Goal: Task Accomplishment & Management: Complete application form

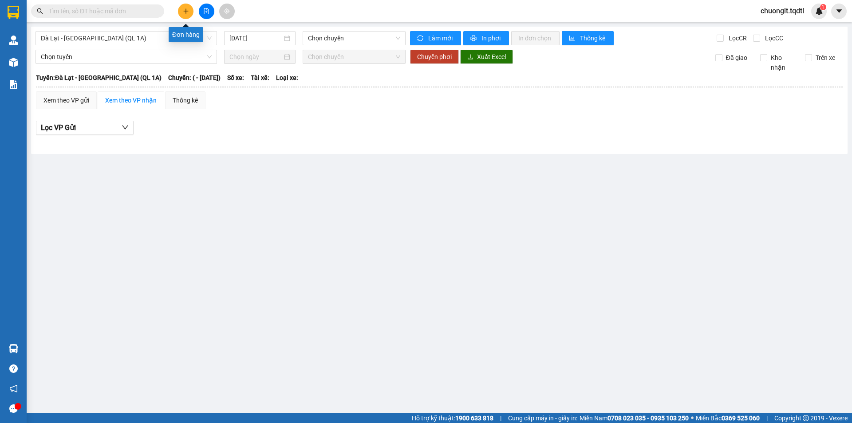
click at [182, 13] on button at bounding box center [186, 12] width 16 height 16
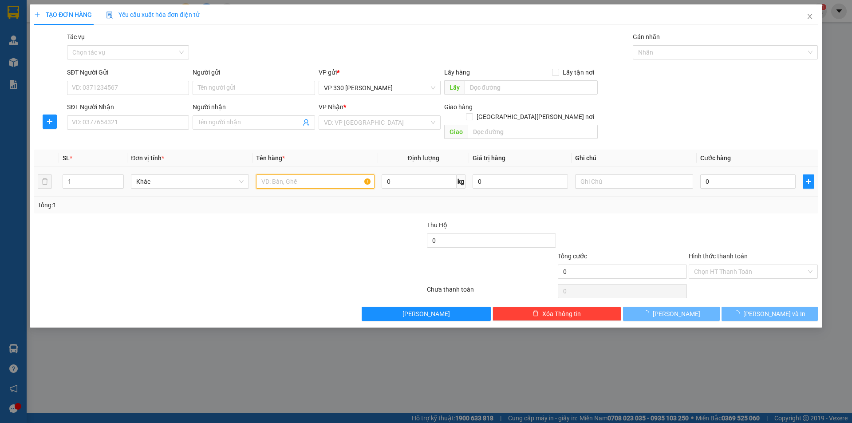
click at [301, 175] on input "text" at bounding box center [315, 181] width 118 height 14
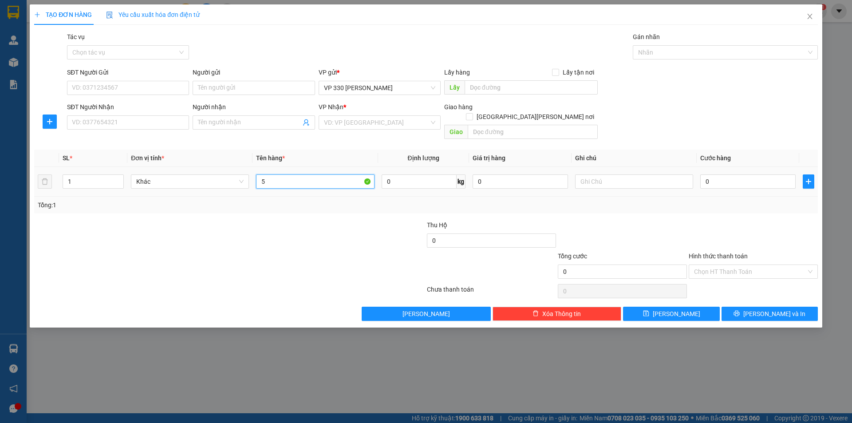
type input "5"
type input "5 THÙNG XOÀI"
click at [121, 175] on span "Increase Value" at bounding box center [119, 179] width 10 height 8
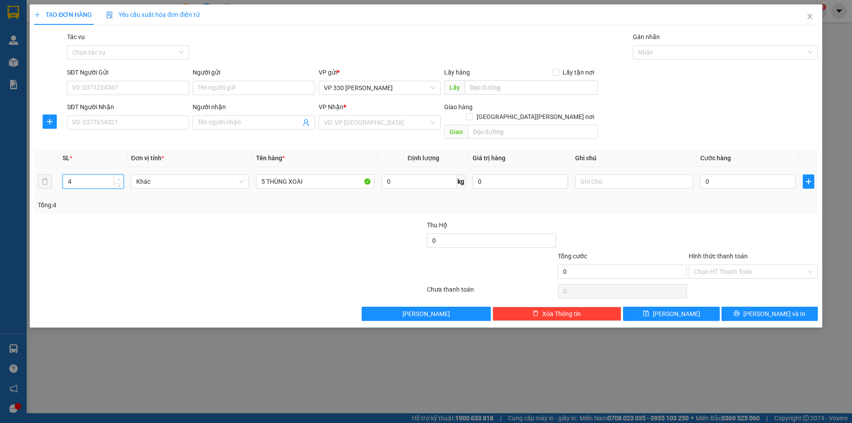
type input "5"
click at [121, 175] on span "Increase Value" at bounding box center [119, 179] width 10 height 8
click at [513, 91] on input "text" at bounding box center [531, 87] width 133 height 14
type input "6014DĐSG"
click at [424, 121] on input "search" at bounding box center [376, 122] width 105 height 13
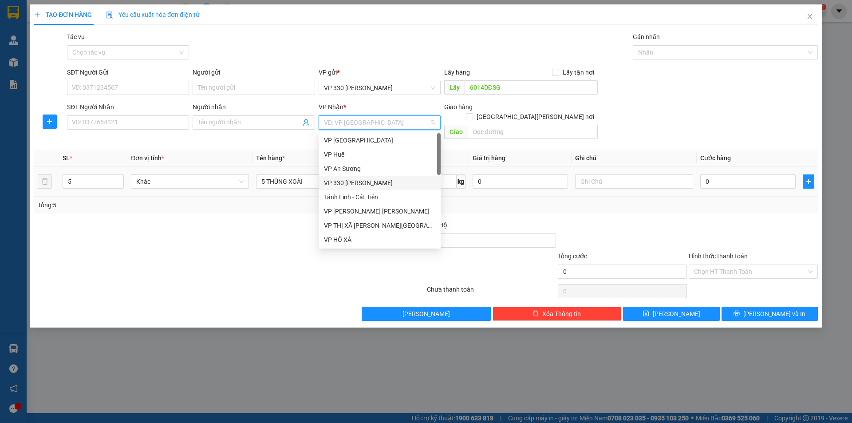
drag, startPoint x: 363, startPoint y: 184, endPoint x: 397, endPoint y: 160, distance: 41.9
click at [363, 184] on div "VP 330 [PERSON_NAME]" at bounding box center [379, 183] width 111 height 10
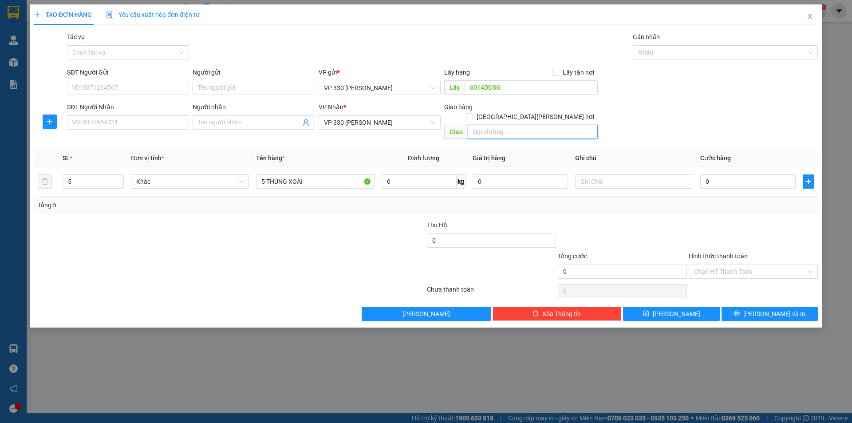
click at [507, 125] on input "text" at bounding box center [533, 132] width 130 height 14
type input "D"
type input "ĐÔNG HÀ"
click at [614, 174] on input "text" at bounding box center [634, 181] width 118 height 14
type input "6014 CC"
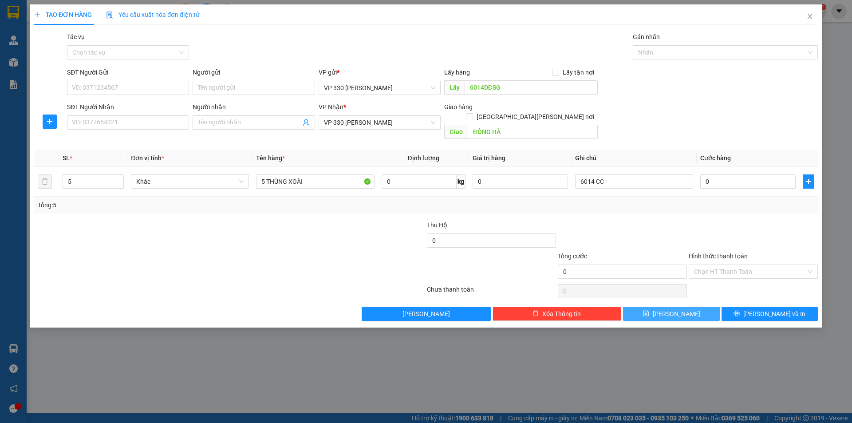
click at [658, 307] on button "[PERSON_NAME]" at bounding box center [671, 314] width 96 height 14
type input "1"
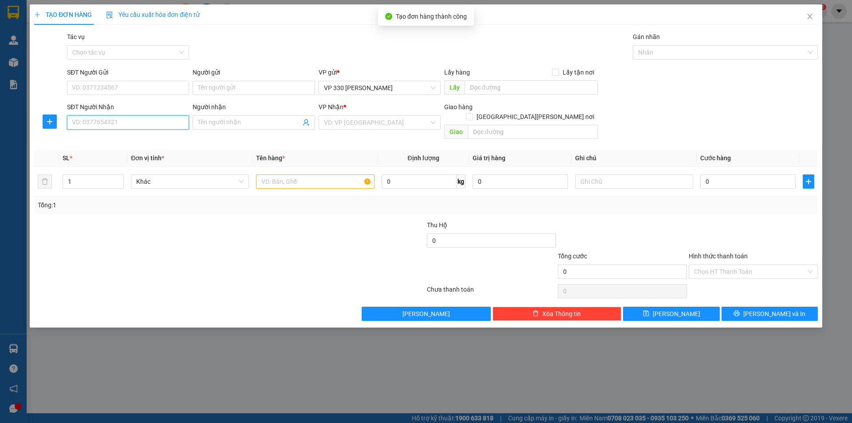
click at [116, 120] on input "SĐT Người Nhận" at bounding box center [128, 122] width 122 height 14
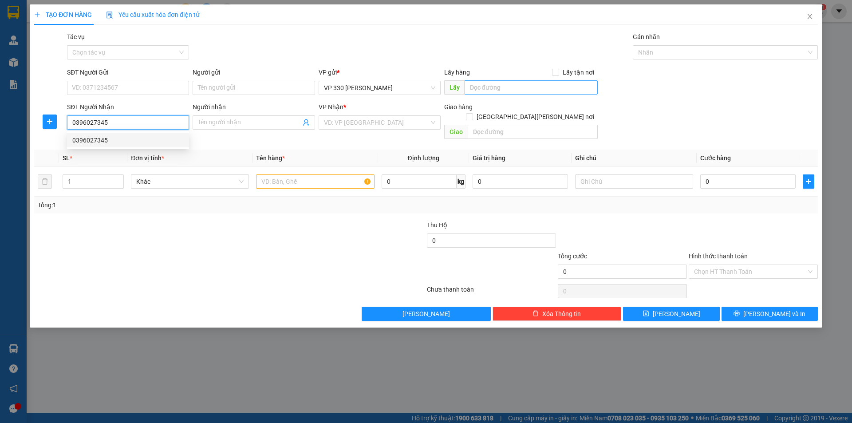
type input "0396027345"
click at [503, 92] on input "text" at bounding box center [531, 87] width 133 height 14
type input "6014DĐSG"
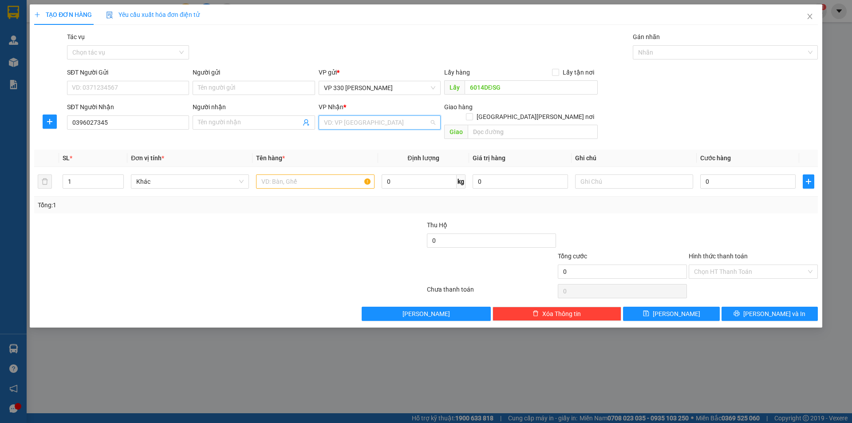
click at [380, 120] on input "search" at bounding box center [376, 122] width 105 height 13
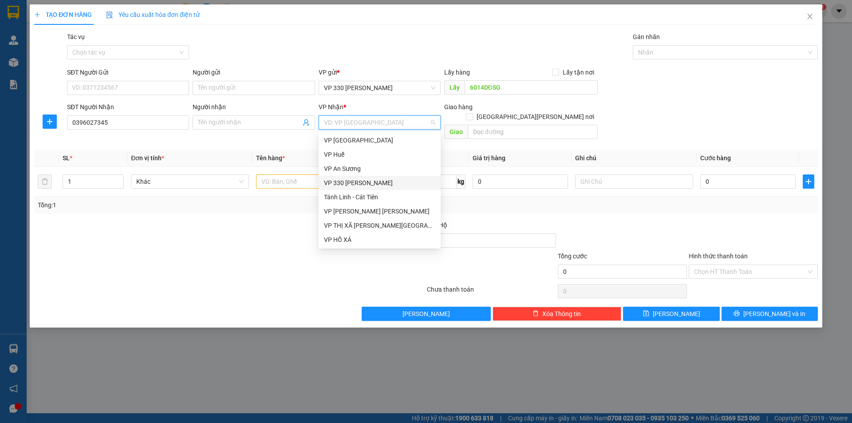
click at [351, 184] on div "VP 330 [PERSON_NAME]" at bounding box center [379, 183] width 111 height 10
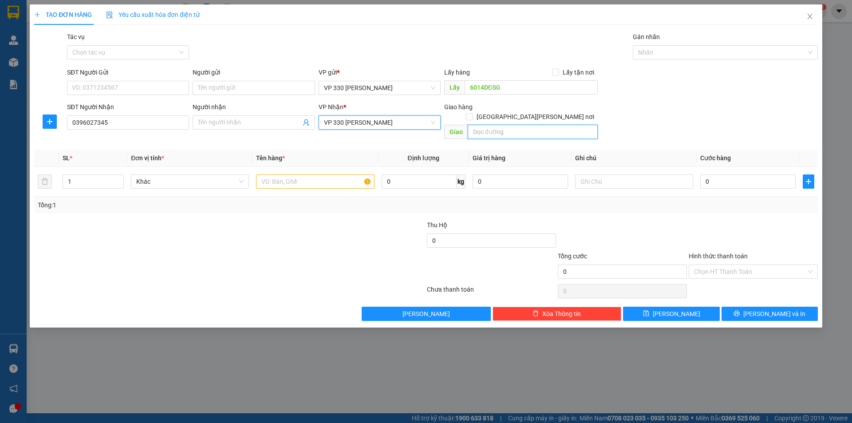
click at [519, 125] on input "text" at bounding box center [533, 132] width 130 height 14
type input "GIO LINH"
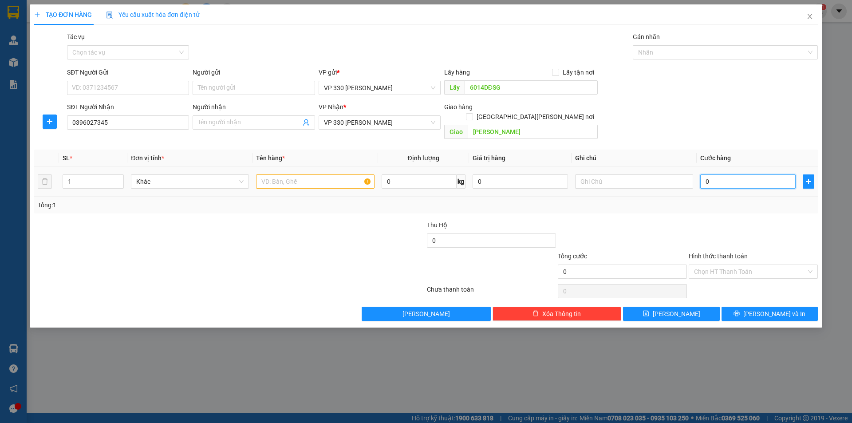
click at [720, 174] on input "0" at bounding box center [748, 181] width 95 height 14
type input "2"
type input "20"
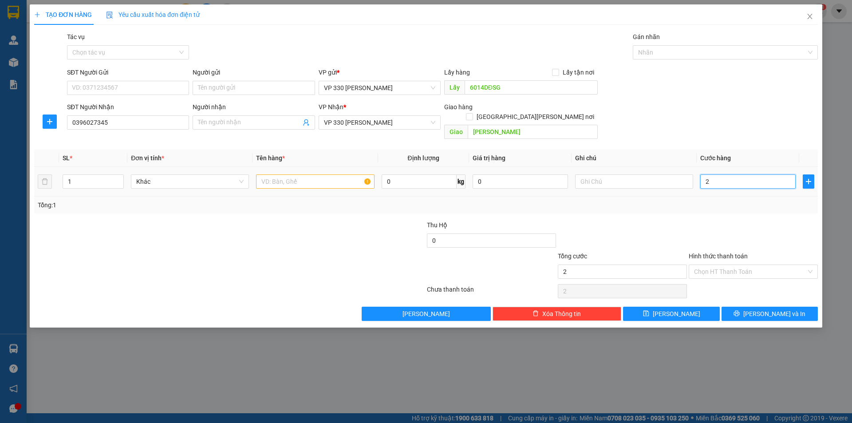
type input "20"
type input "200"
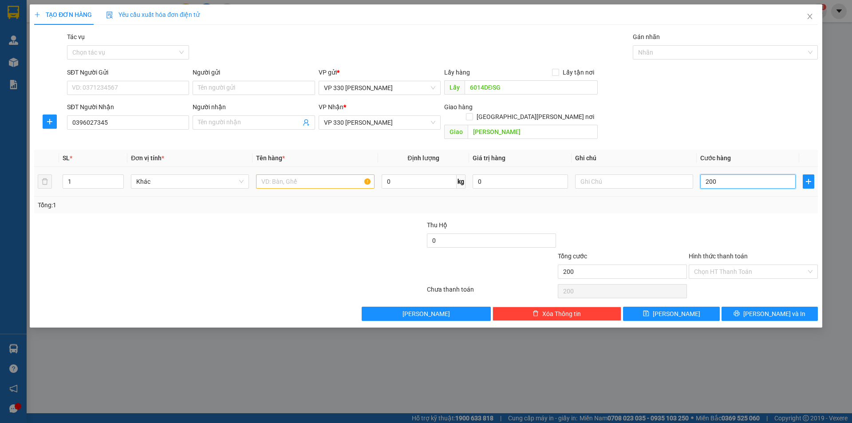
type input "2.000"
type input "20.000"
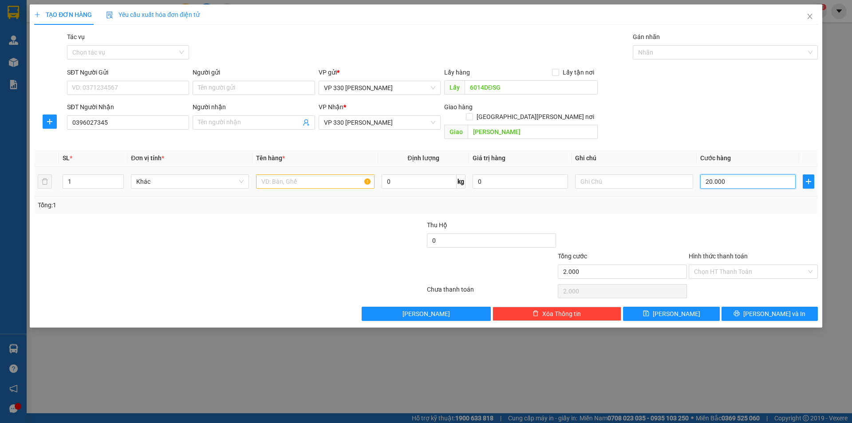
type input "20.000"
type input "200.000"
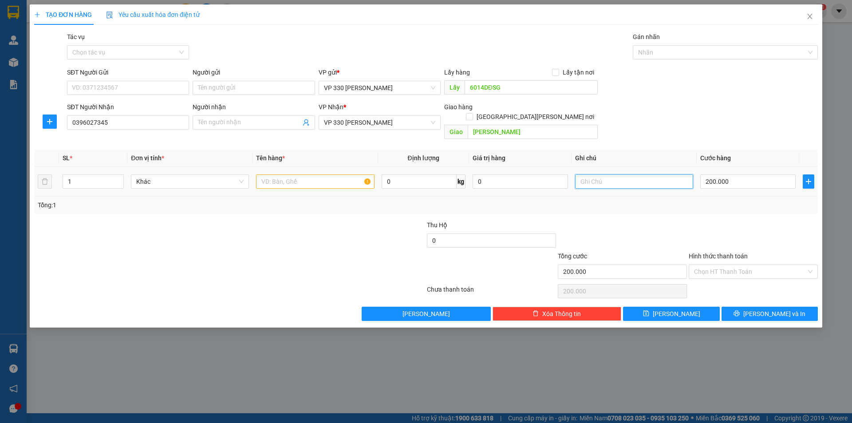
click at [621, 174] on input "text" at bounding box center [634, 181] width 118 height 14
type input "6014"
click at [285, 174] on input "text" at bounding box center [315, 181] width 118 height 14
type input "1 CON GÀ"
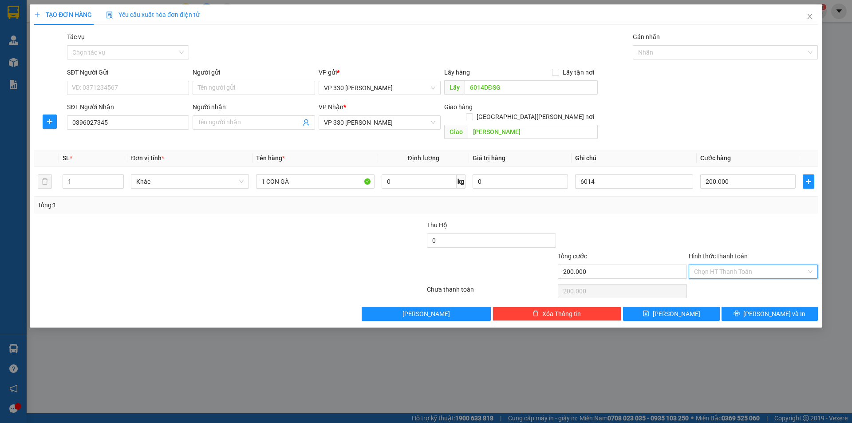
click at [756, 265] on input "Hình thức thanh toán" at bounding box center [750, 271] width 112 height 13
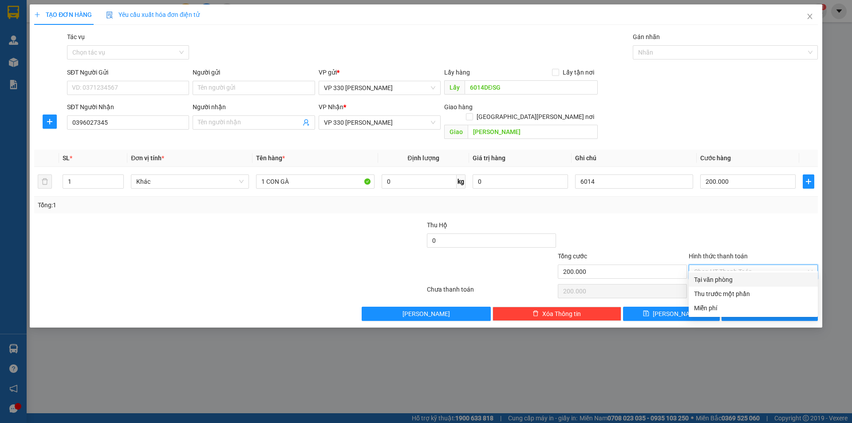
click at [726, 279] on div "Tại văn phòng" at bounding box center [753, 280] width 119 height 10
type input "0"
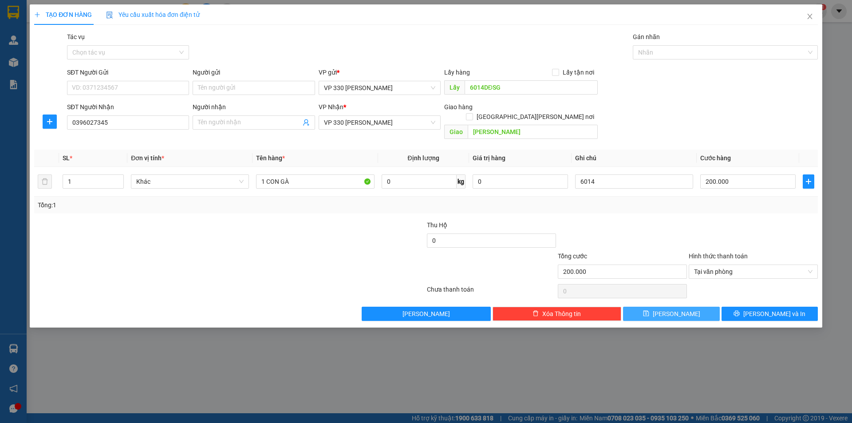
click at [649, 310] on icon "save" at bounding box center [646, 313] width 6 height 6
type input "0"
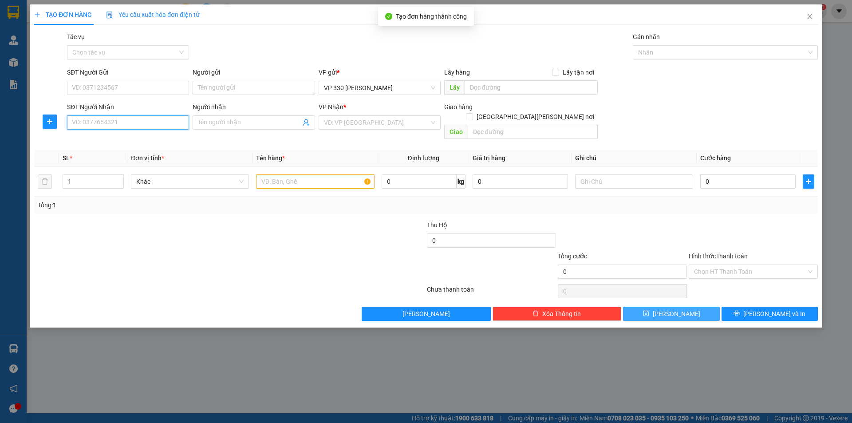
click at [134, 121] on input "SĐT Người Nhận" at bounding box center [128, 122] width 122 height 14
click at [294, 176] on input "text" at bounding box center [315, 181] width 118 height 14
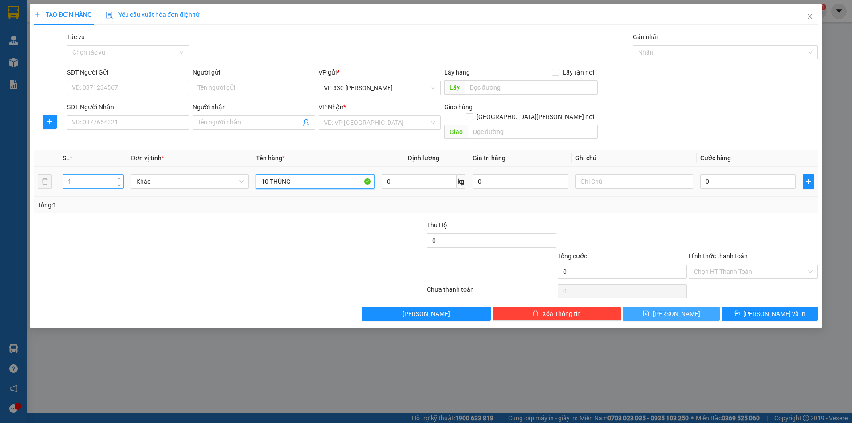
type input "10 THÙNG"
click at [80, 175] on input "1" at bounding box center [93, 181] width 60 height 13
type input "10"
click at [404, 123] on input "search" at bounding box center [376, 122] width 105 height 13
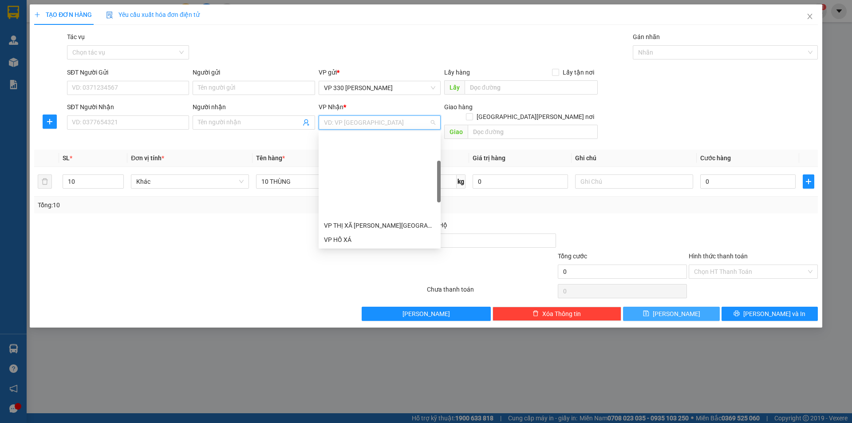
scroll to position [89, 0]
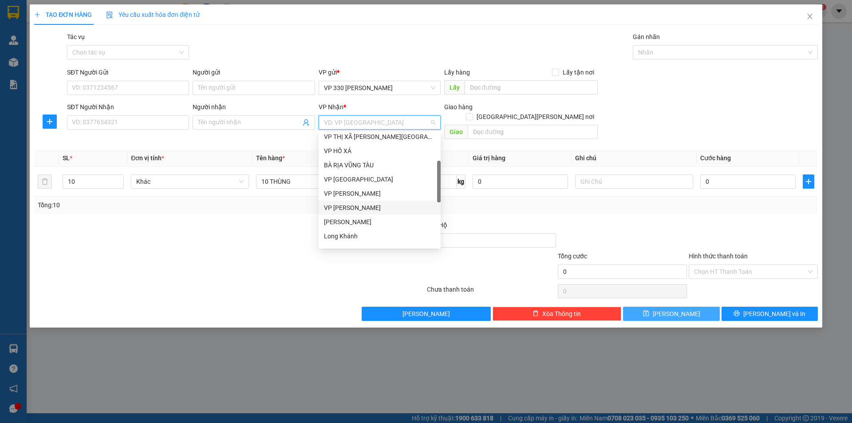
click at [368, 206] on div "VP Lao Bảo" at bounding box center [379, 208] width 111 height 10
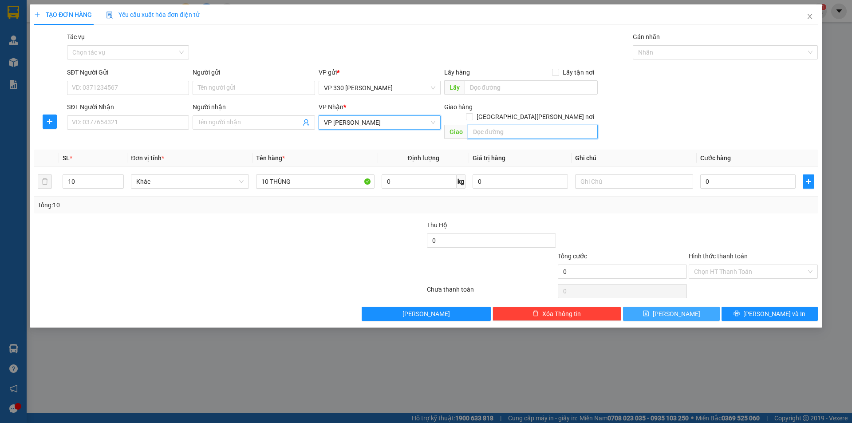
click at [491, 126] on input "text" at bounding box center [533, 132] width 130 height 14
type input "GÁI LAO BẢO"
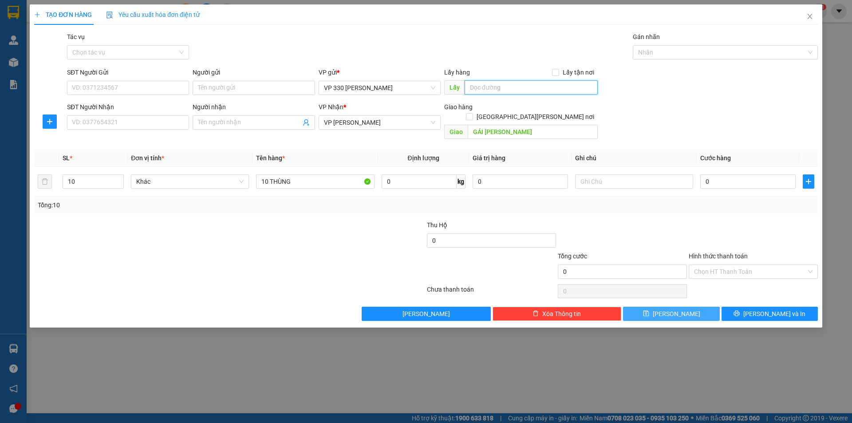
click at [510, 84] on input "text" at bounding box center [531, 87] width 133 height 14
type input "6014DĐSG"
click at [642, 174] on input "text" at bounding box center [634, 181] width 118 height 14
type input "6014 CC"
click at [672, 309] on span "[PERSON_NAME]" at bounding box center [676, 314] width 47 height 10
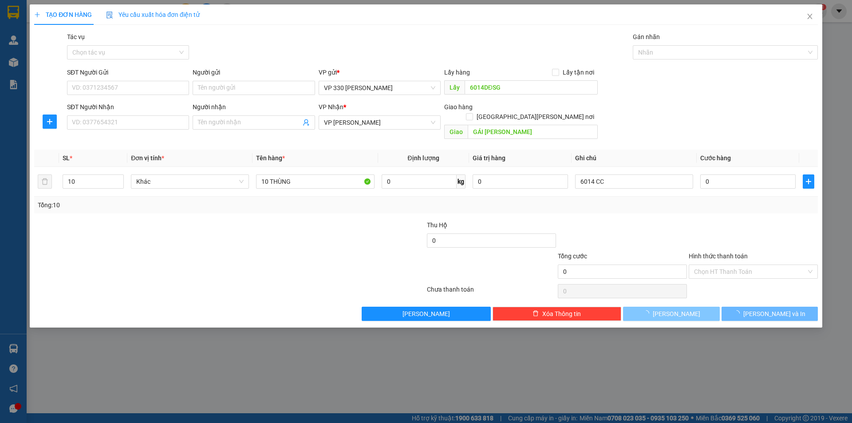
type input "1"
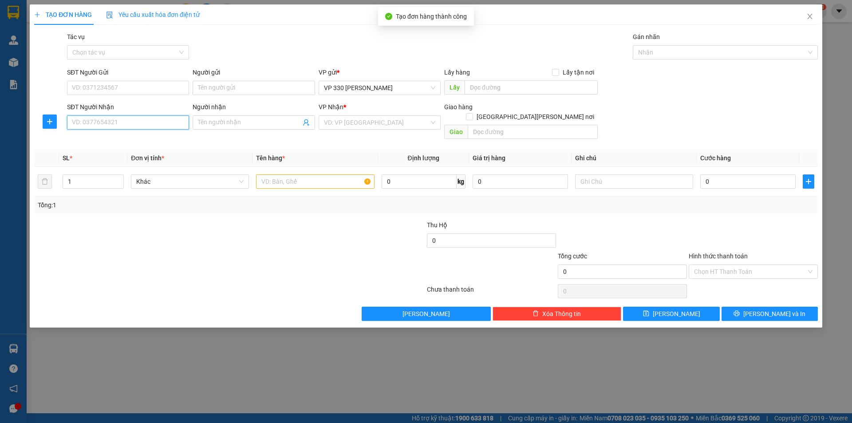
click at [127, 125] on input "SĐT Người Nhận" at bounding box center [128, 122] width 122 height 14
click at [274, 174] on input "text" at bounding box center [315, 181] width 118 height 14
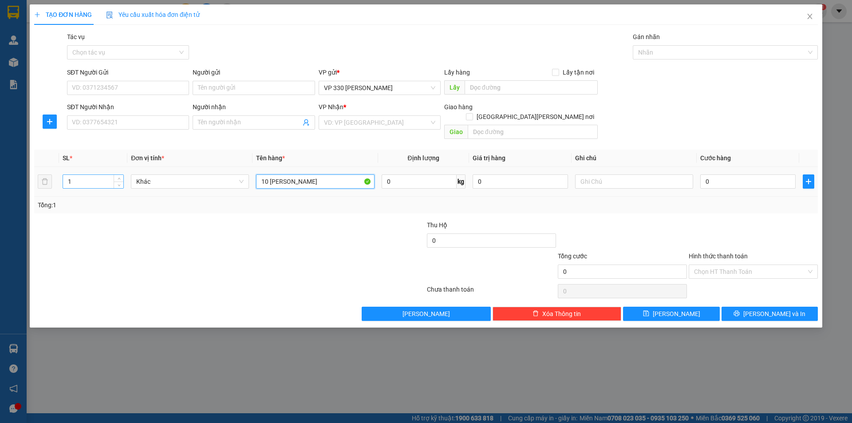
type input "10 THÙNG CHANH"
click at [79, 175] on input "1" at bounding box center [93, 181] width 60 height 13
type input "10"
click at [479, 87] on input "text" at bounding box center [531, 87] width 133 height 14
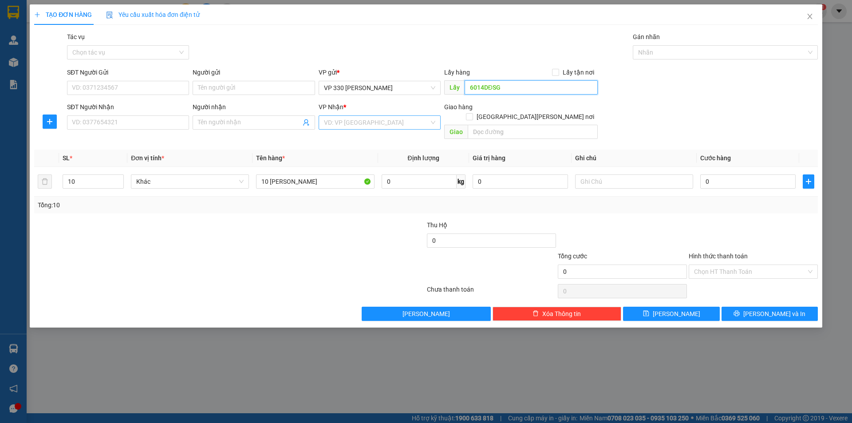
type input "6014DĐSG"
click at [401, 123] on input "search" at bounding box center [376, 122] width 105 height 13
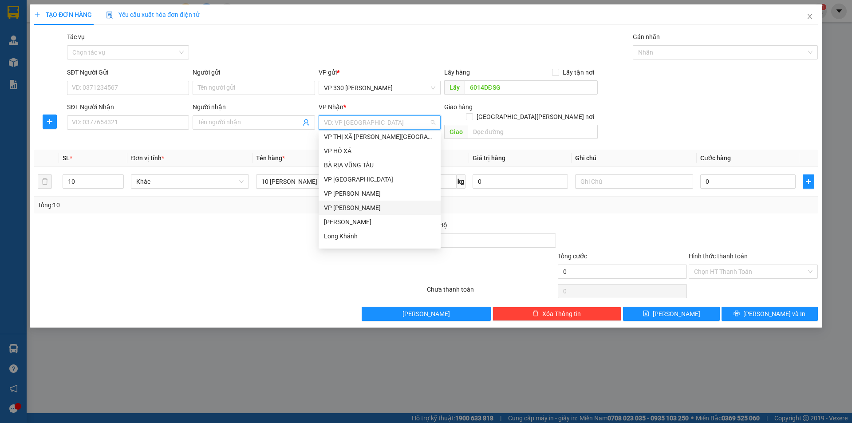
click at [354, 205] on div "VP Lao Bảo" at bounding box center [379, 208] width 111 height 10
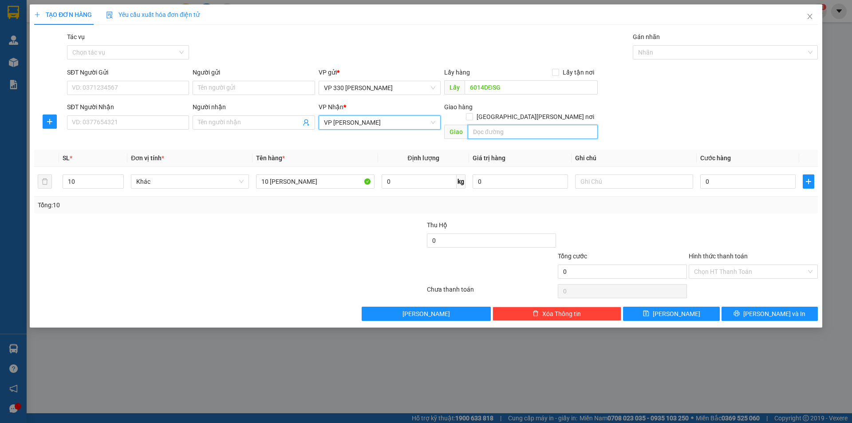
click at [484, 125] on input "text" at bounding box center [533, 132] width 130 height 14
type input "MY LAO BẢO"
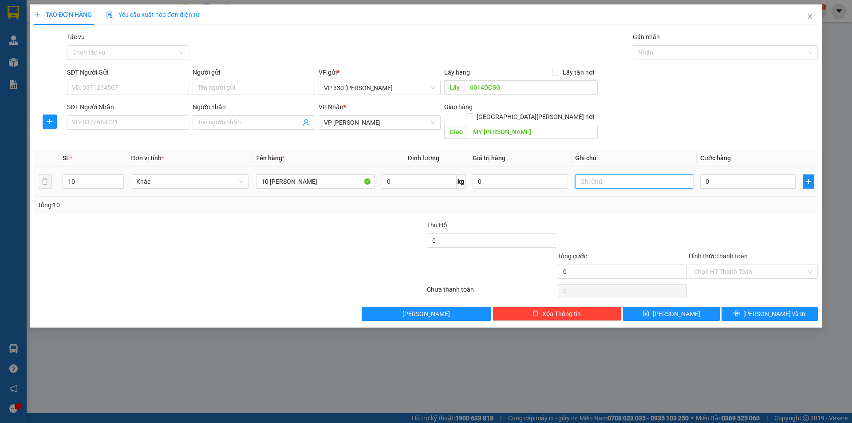
click at [604, 178] on input "text" at bounding box center [634, 181] width 118 height 14
type input "6014 CC"
click at [689, 307] on button "[PERSON_NAME]" at bounding box center [671, 314] width 96 height 14
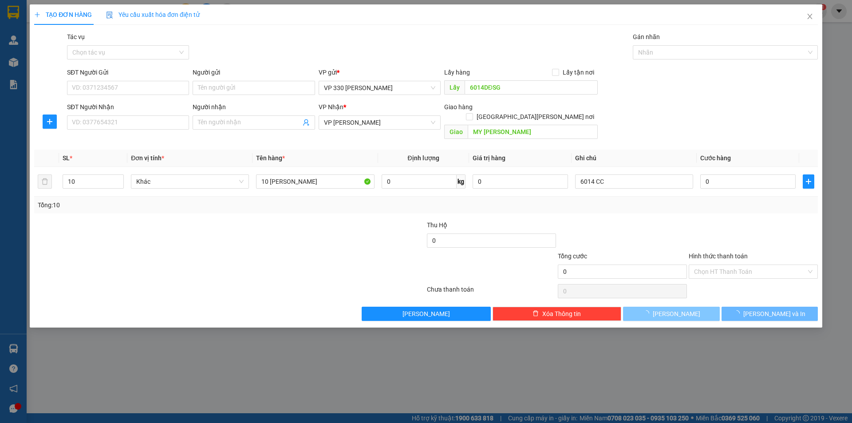
type input "1"
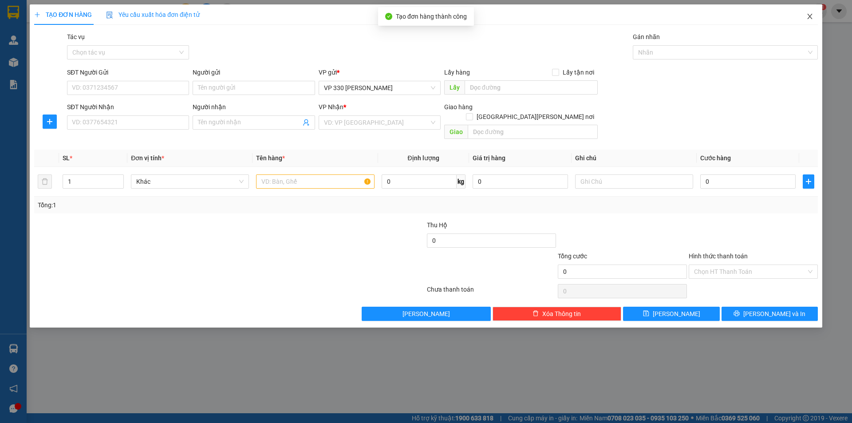
click at [812, 16] on icon "close" at bounding box center [810, 16] width 7 height 7
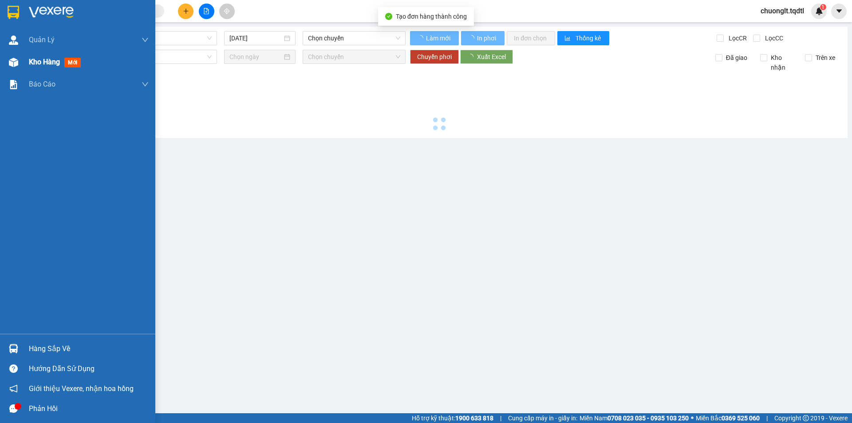
click at [40, 58] on span "Kho hàng" at bounding box center [44, 62] width 31 height 8
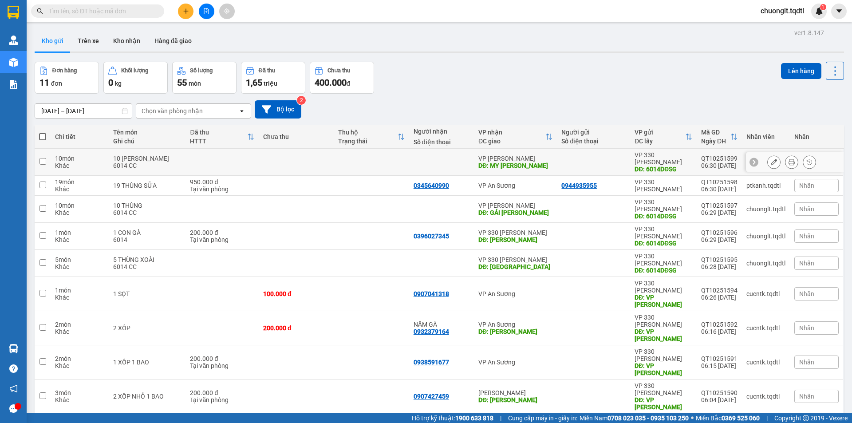
click at [142, 162] on div "6014 CC" at bounding box center [147, 165] width 68 height 7
checkbox input "true"
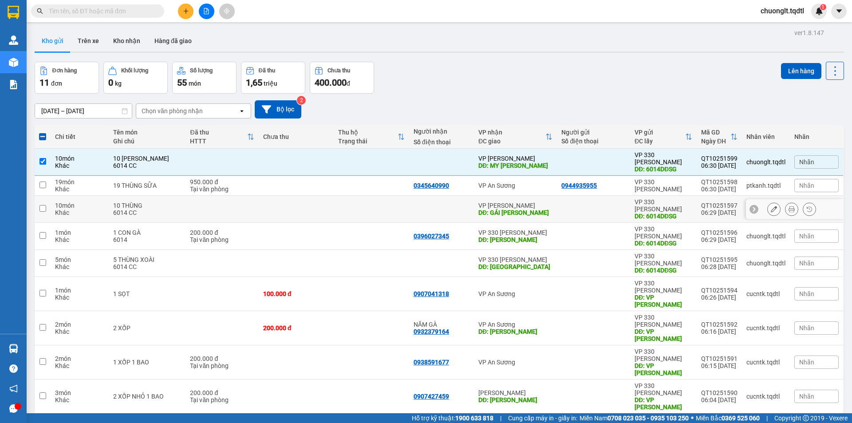
click at [81, 202] on div "10 món" at bounding box center [79, 205] width 49 height 7
checkbox input "true"
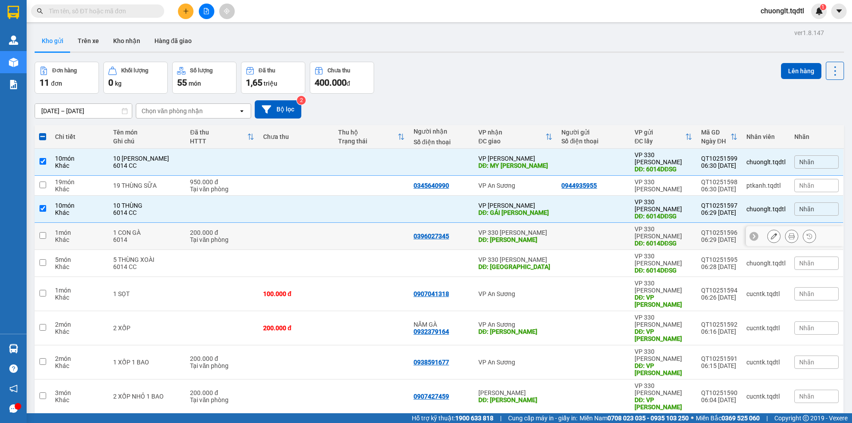
click at [83, 229] on div "1 món" at bounding box center [79, 232] width 49 height 7
checkbox input "true"
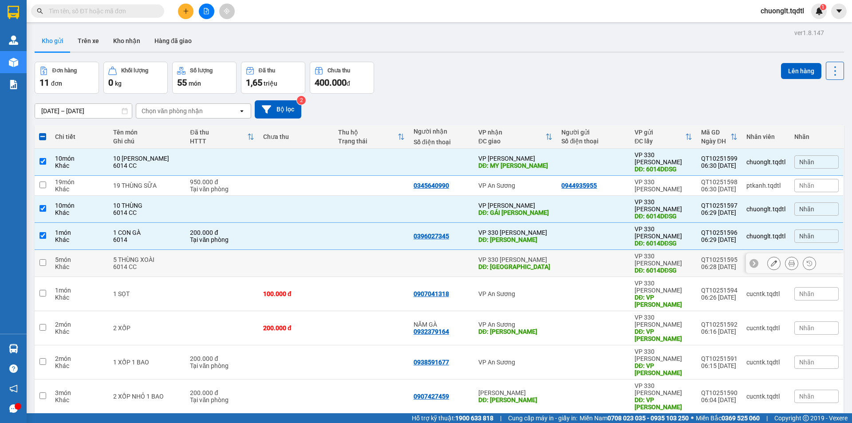
click at [84, 256] on div "5 món" at bounding box center [79, 259] width 49 height 7
checkbox input "true"
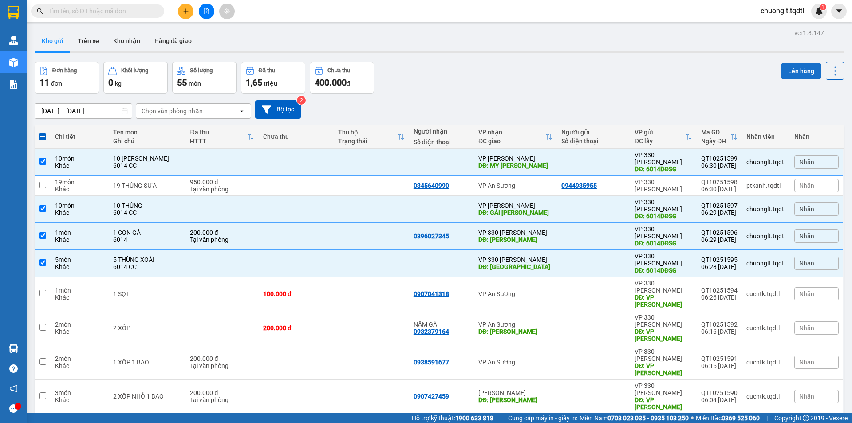
click at [797, 68] on button "Lên hàng" at bounding box center [801, 71] width 40 height 16
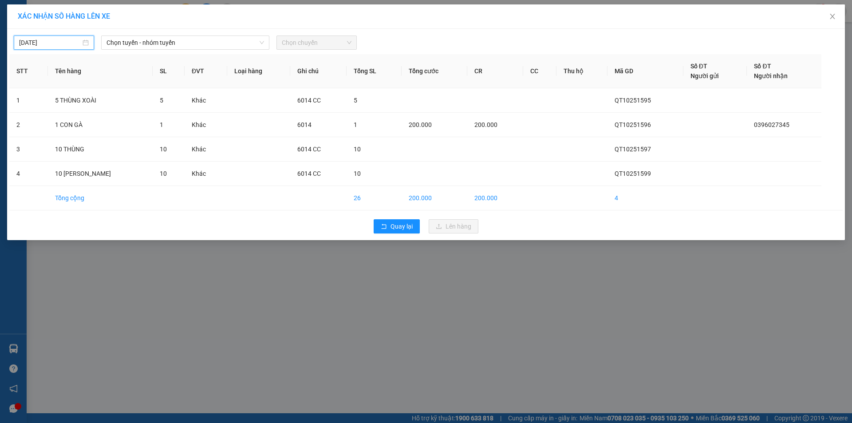
click at [59, 39] on input "[DATE]" at bounding box center [50, 43] width 62 height 10
drag, startPoint x: 58, startPoint y: 118, endPoint x: 73, endPoint y: 114, distance: 15.3
click at [59, 118] on div "14" at bounding box center [59, 120] width 11 height 11
type input "[DATE]"
click at [237, 35] on div "14/10/2025 Chọn tuyến - nhóm tuyến Chọn chuyến" at bounding box center [426, 40] width 834 height 19
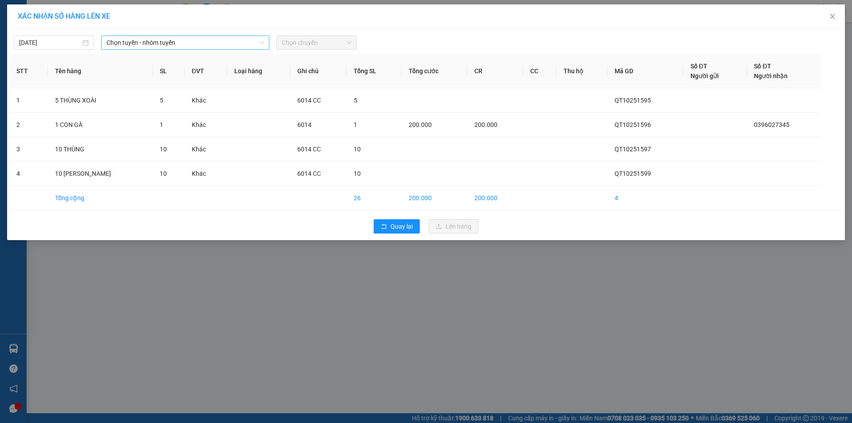
click at [234, 44] on span "Chọn tuyến - nhóm tuyến" at bounding box center [186, 42] width 158 height 13
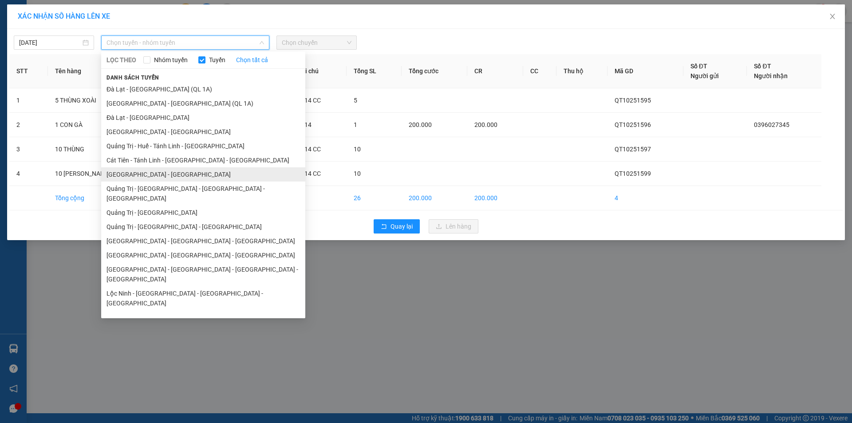
click at [178, 172] on li "[GEOGRAPHIC_DATA] - [GEOGRAPHIC_DATA]" at bounding box center [203, 174] width 204 height 14
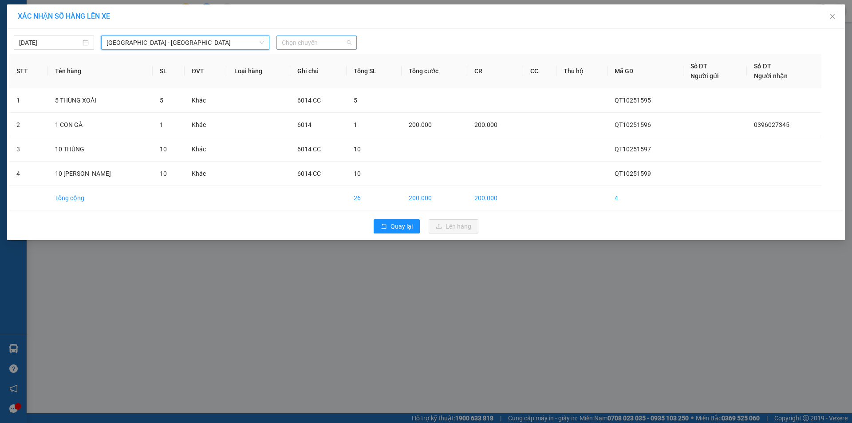
click at [335, 39] on span "Chọn chuyến" at bounding box center [317, 42] width 70 height 13
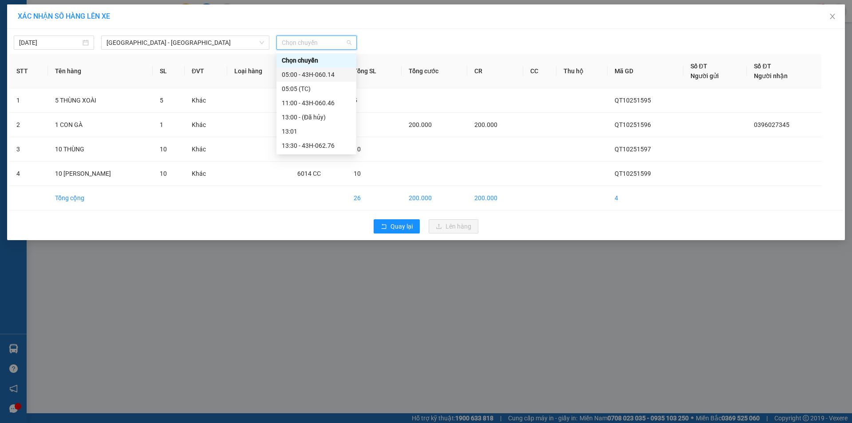
click at [327, 73] on div "05:00 - 43H-060.14" at bounding box center [316, 75] width 69 height 10
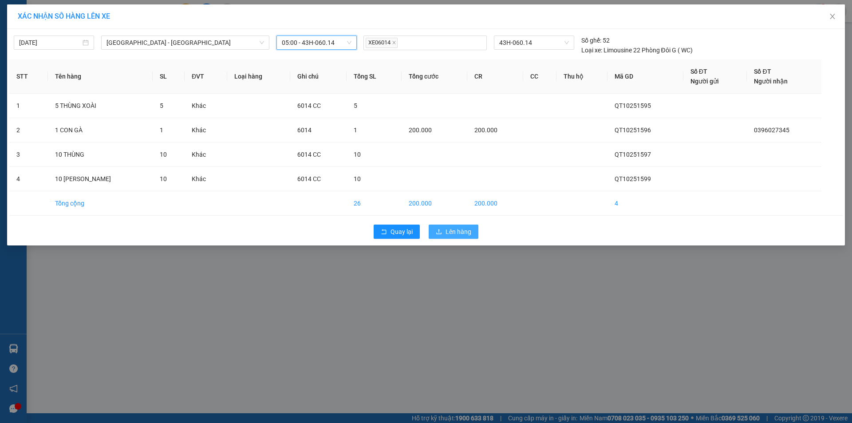
click at [448, 226] on button "Lên hàng" at bounding box center [454, 232] width 50 height 14
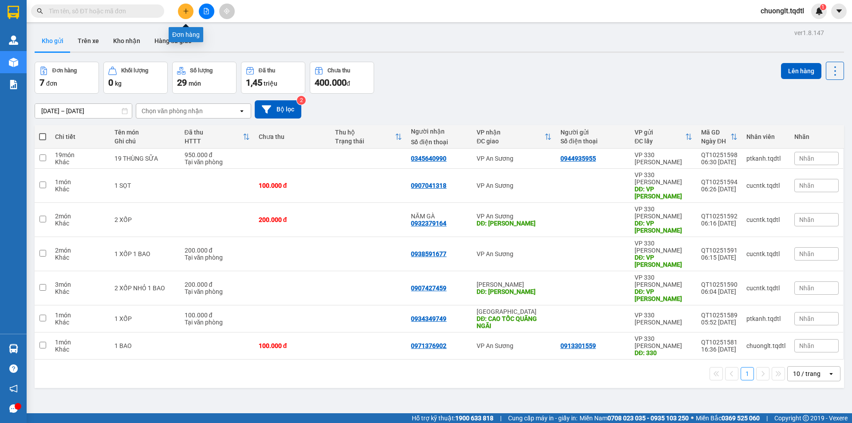
click at [189, 12] on button at bounding box center [186, 12] width 16 height 16
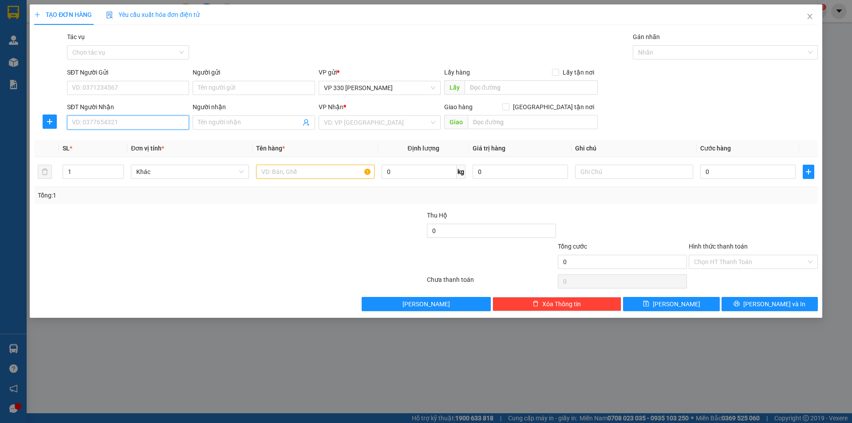
click at [111, 125] on input "SĐT Người Nhận" at bounding box center [128, 122] width 122 height 14
type input "0399160192"
click at [281, 174] on input "text" at bounding box center [315, 172] width 118 height 14
type input "1 GIẤY"
click at [519, 90] on input "text" at bounding box center [531, 87] width 133 height 14
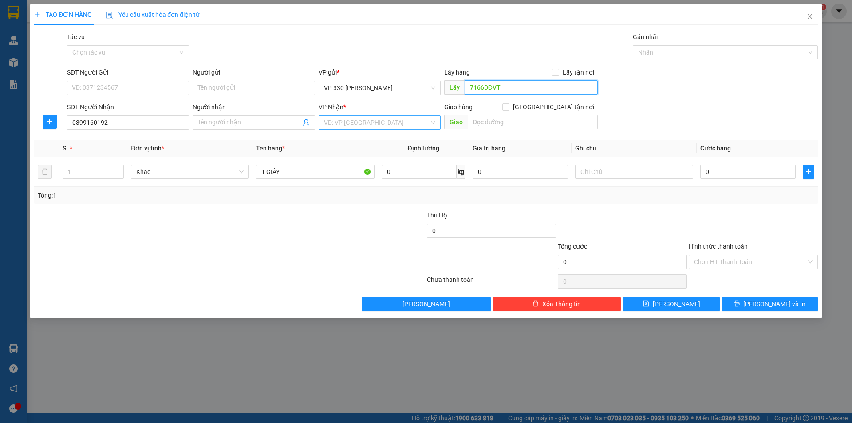
type input "7166DĐVT"
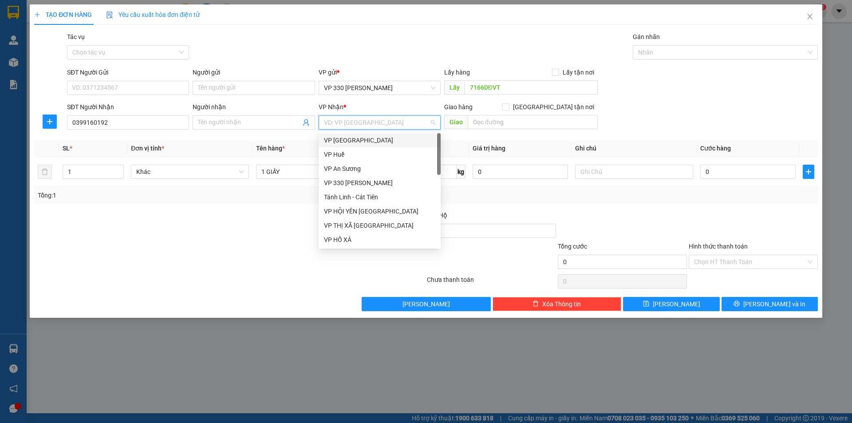
click at [405, 125] on input "search" at bounding box center [376, 122] width 105 height 13
drag, startPoint x: 358, startPoint y: 237, endPoint x: 364, endPoint y: 226, distance: 12.7
click at [358, 237] on div "VP Quảng Bình" at bounding box center [379, 238] width 111 height 10
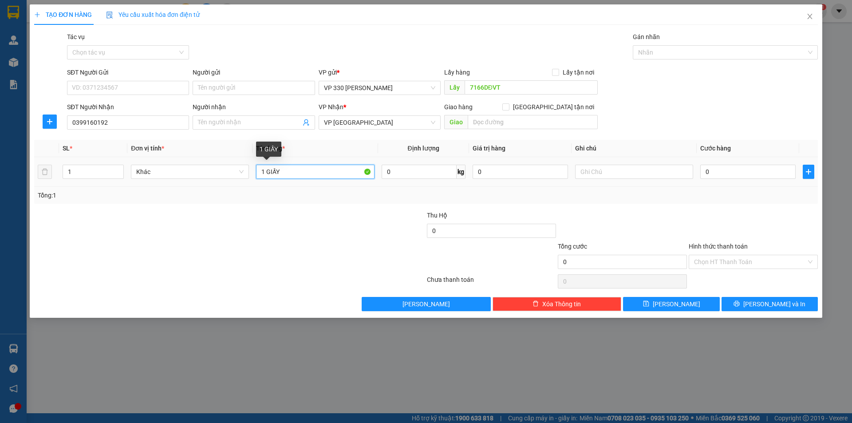
click at [321, 166] on input "1 GIẤY" at bounding box center [315, 172] width 118 height 14
click at [737, 176] on input "0" at bounding box center [748, 172] width 95 height 14
type input "1"
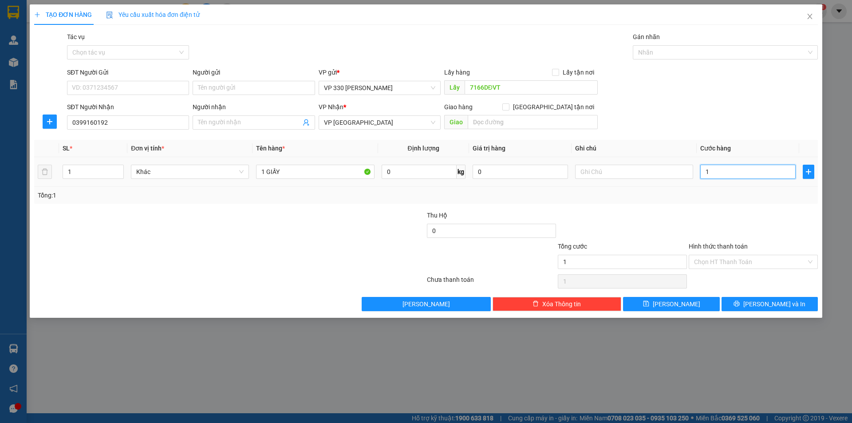
type input "15"
type input "150"
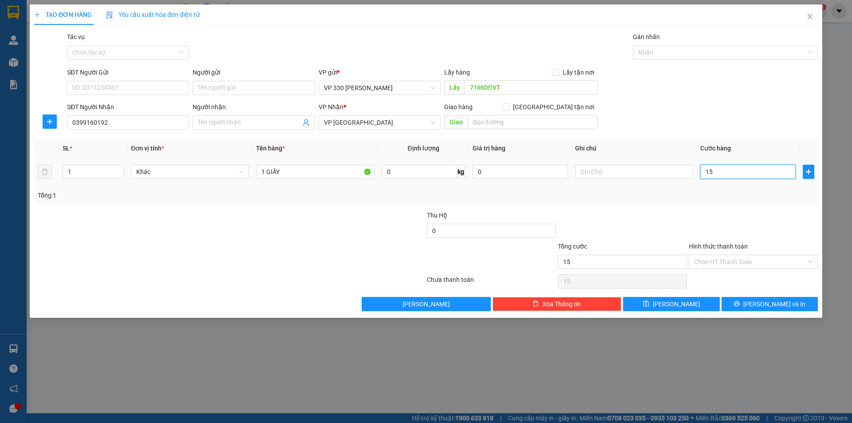
type input "150"
type input "1.500"
type input "15.000"
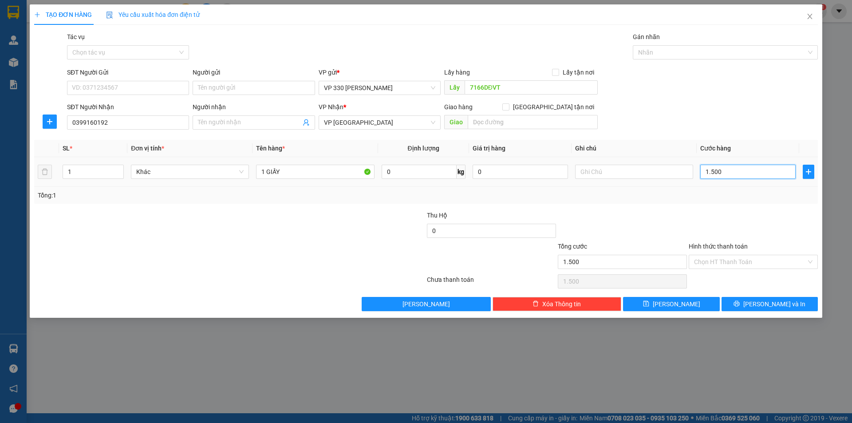
type input "15.000"
type input "150.000"
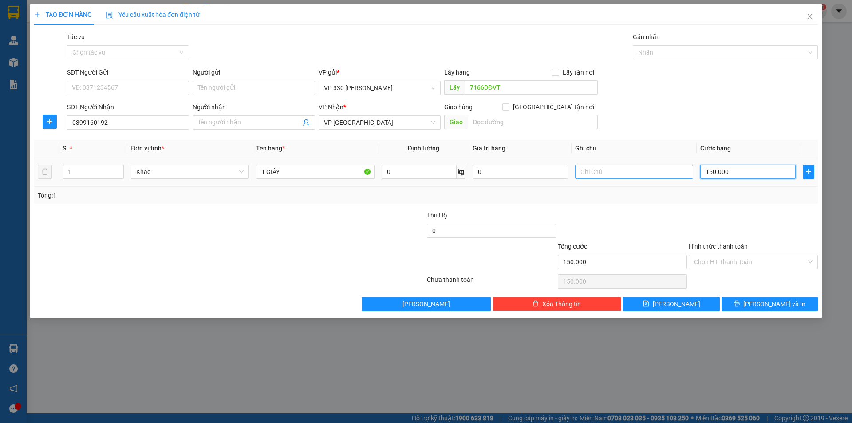
type input "150.000"
click at [605, 173] on input "text" at bounding box center [634, 172] width 118 height 14
type input "7166"
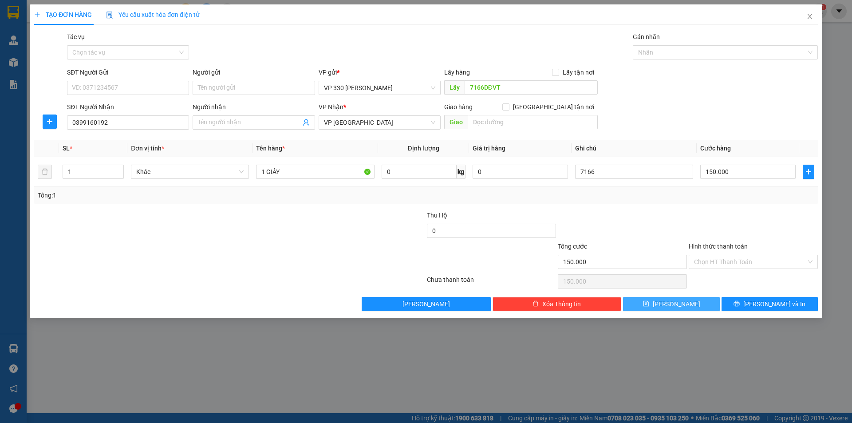
click at [675, 301] on span "[PERSON_NAME]" at bounding box center [676, 304] width 47 height 10
type input "0"
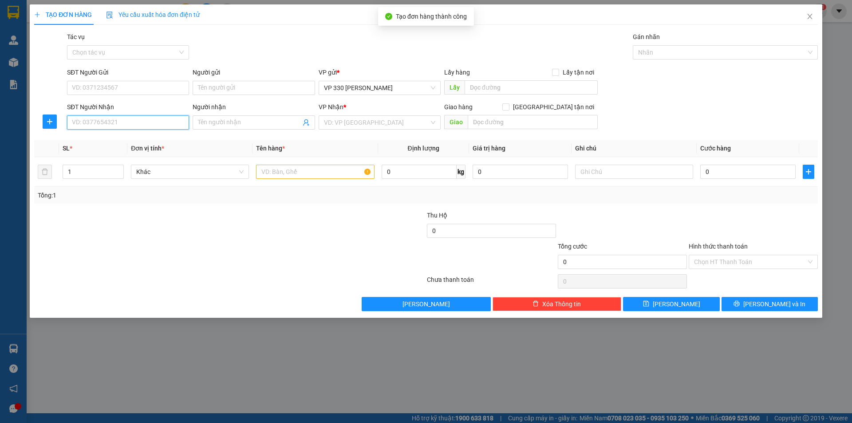
click at [111, 118] on input "SĐT Người Nhận" at bounding box center [128, 122] width 122 height 14
type input "0943121568"
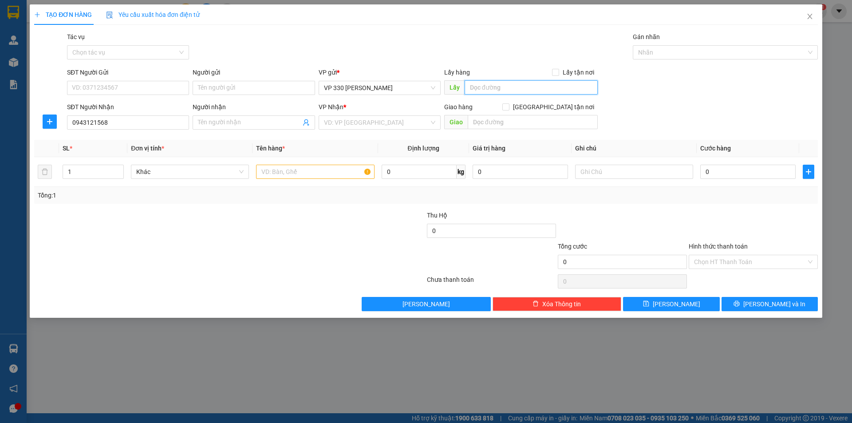
click at [508, 84] on input "text" at bounding box center [531, 87] width 133 height 14
type input "7166DĐVT"
click at [371, 122] on input "search" at bounding box center [376, 122] width 105 height 13
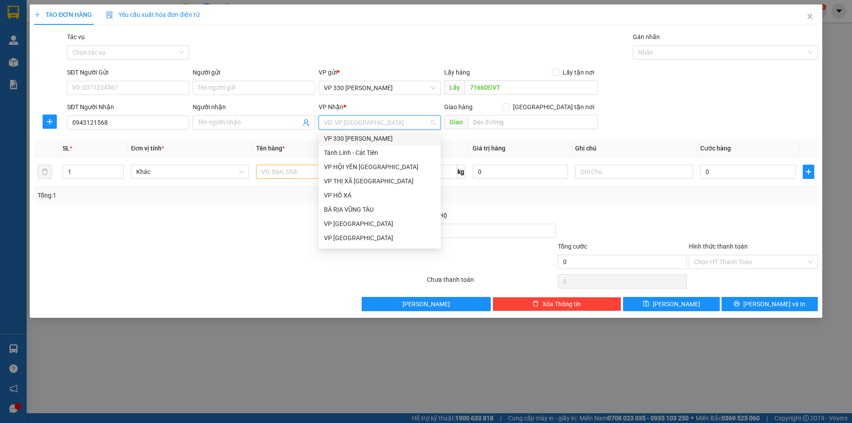
click at [375, 139] on div "VP 330 [PERSON_NAME]" at bounding box center [379, 139] width 111 height 10
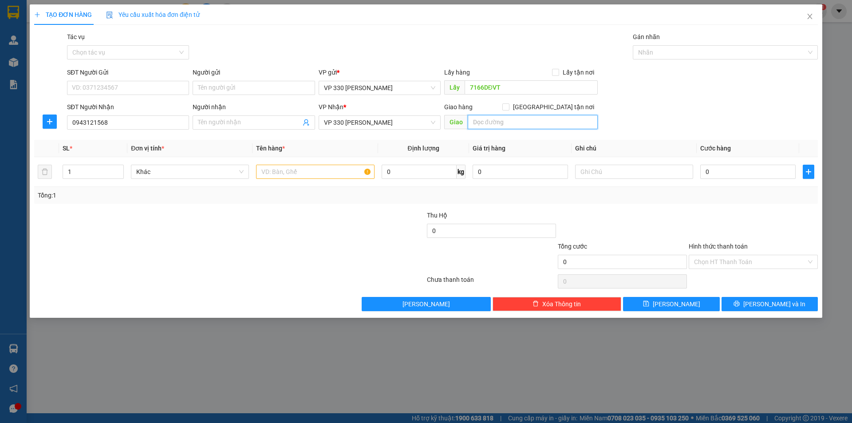
click at [525, 124] on input "text" at bounding box center [533, 122] width 130 height 14
type input "D"
type input "ĐÔNG HÀ"
click at [319, 176] on input "text" at bounding box center [315, 172] width 118 height 14
type input "1 XỐP"
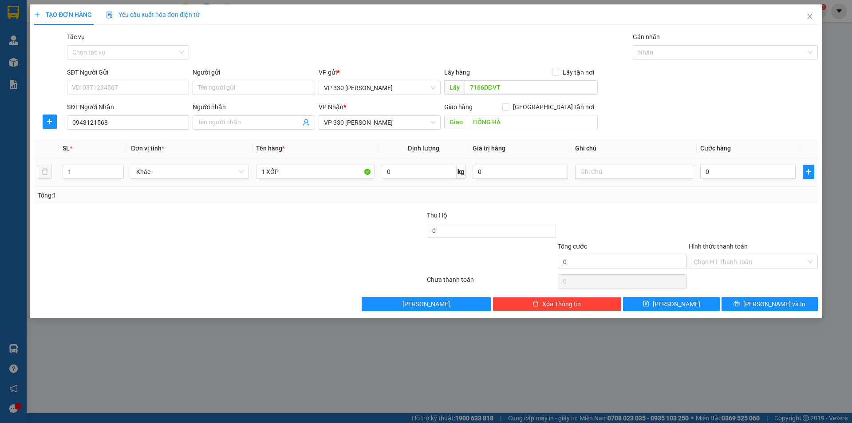
click at [723, 164] on div "0" at bounding box center [748, 172] width 95 height 18
click at [724, 165] on input "0" at bounding box center [748, 172] width 95 height 14
type input "1"
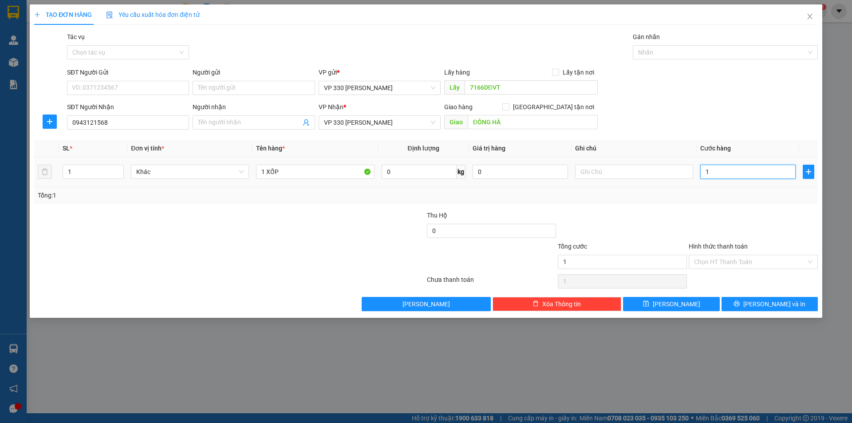
type input "15"
type input "150"
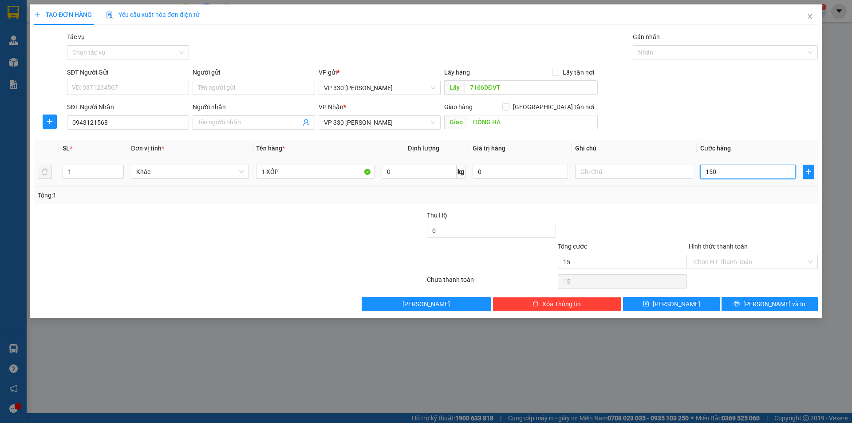
type input "150"
type input "1.500"
type input "15.000"
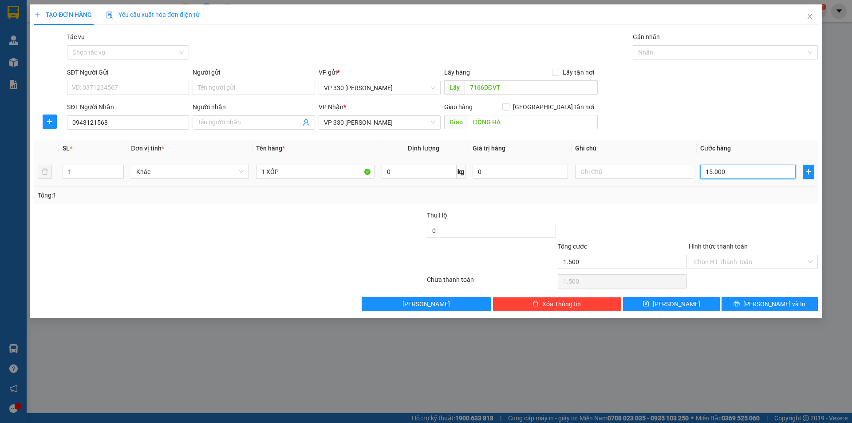
type input "15.000"
type input "150.000"
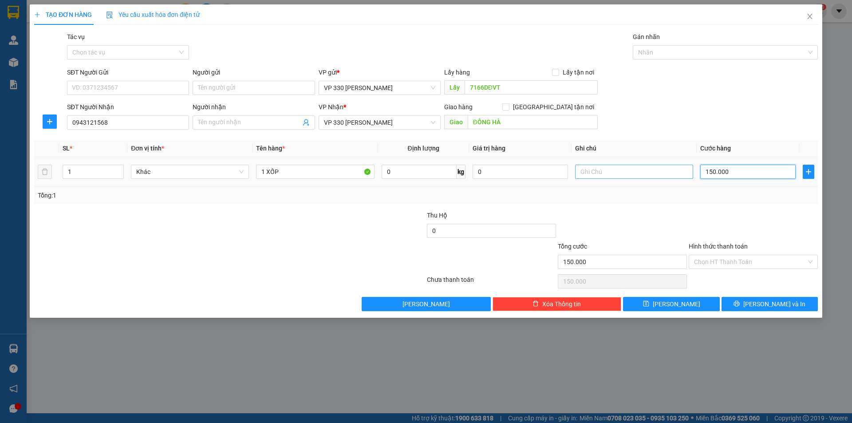
type input "150.000"
click at [655, 170] on input "text" at bounding box center [634, 172] width 118 height 14
type input "7166"
click at [777, 262] on input "Hình thức thanh toán" at bounding box center [750, 261] width 112 height 13
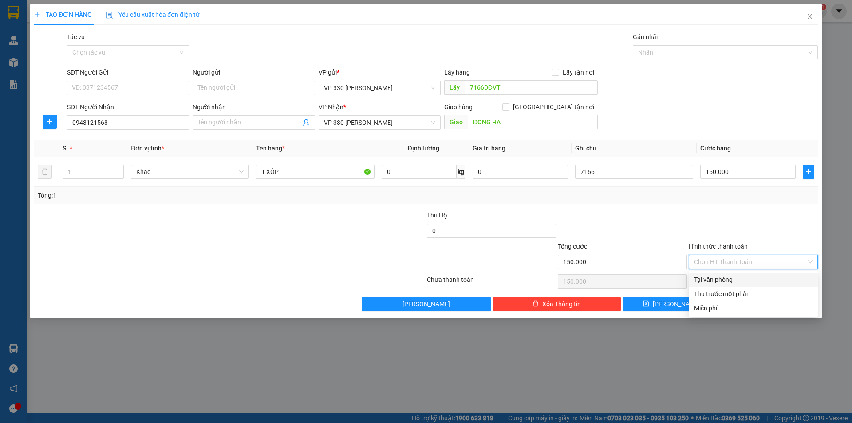
click at [756, 277] on div "Tại văn phòng" at bounding box center [753, 280] width 119 height 10
type input "0"
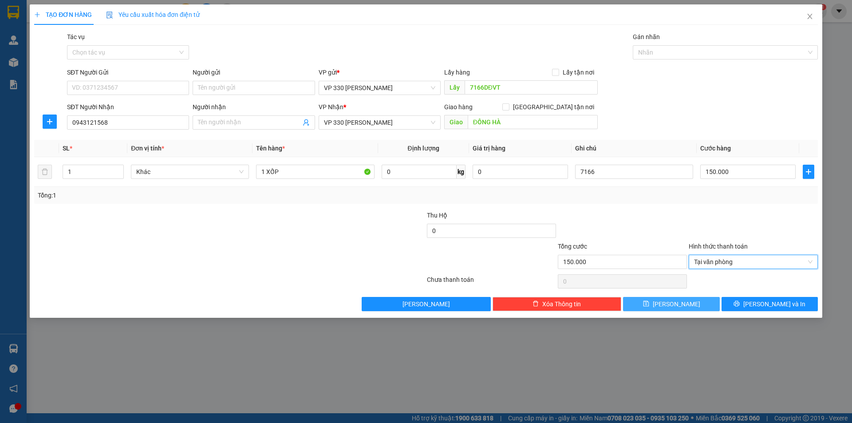
drag, startPoint x: 681, startPoint y: 302, endPoint x: 672, endPoint y: 301, distance: 9.0
click at [681, 302] on span "[PERSON_NAME]" at bounding box center [676, 304] width 47 height 10
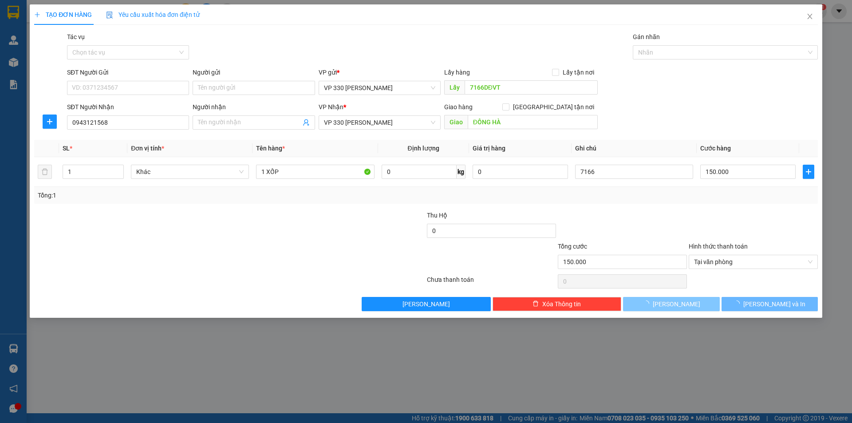
type input "0"
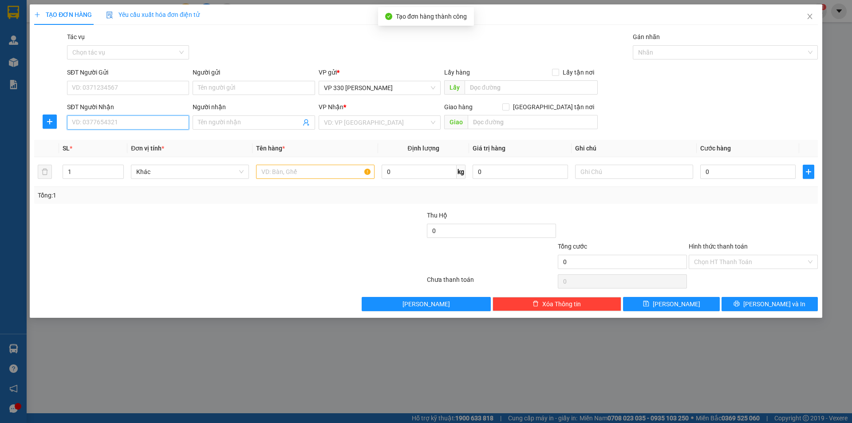
click at [135, 125] on input "SĐT Người Nhận" at bounding box center [128, 122] width 122 height 14
click at [103, 136] on div "0889160203" at bounding box center [127, 140] width 111 height 10
type input "0889160203"
type input "[PERSON_NAME]"
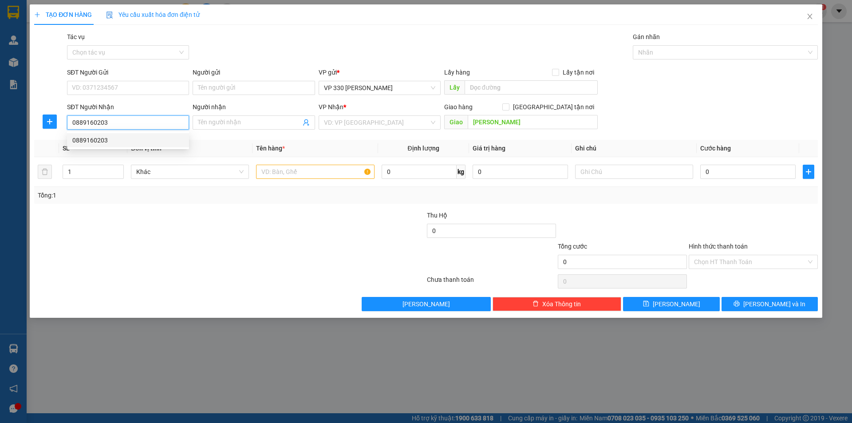
type input "150.000"
type input "0889160203"
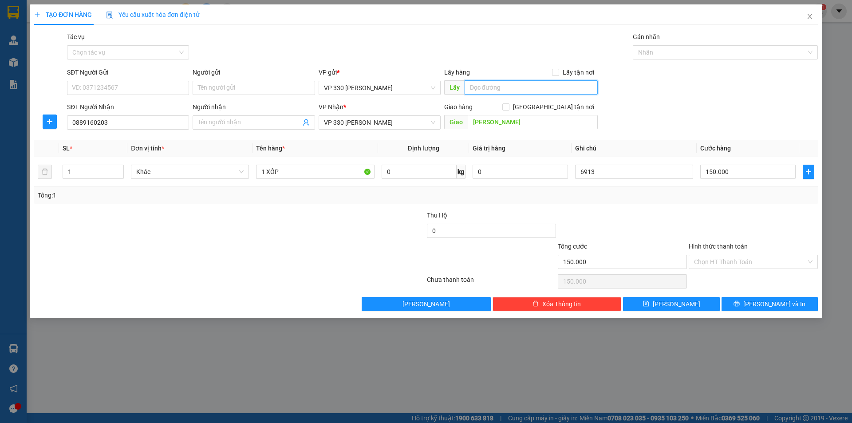
click at [519, 88] on input "text" at bounding box center [531, 87] width 133 height 14
type input "7166DĐVT"
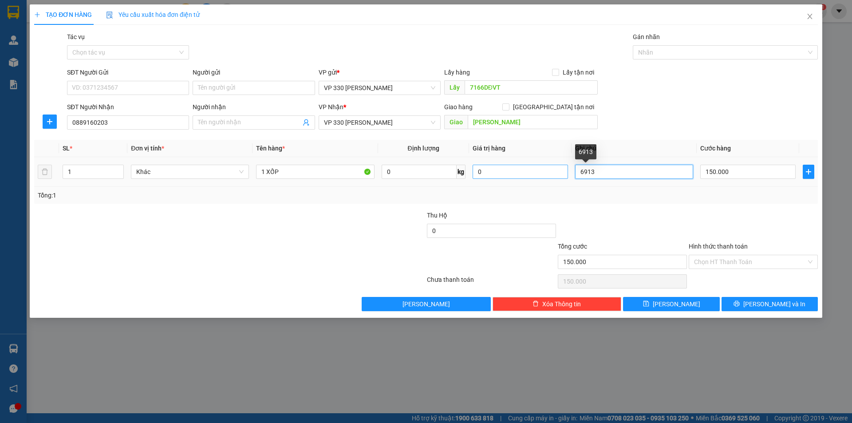
drag, startPoint x: 607, startPoint y: 175, endPoint x: 567, endPoint y: 176, distance: 40.0
click at [567, 176] on tr "1 Khác 1 XỐP 0 kg 0 6913 150.000" at bounding box center [426, 172] width 784 height 30
type input "7166"
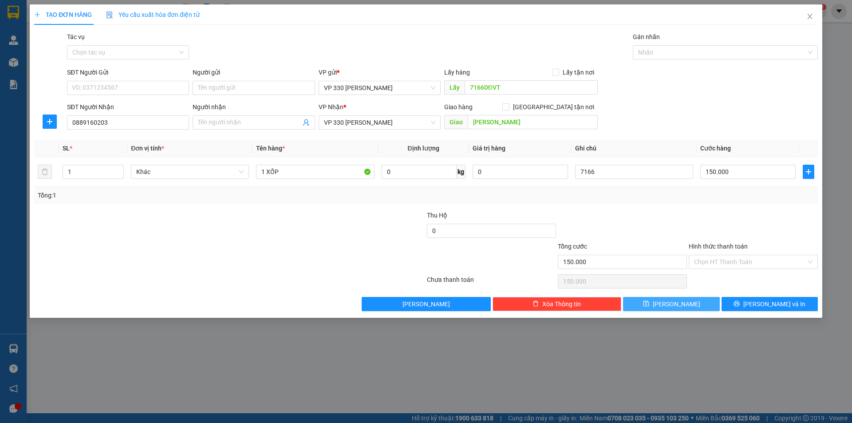
click at [677, 303] on span "[PERSON_NAME]" at bounding box center [676, 304] width 47 height 10
type input "0"
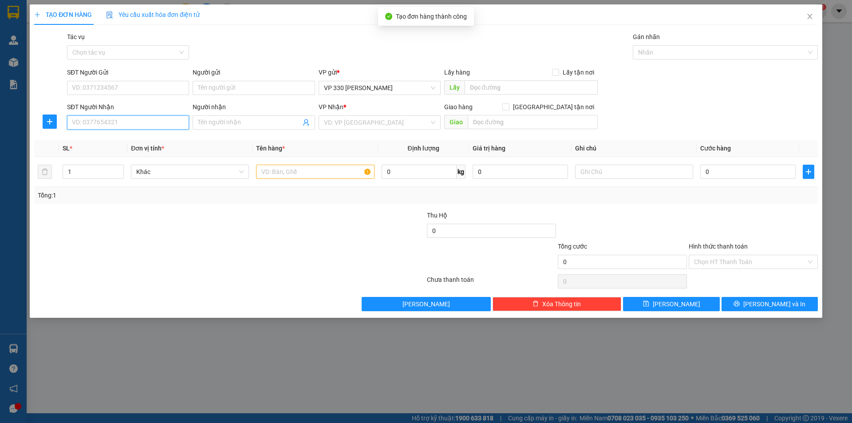
click at [144, 117] on input "SĐT Người Nhận" at bounding box center [128, 122] width 122 height 14
type input "0768496277"
click at [272, 168] on input "text" at bounding box center [315, 172] width 118 height 14
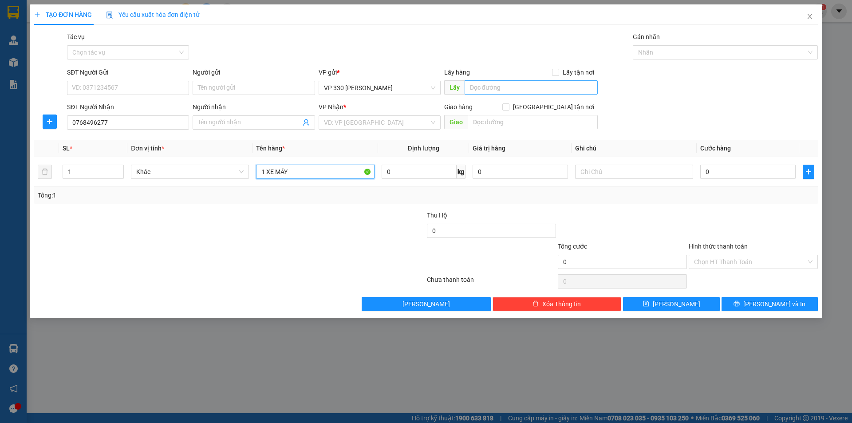
type input "1 XE MÁY"
click at [545, 92] on input "text" at bounding box center [531, 87] width 133 height 14
type input "7166DĐVT"
click at [392, 123] on input "search" at bounding box center [376, 122] width 105 height 13
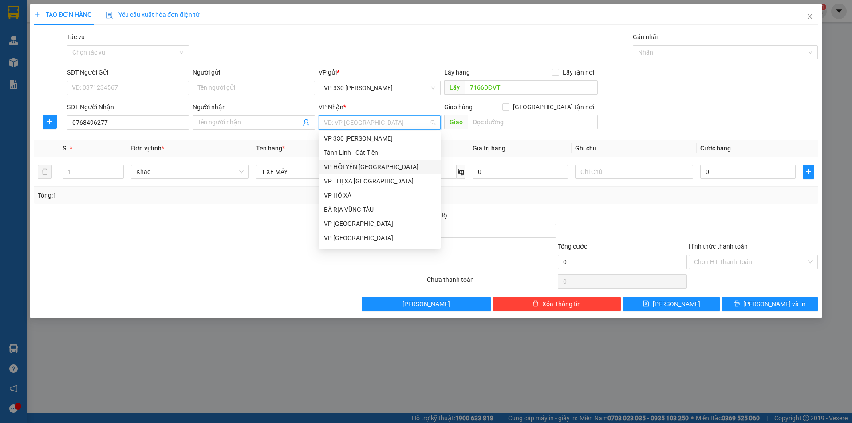
drag, startPoint x: 384, startPoint y: 166, endPoint x: 428, endPoint y: 150, distance: 47.3
click at [384, 166] on div "VP HỘI YÊN [GEOGRAPHIC_DATA]" at bounding box center [379, 167] width 111 height 10
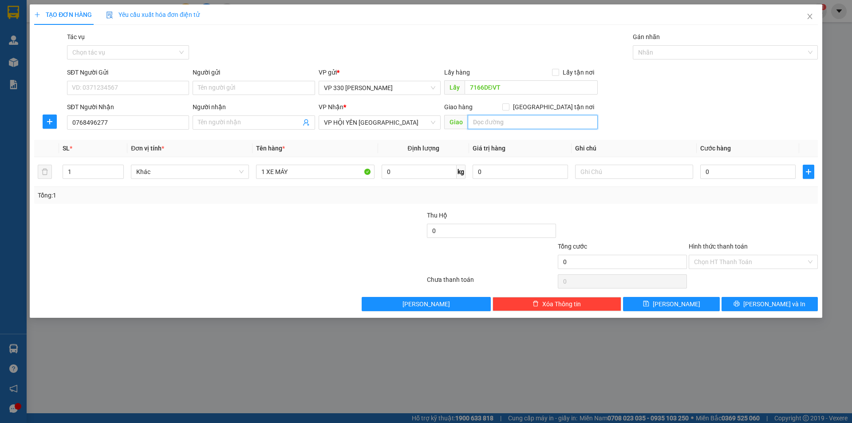
click at [494, 122] on input "text" at bounding box center [533, 122] width 130 height 14
drag, startPoint x: 716, startPoint y: 170, endPoint x: 711, endPoint y: 159, distance: 11.5
click at [716, 170] on input "0" at bounding box center [748, 172] width 95 height 14
type input "8"
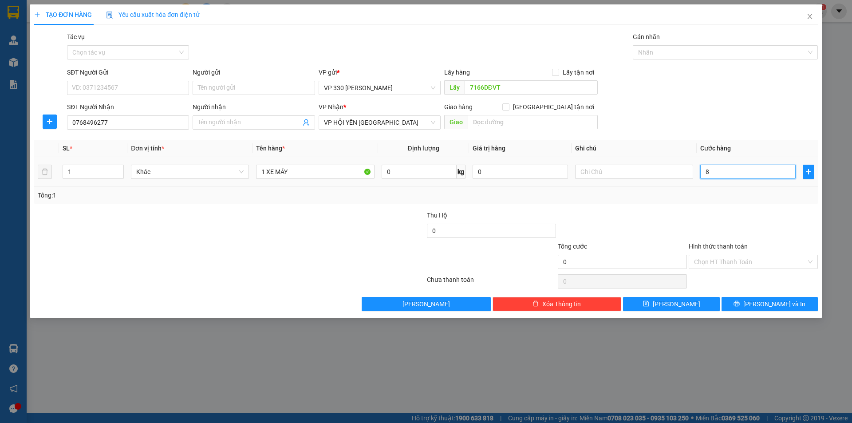
type input "8"
type input "80"
type input "800"
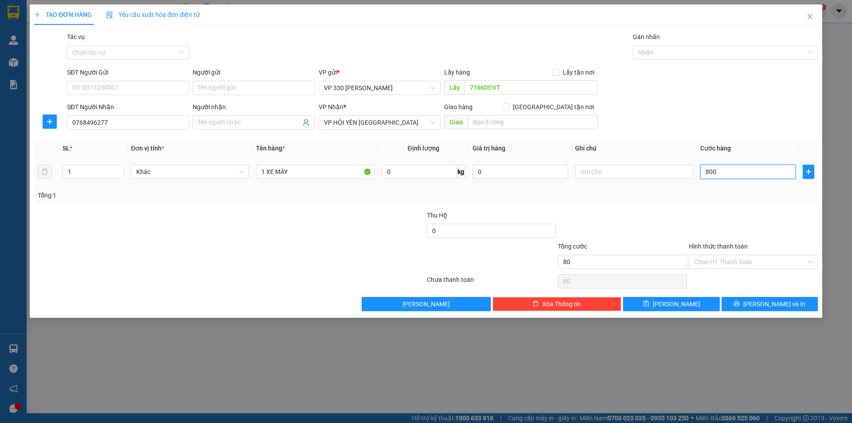
type input "800"
type input "8.000"
type input "80.000"
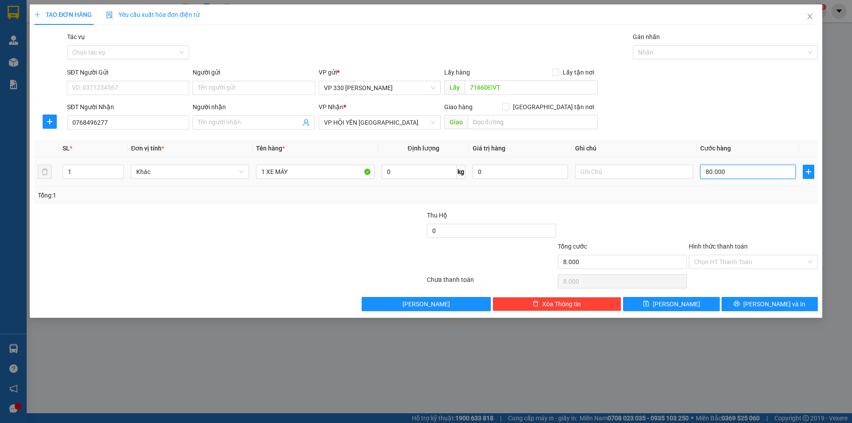
type input "80.000"
type input "800.000"
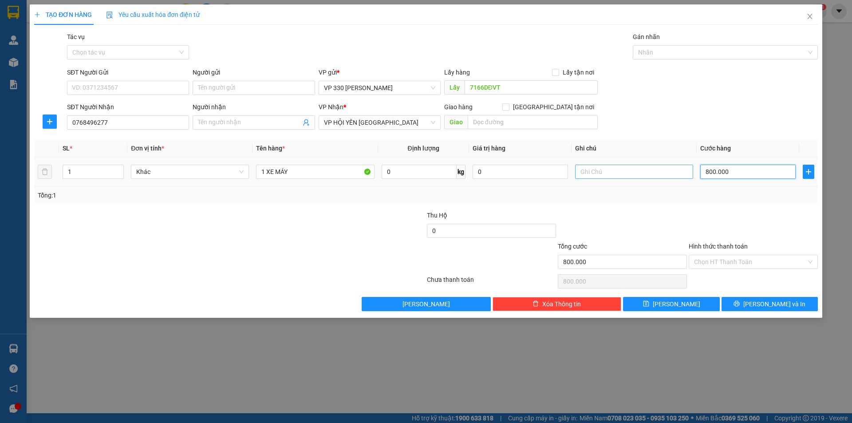
type input "800.000"
click at [604, 167] on input "text" at bounding box center [634, 172] width 118 height 14
type input "7166"
click at [756, 258] on input "Hình thức thanh toán" at bounding box center [750, 261] width 112 height 13
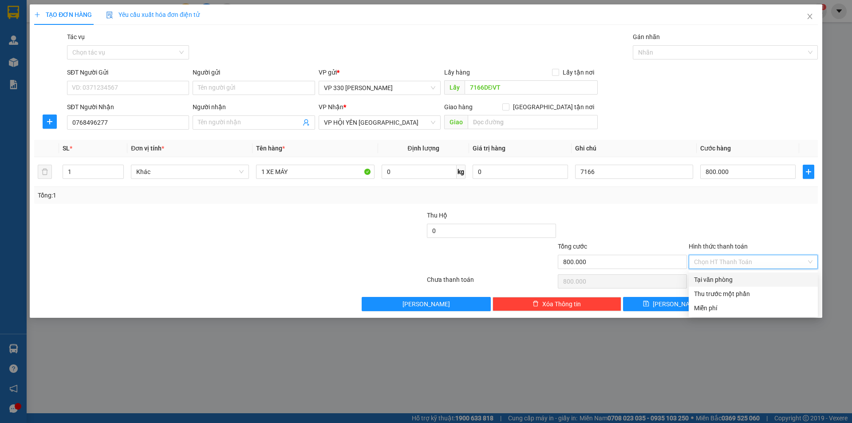
click at [734, 276] on div "Tại văn phòng" at bounding box center [753, 280] width 119 height 10
type input "0"
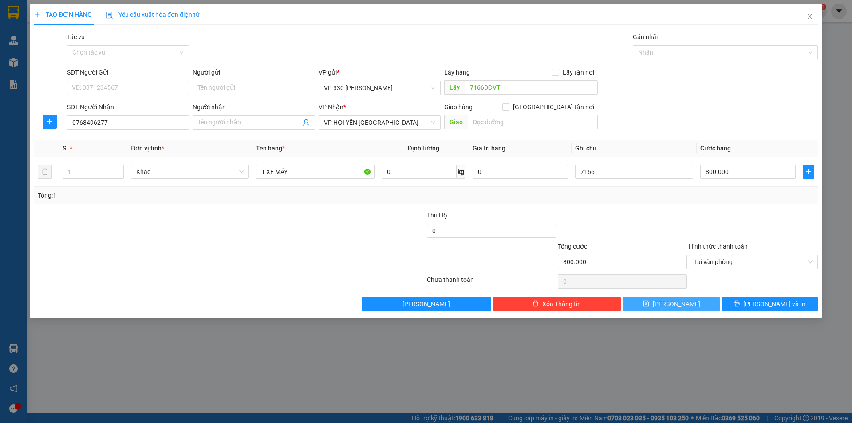
click at [673, 305] on span "[PERSON_NAME]" at bounding box center [676, 304] width 47 height 10
type input "0"
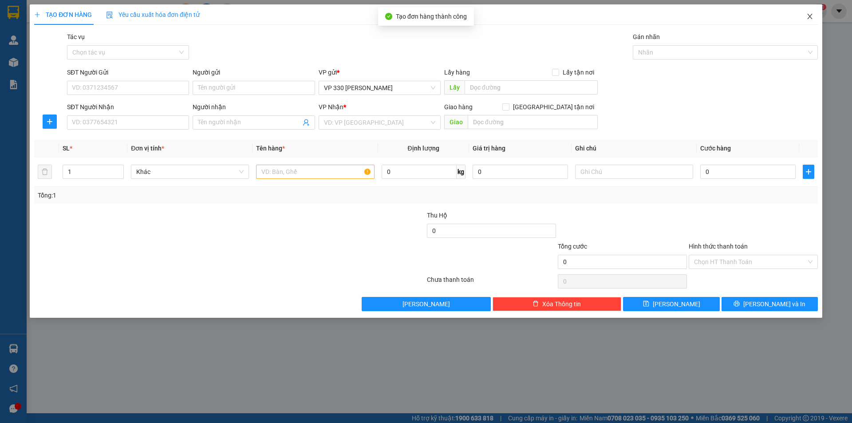
click at [806, 15] on span "Close" at bounding box center [810, 16] width 25 height 25
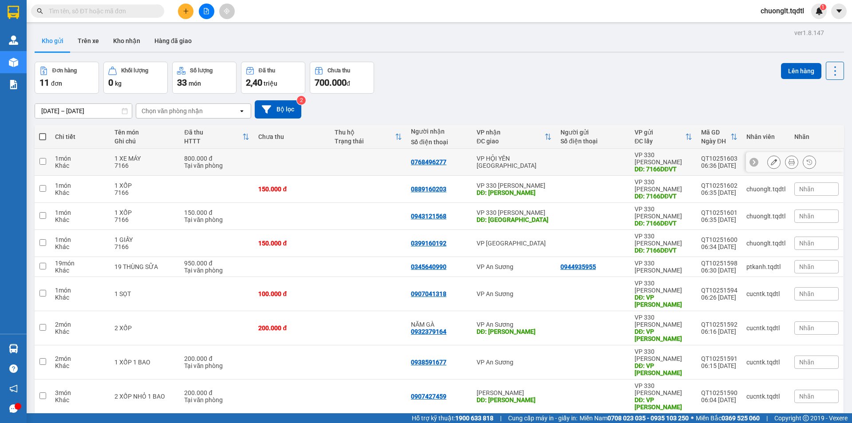
click at [80, 162] on div "Khác" at bounding box center [80, 165] width 51 height 7
checkbox input "true"
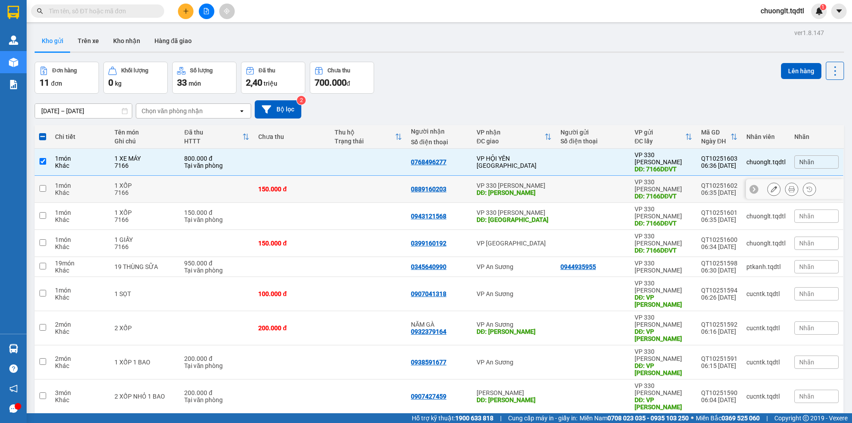
click at [85, 189] on div "Khác" at bounding box center [80, 192] width 51 height 7
checkbox input "true"
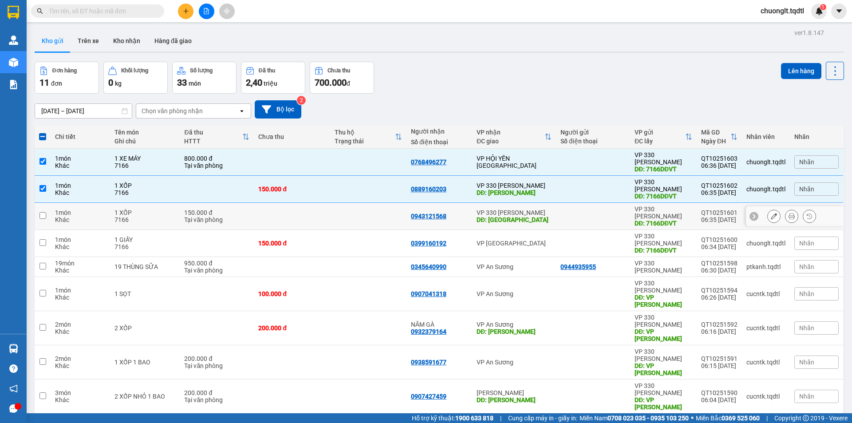
click at [87, 209] on div "1 món" at bounding box center [80, 212] width 51 height 7
checkbox input "true"
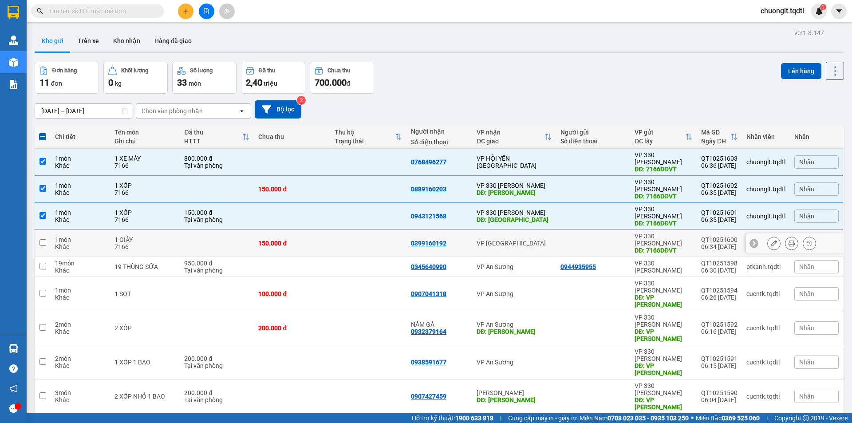
click at [88, 236] on div "1 món" at bounding box center [80, 239] width 51 height 7
checkbox input "true"
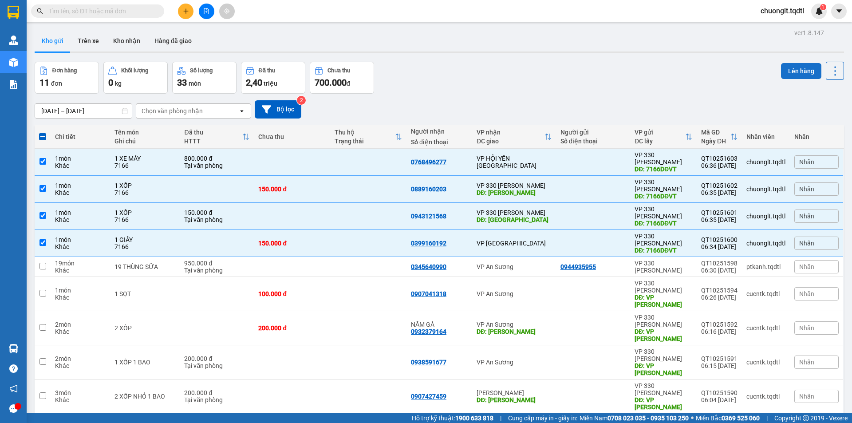
click at [791, 77] on button "Lên hàng" at bounding box center [801, 71] width 40 height 16
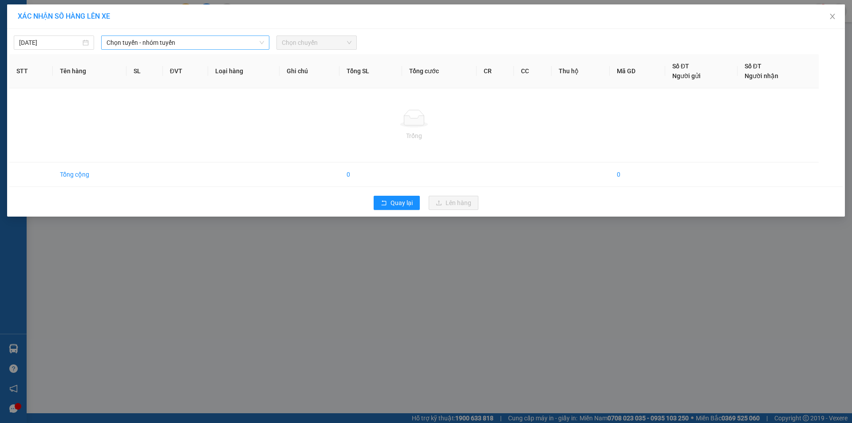
click at [228, 40] on span "Chọn tuyến - nhóm tuyến" at bounding box center [186, 42] width 158 height 13
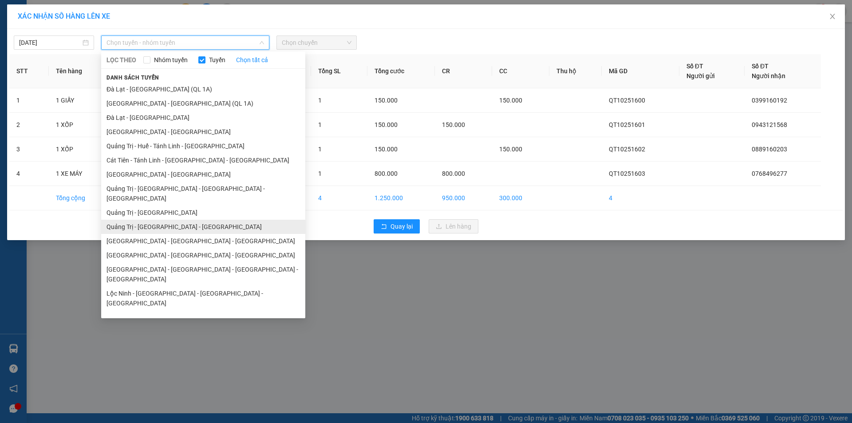
scroll to position [51, 0]
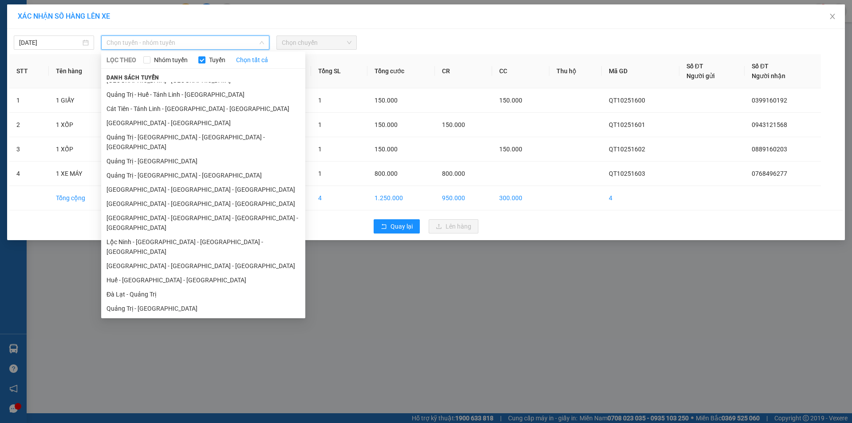
click at [163, 316] on li "Vũng Tàu - [GEOGRAPHIC_DATA] - [GEOGRAPHIC_DATA] - [GEOGRAPHIC_DATA]" at bounding box center [203, 328] width 204 height 24
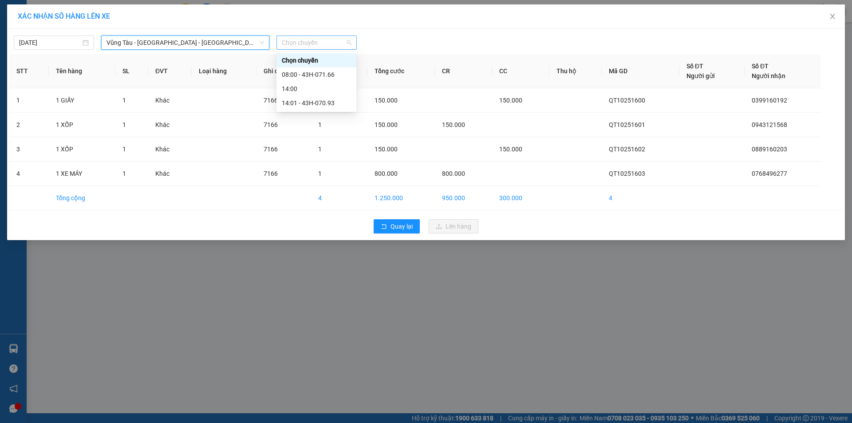
click at [327, 38] on span "Chọn chuyến" at bounding box center [317, 42] width 70 height 13
click at [329, 77] on div "08:00 - 43H-071.66" at bounding box center [316, 75] width 69 height 10
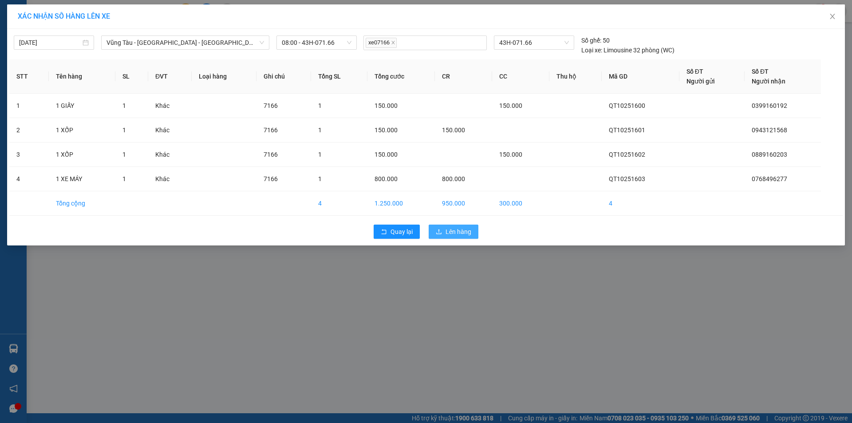
click at [453, 235] on span "Lên hàng" at bounding box center [459, 232] width 26 height 10
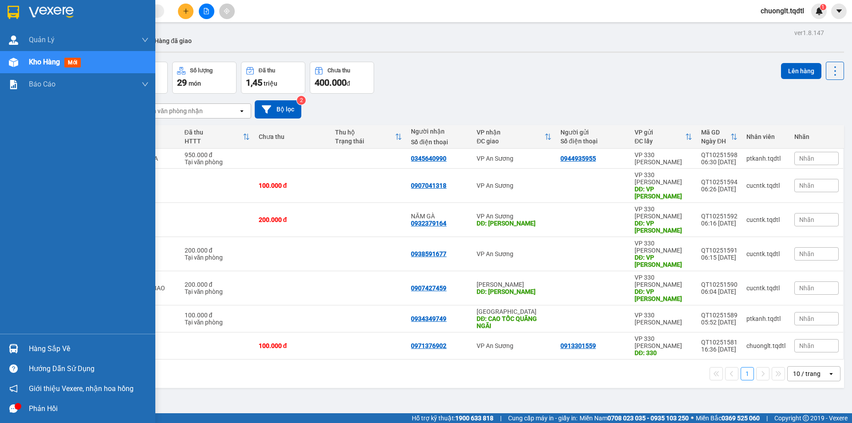
click at [40, 348] on div "Hàng sắp về" at bounding box center [89, 348] width 120 height 13
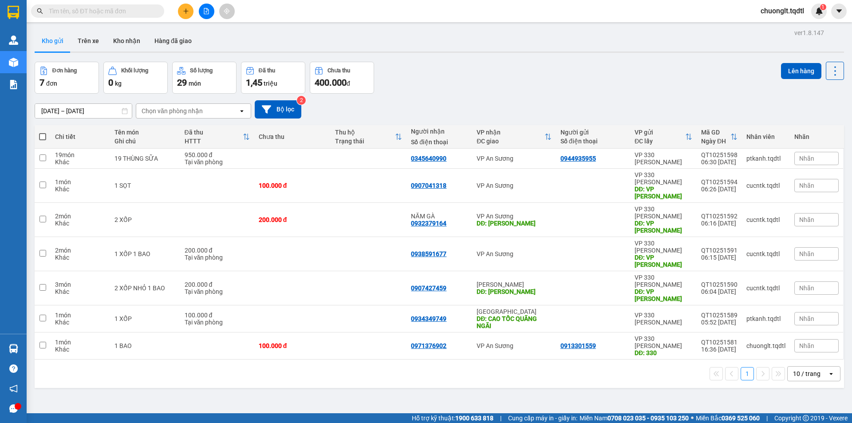
click at [505, 385] on section "Kết quả tìm kiếm ( 0 ) Bộ lọc No Data chuonglt.tqdtl 1 Quản Lý Quản lý khách hà…" at bounding box center [426, 211] width 852 height 423
click at [182, 10] on button at bounding box center [186, 12] width 16 height 16
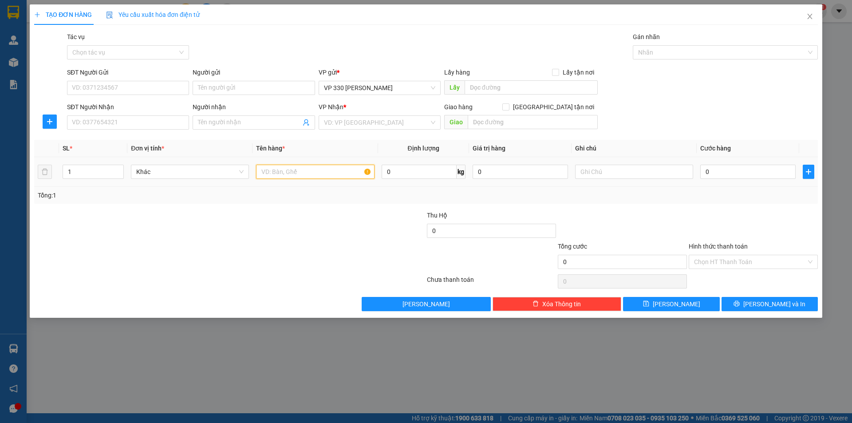
click at [281, 169] on input "text" at bounding box center [315, 172] width 118 height 14
type input "1 XỐP TO"
click at [736, 178] on input "0" at bounding box center [748, 172] width 95 height 14
type input "3"
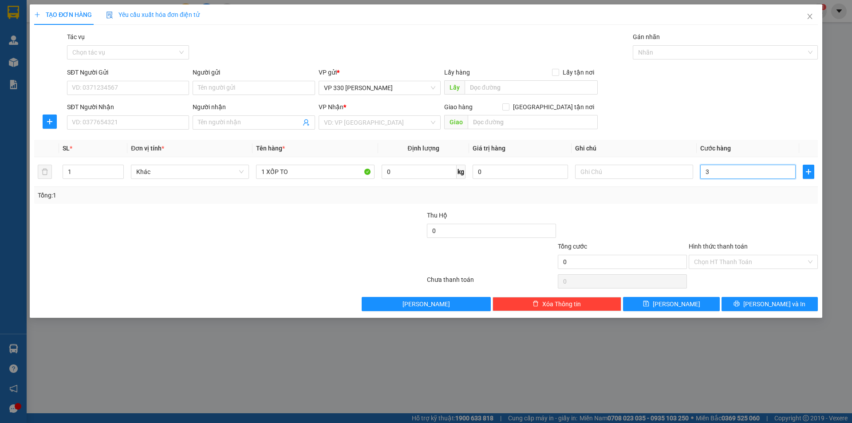
type input "3"
type input "30"
type input "300"
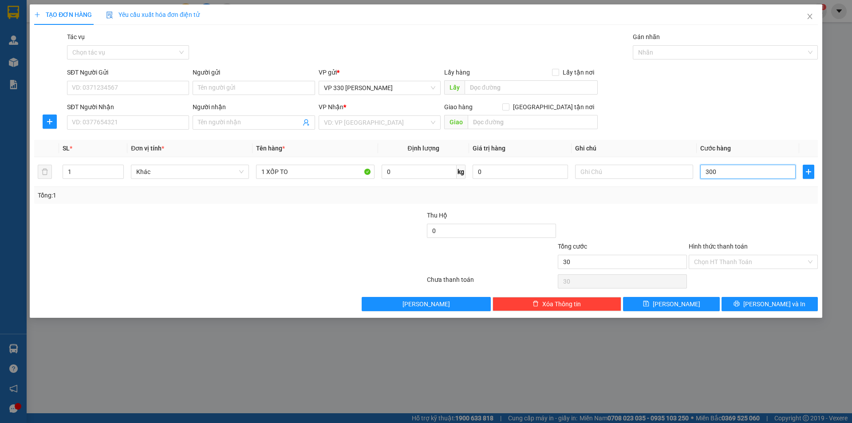
type input "300"
type input "3.000"
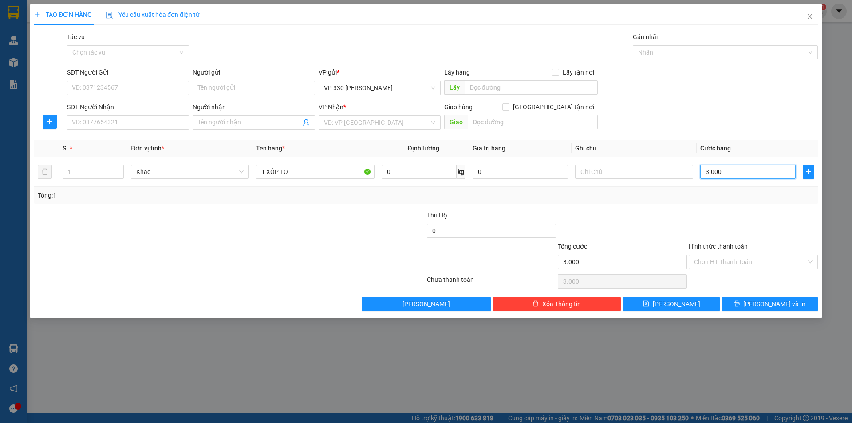
type input "30.000"
type input "300.000"
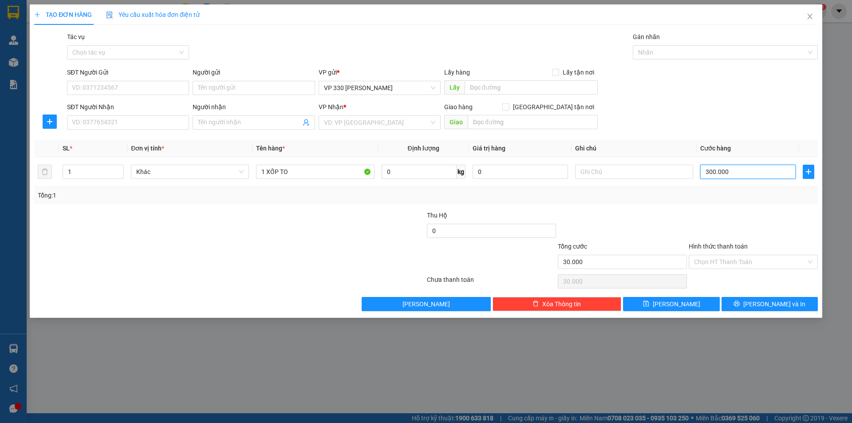
type input "300.000"
click at [650, 174] on input "text" at bounding box center [634, 172] width 118 height 14
type input "7"
type input "6046"
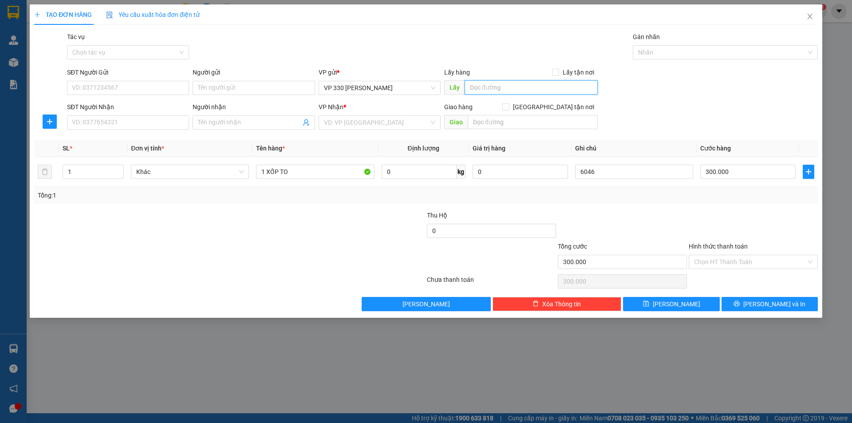
drag, startPoint x: 497, startPoint y: 90, endPoint x: 501, endPoint y: 67, distance: 23.0
click at [498, 90] on input "text" at bounding box center [531, 87] width 133 height 14
type input "6046DĐSG"
click at [386, 119] on input "search" at bounding box center [376, 122] width 105 height 13
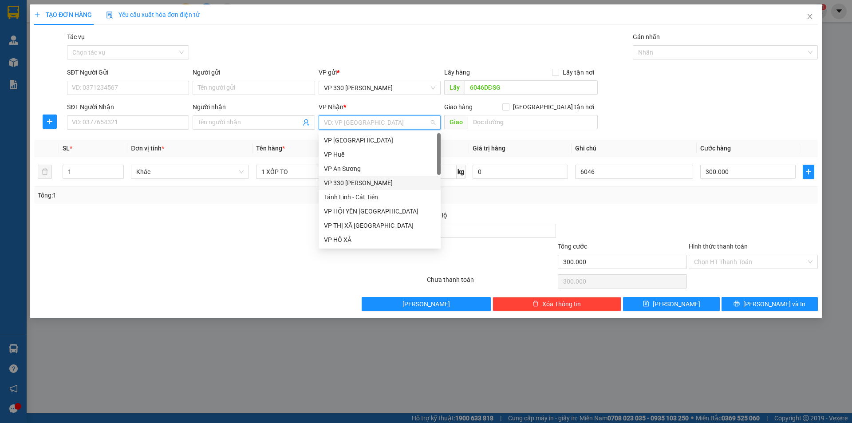
click at [384, 183] on div "VP 330 [PERSON_NAME]" at bounding box center [379, 183] width 111 height 10
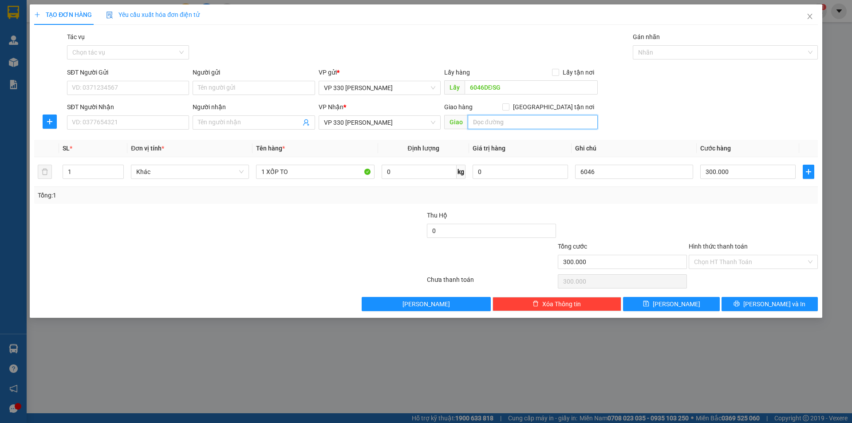
click at [521, 127] on input "text" at bounding box center [533, 122] width 130 height 14
type input "CỮA VIỆT"
click at [675, 301] on span "[PERSON_NAME]" at bounding box center [676, 304] width 47 height 10
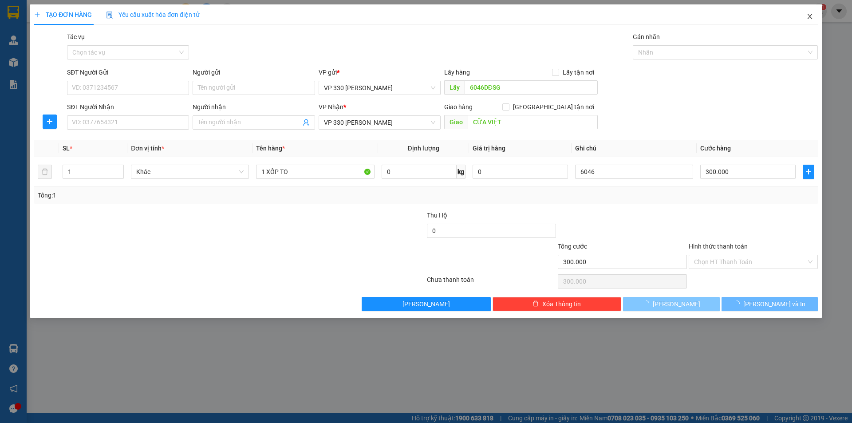
type input "0"
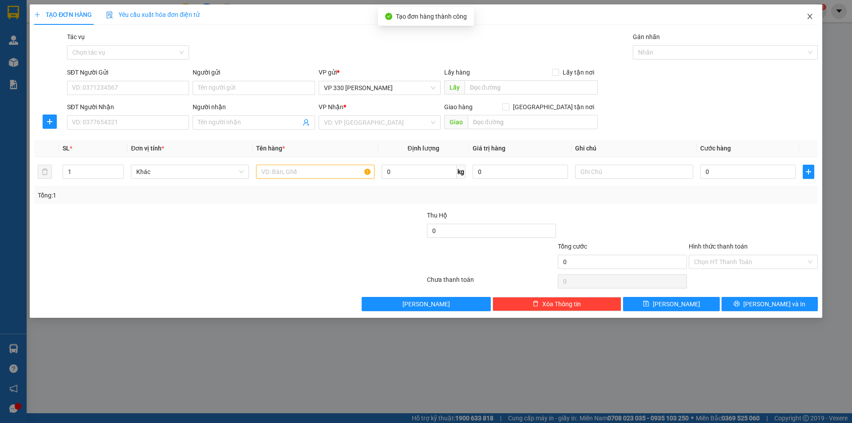
click at [808, 15] on icon "close" at bounding box center [809, 16] width 5 height 5
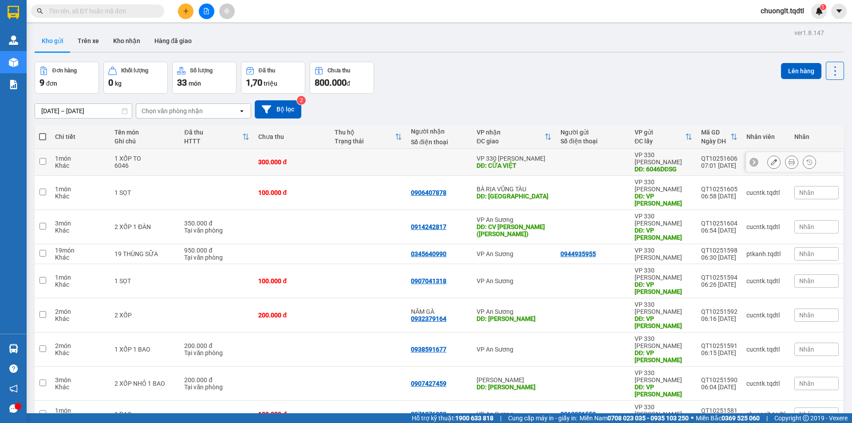
click at [196, 158] on td at bounding box center [217, 162] width 74 height 27
checkbox input "true"
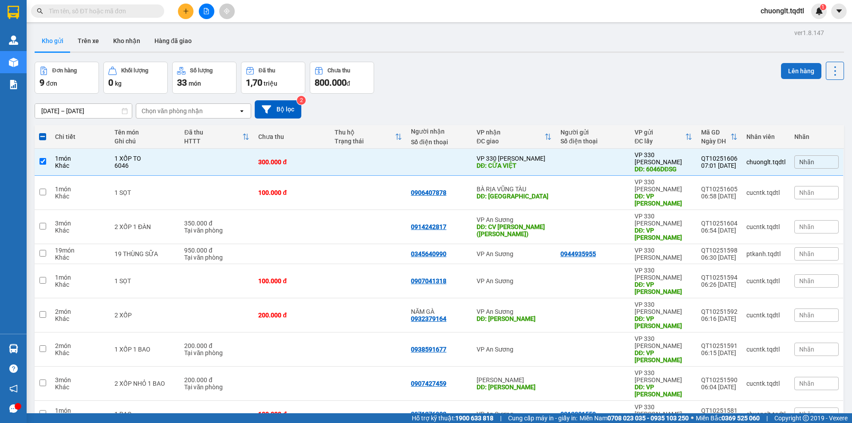
click at [789, 67] on button "Lên hàng" at bounding box center [801, 71] width 40 height 16
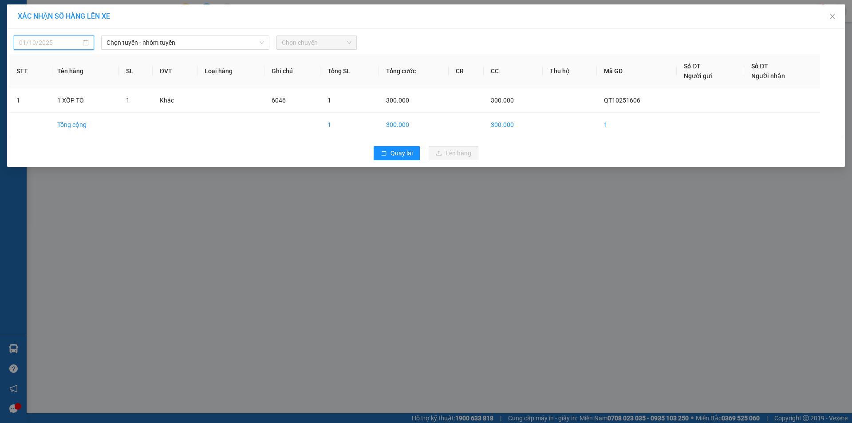
click at [57, 40] on input "[DATE]" at bounding box center [50, 43] width 62 height 10
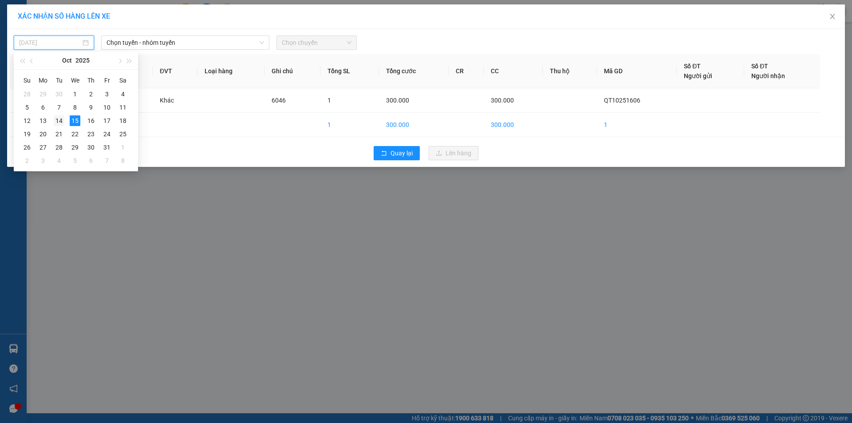
drag, startPoint x: 58, startPoint y: 119, endPoint x: 167, endPoint y: 102, distance: 110.1
click at [59, 119] on div "14" at bounding box center [59, 120] width 11 height 11
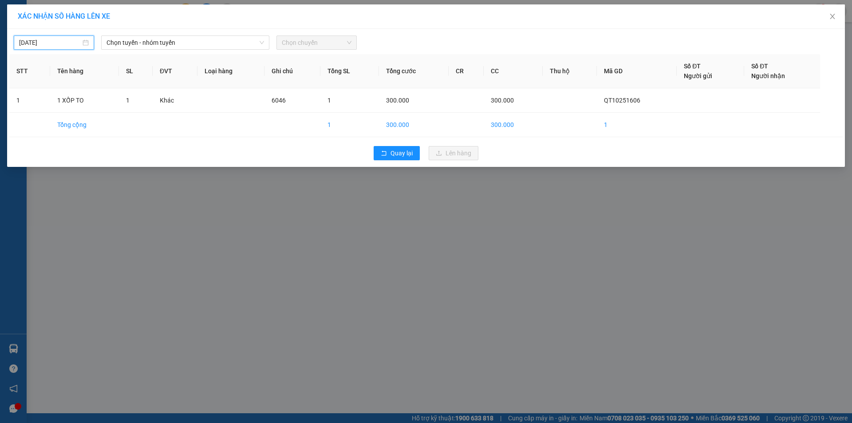
type input "[DATE]"
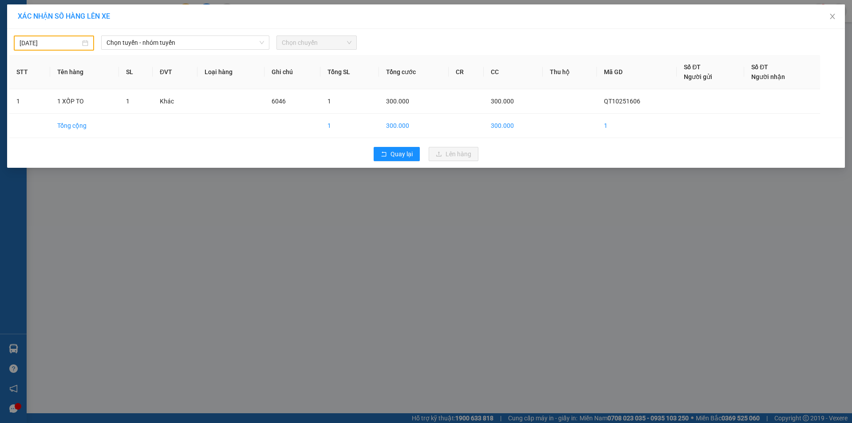
drag, startPoint x: 213, startPoint y: 34, endPoint x: 210, endPoint y: 40, distance: 6.4
click at [213, 35] on div "14/10/2025 Chọn tuyến - nhóm tuyến Chọn chuyến" at bounding box center [426, 41] width 834 height 20
click at [210, 40] on span "Chọn tuyến - nhóm tuyến" at bounding box center [186, 42] width 158 height 13
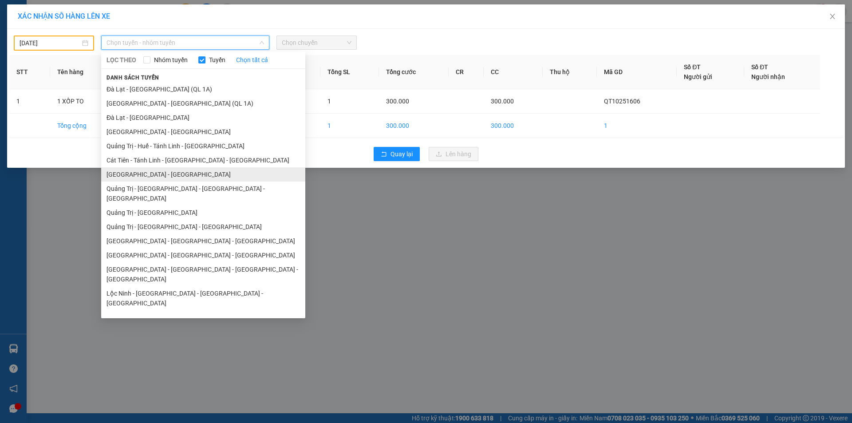
click at [154, 170] on li "[GEOGRAPHIC_DATA] - [GEOGRAPHIC_DATA]" at bounding box center [203, 174] width 204 height 14
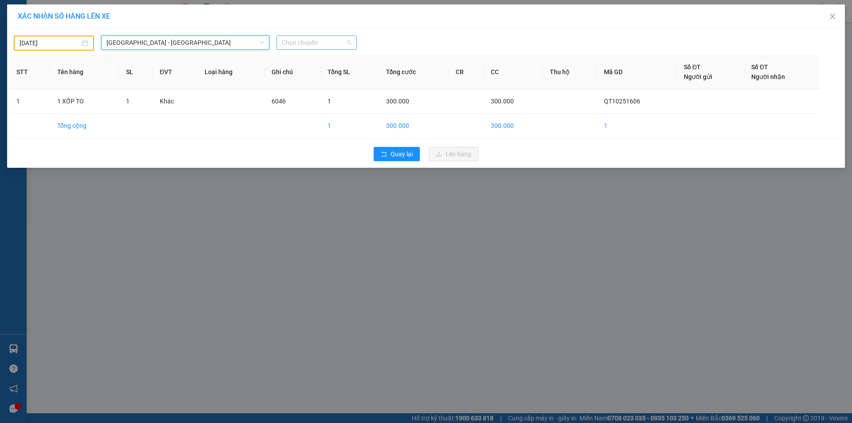
click at [325, 41] on span "Chọn chuyến" at bounding box center [317, 42] width 70 height 13
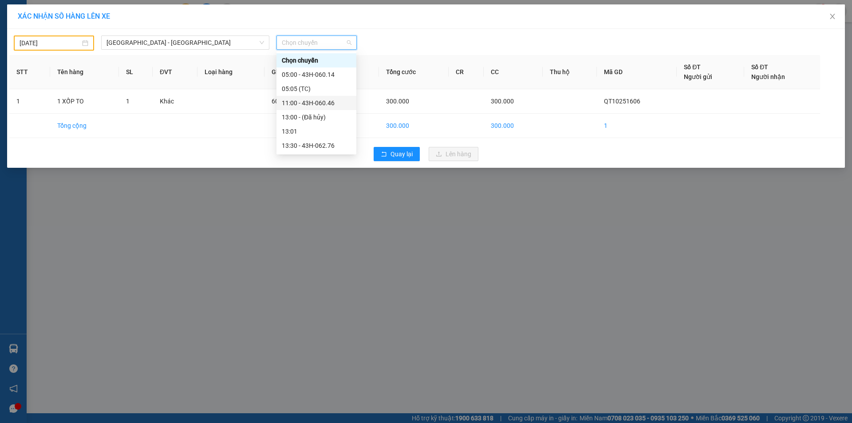
click at [308, 101] on div "11:00 - 43H-060.46" at bounding box center [316, 103] width 69 height 10
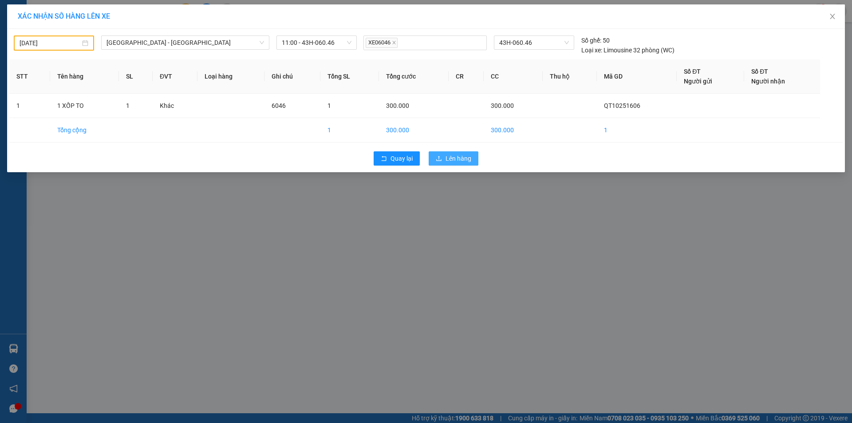
click at [451, 160] on span "Lên hàng" at bounding box center [459, 159] width 26 height 10
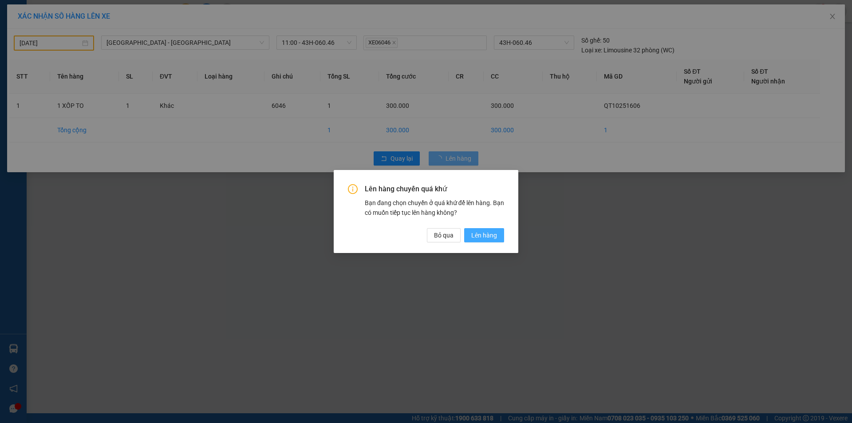
click at [484, 234] on span "Lên hàng" at bounding box center [484, 235] width 26 height 10
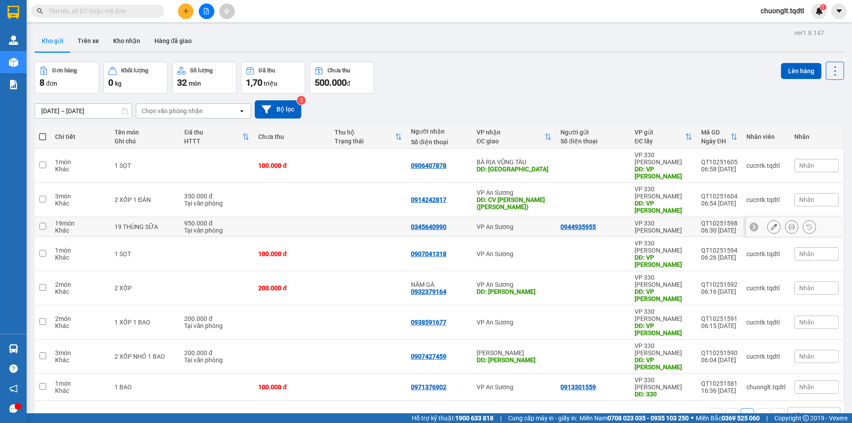
click at [245, 227] on div "Tại văn phòng" at bounding box center [216, 230] width 65 height 7
checkbox input "true"
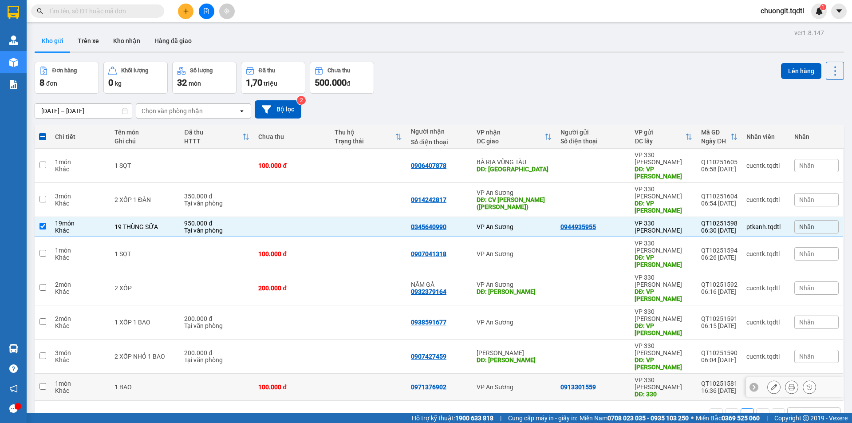
click at [228, 374] on td at bounding box center [217, 387] width 74 height 27
checkbox input "true"
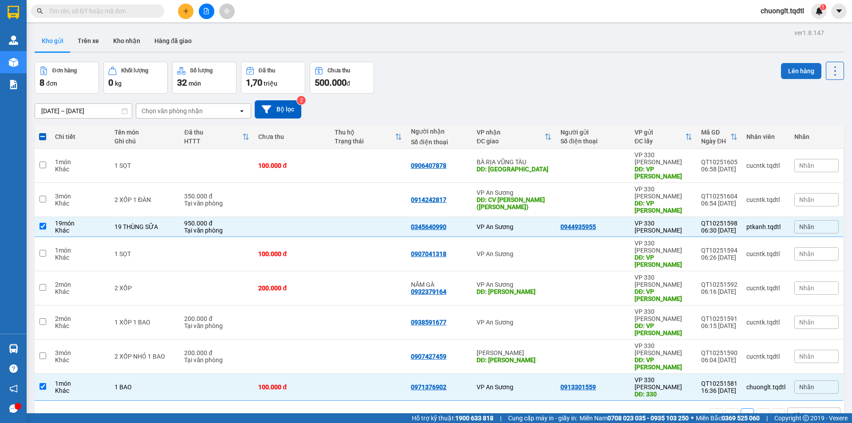
click at [790, 71] on button "Lên hàng" at bounding box center [801, 71] width 40 height 16
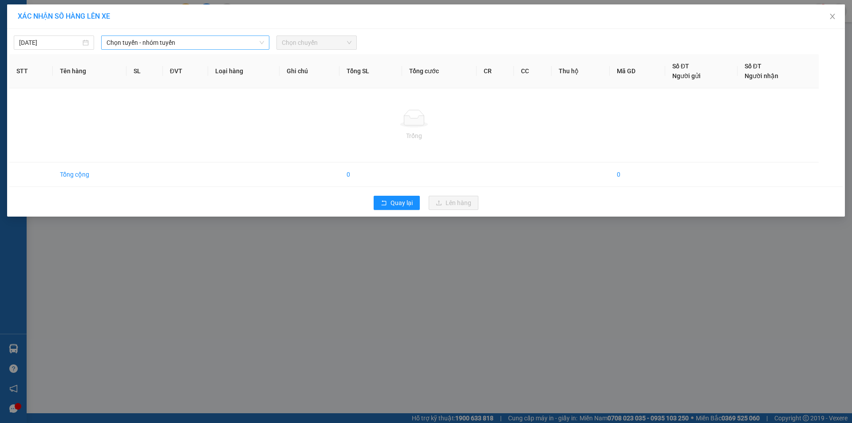
click at [202, 39] on span "Chọn tuyến - nhóm tuyến" at bounding box center [186, 42] width 158 height 13
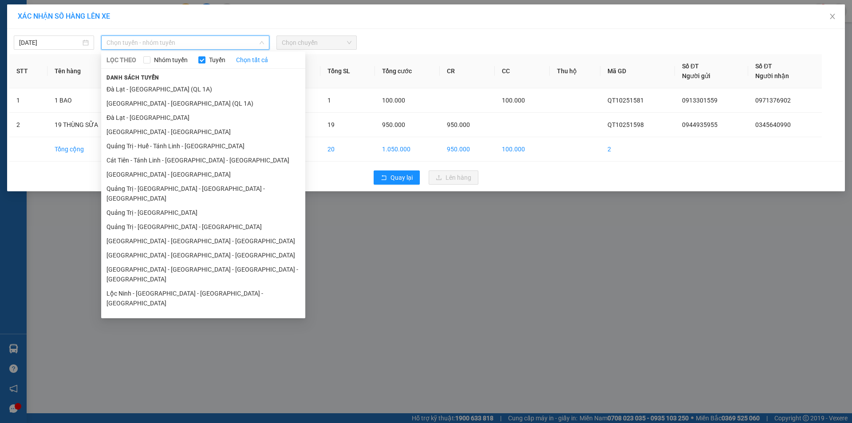
click at [156, 206] on li "Quảng Trị - [GEOGRAPHIC_DATA]" at bounding box center [203, 213] width 204 height 14
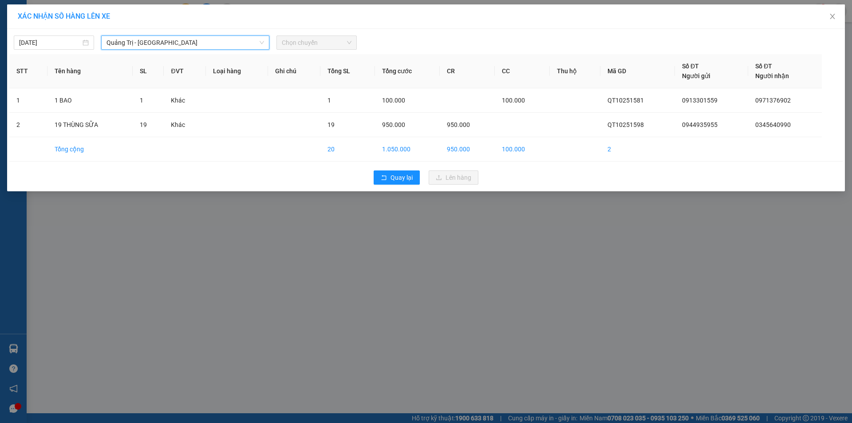
click at [324, 40] on span "Chọn chuyến" at bounding box center [317, 42] width 70 height 13
click at [340, 42] on span "Chọn chuyến" at bounding box center [317, 42] width 70 height 13
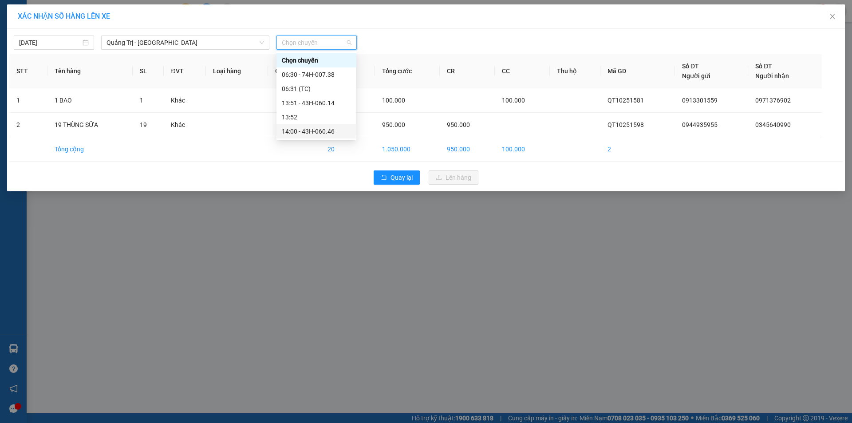
click at [323, 131] on div "14:00 - 43H-060.46" at bounding box center [316, 132] width 69 height 10
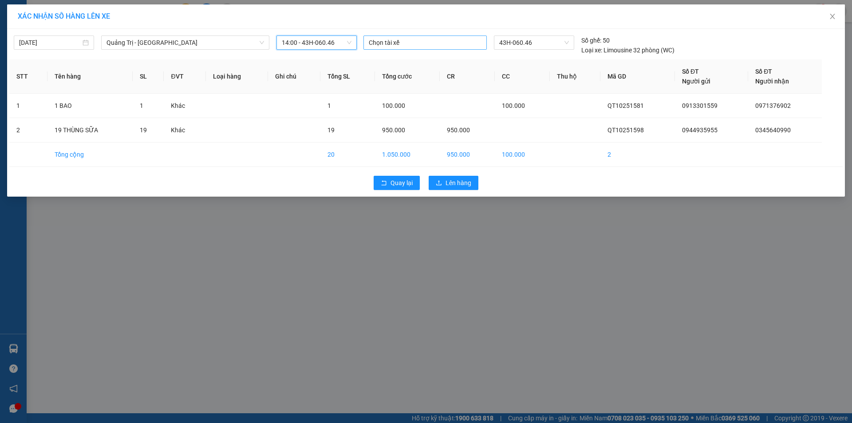
click at [421, 39] on div at bounding box center [425, 42] width 119 height 11
click at [367, 263] on div "XÁC NHẬN SỐ HÀNG LÊN XE 15/10/2025 Quảng Trị - Sài Gòn LỌC THEO Nhóm tuyến Tuyế…" at bounding box center [426, 211] width 852 height 423
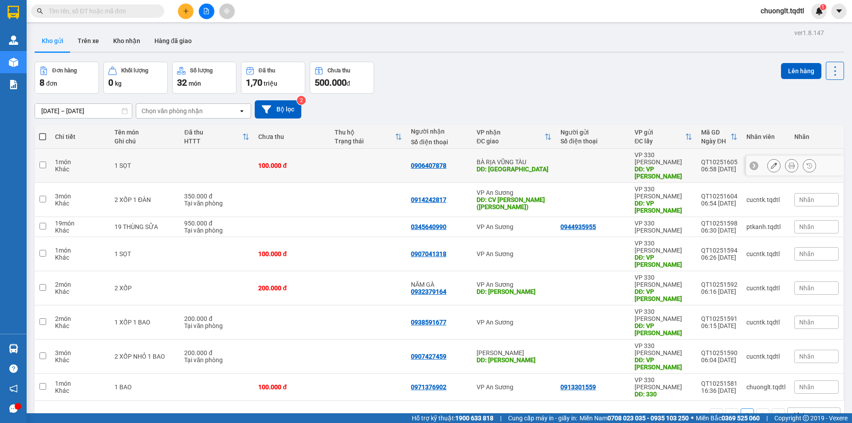
click at [171, 162] on div "1 SỌT" at bounding box center [145, 165] width 61 height 7
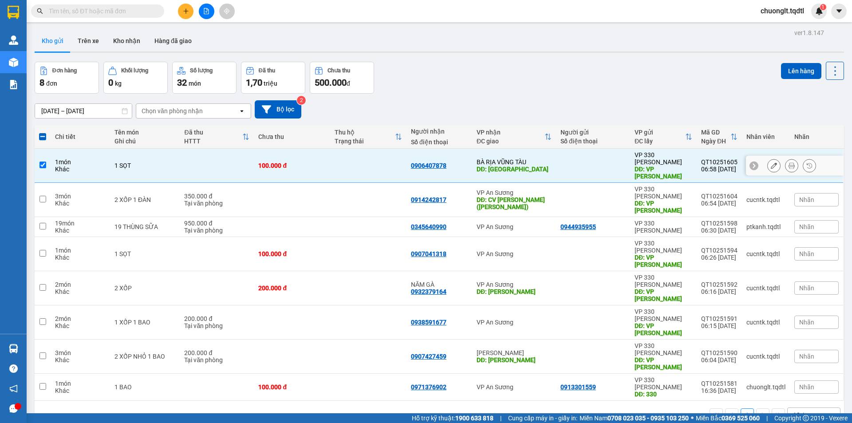
click at [171, 166] on td "1 SỌT" at bounding box center [145, 166] width 70 height 34
checkbox input "false"
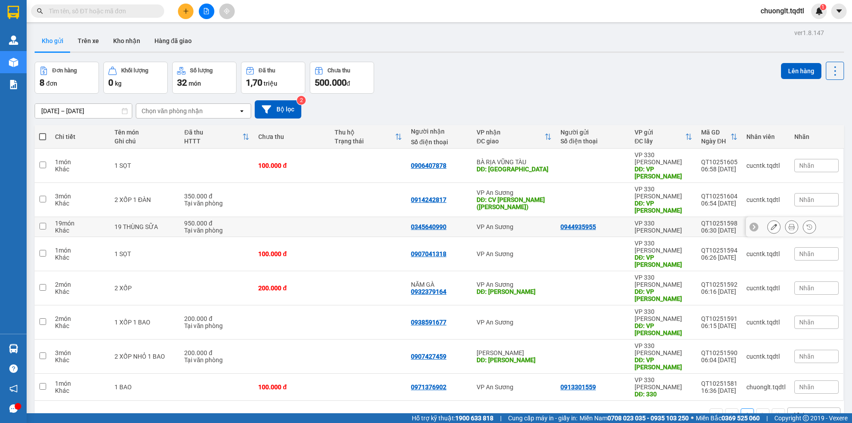
click at [151, 223] on div "19 THÙNG SỮA" at bounding box center [145, 226] width 61 height 7
checkbox input "true"
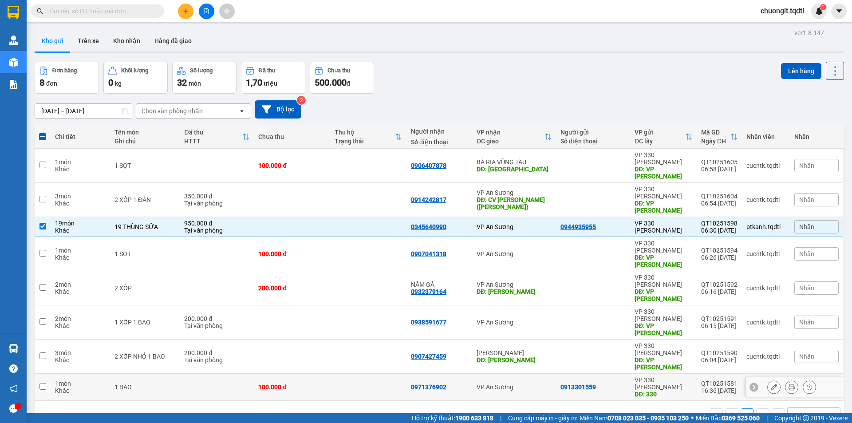
click at [112, 374] on td "1 BAO" at bounding box center [145, 387] width 70 height 27
checkbox input "true"
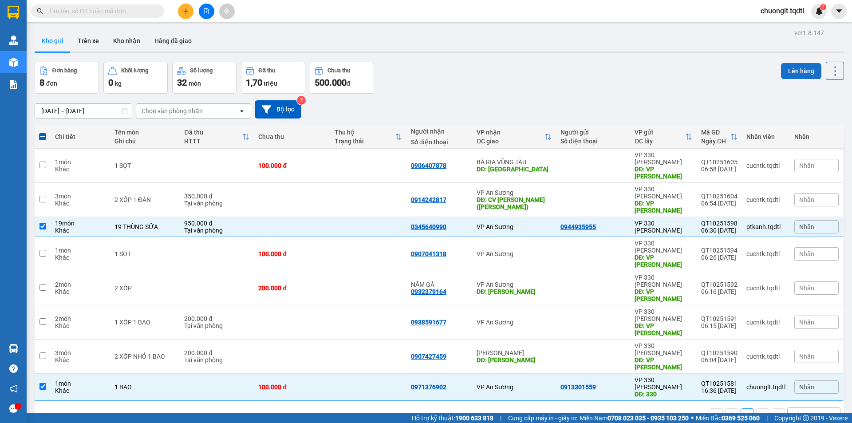
click at [785, 68] on button "Lên hàng" at bounding box center [801, 71] width 40 height 16
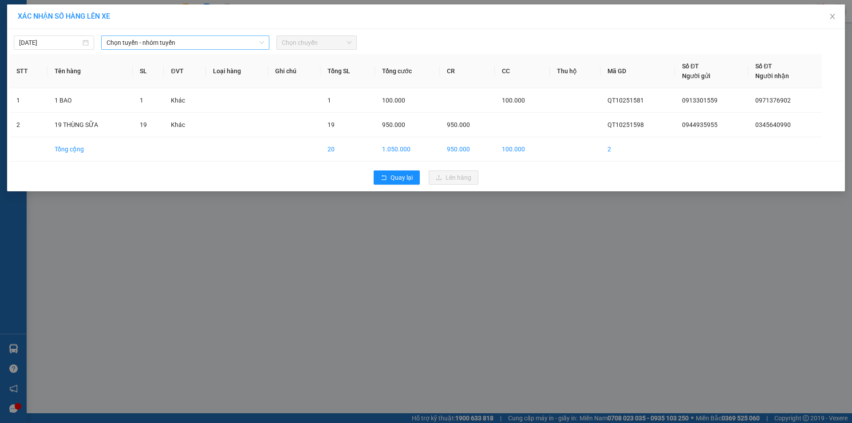
click at [210, 38] on span "Chọn tuyến - nhóm tuyến" at bounding box center [186, 42] width 158 height 13
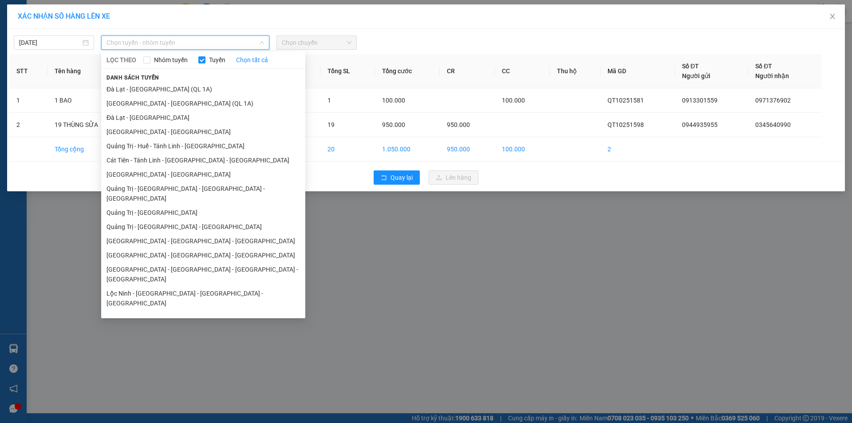
drag, startPoint x: 150, startPoint y: 204, endPoint x: 233, endPoint y: 162, distance: 92.7
click at [151, 206] on li "Quảng Trị - [GEOGRAPHIC_DATA]" at bounding box center [203, 213] width 204 height 14
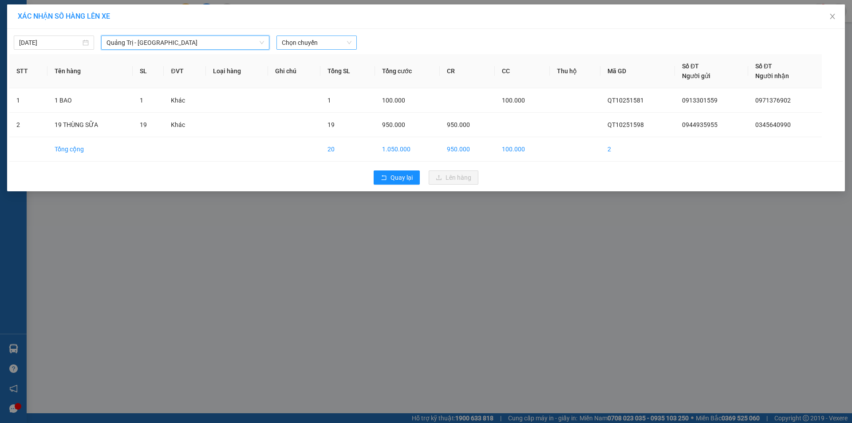
click at [332, 44] on span "Chọn chuyến" at bounding box center [317, 42] width 70 height 13
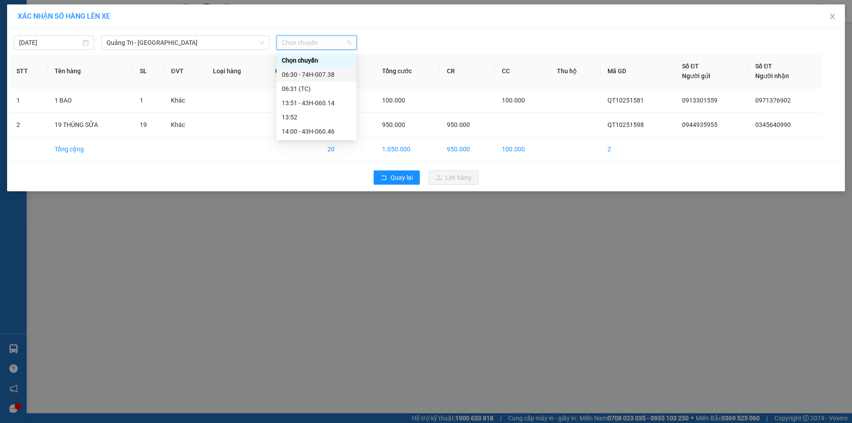
click at [335, 79] on div "06:30 - 74H-007.38" at bounding box center [316, 75] width 69 height 10
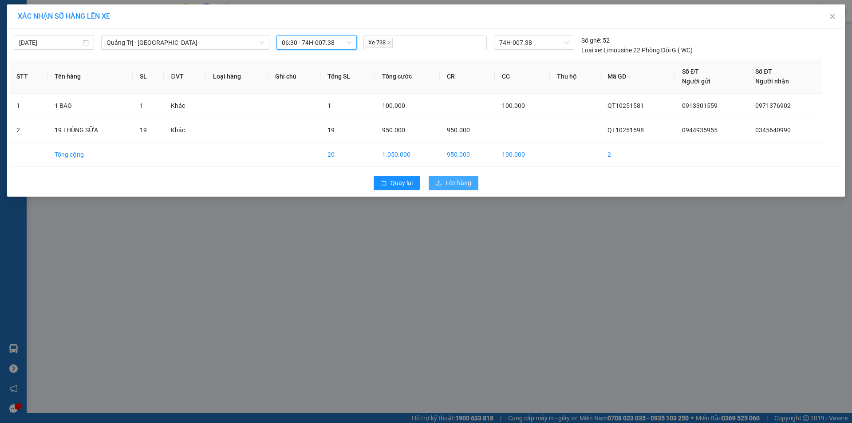
click at [462, 181] on span "Lên hàng" at bounding box center [459, 183] width 26 height 10
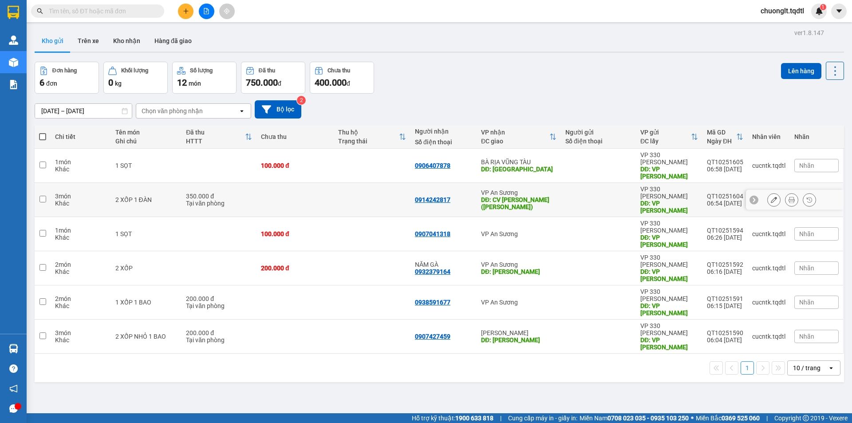
scroll to position [41, 0]
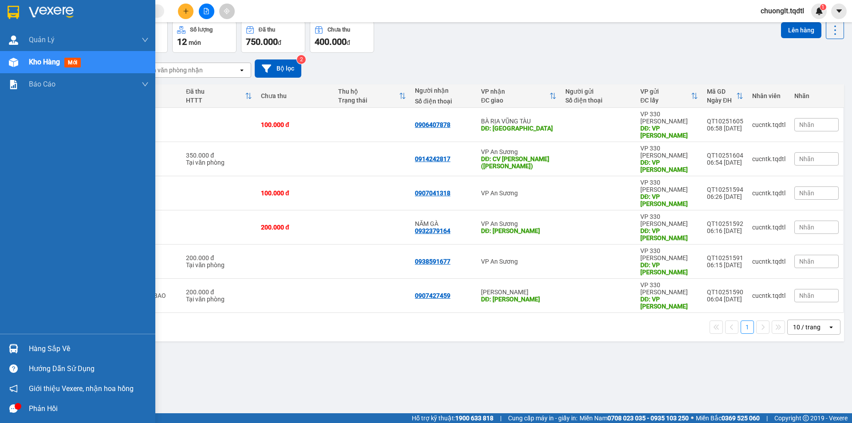
click at [57, 348] on div "Hàng sắp về" at bounding box center [89, 348] width 120 height 13
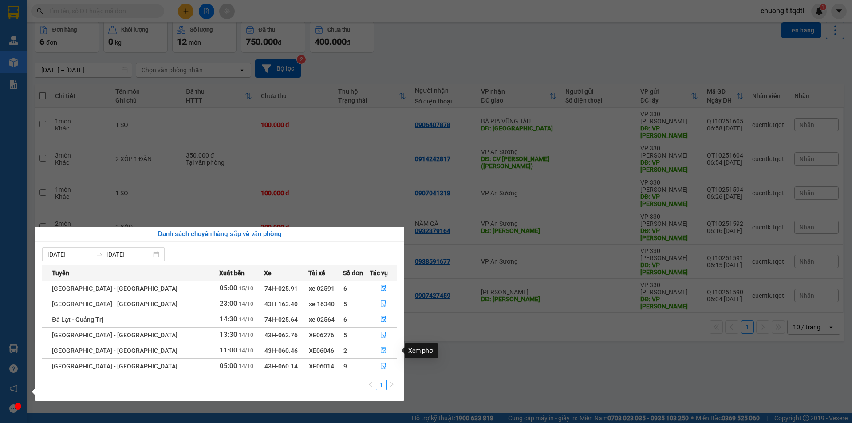
click at [380, 347] on icon "file-done" at bounding box center [383, 350] width 6 height 6
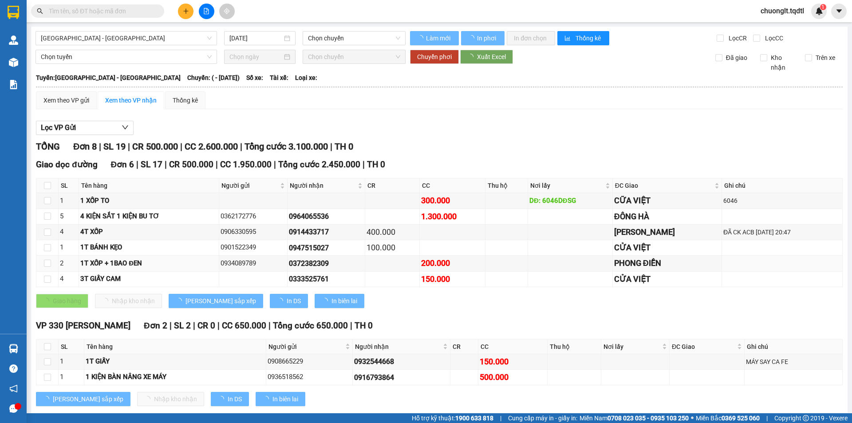
type input "[DATE]"
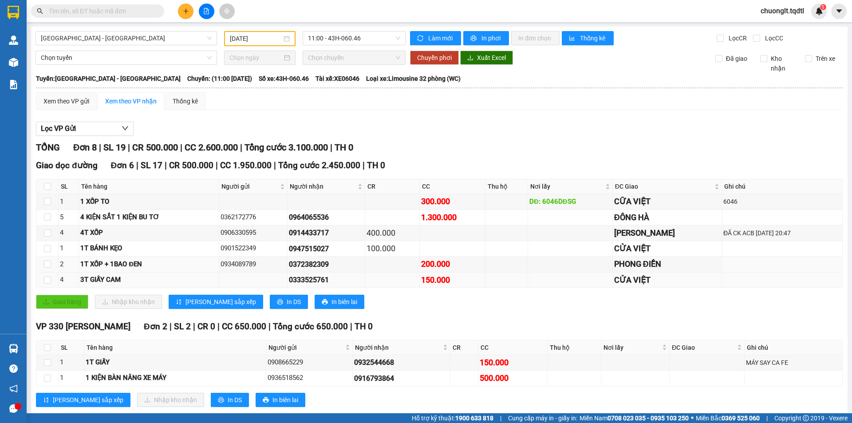
scroll to position [19, 0]
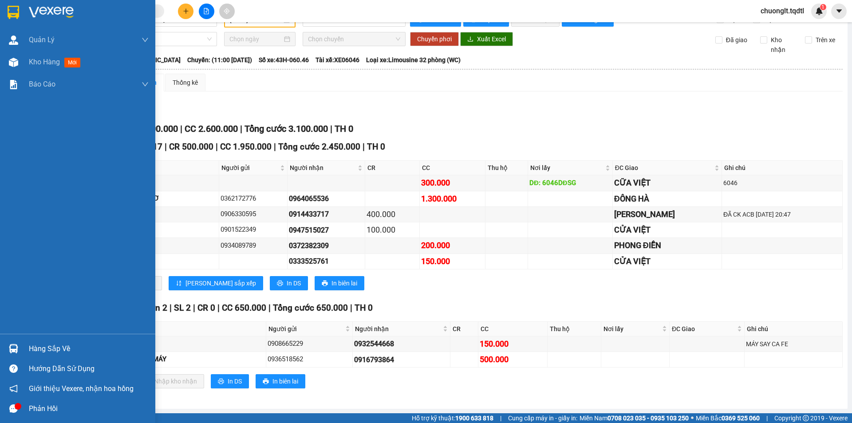
click at [60, 349] on div "Hàng sắp về" at bounding box center [89, 348] width 120 height 13
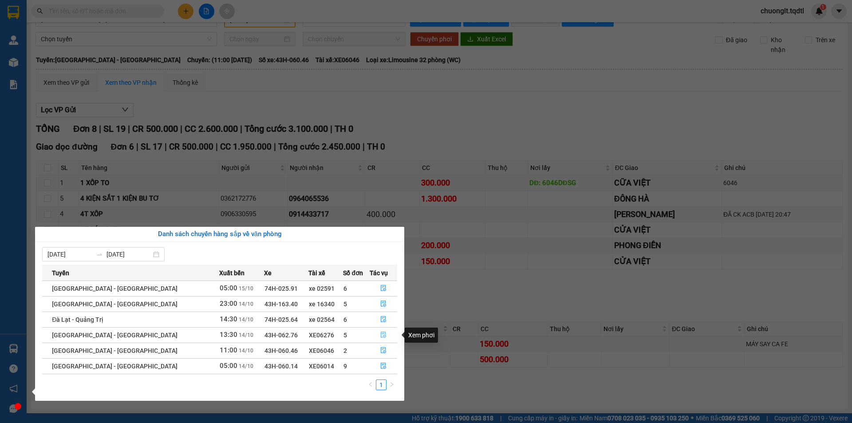
click at [380, 333] on icon "file-done" at bounding box center [383, 335] width 6 height 6
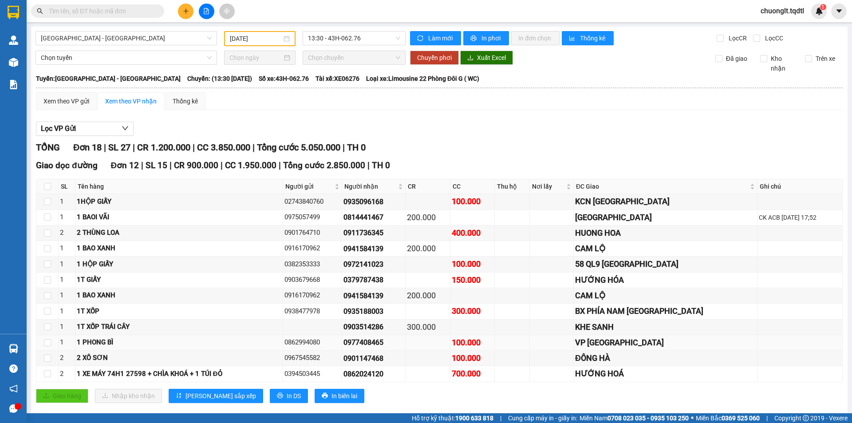
scroll to position [242, 0]
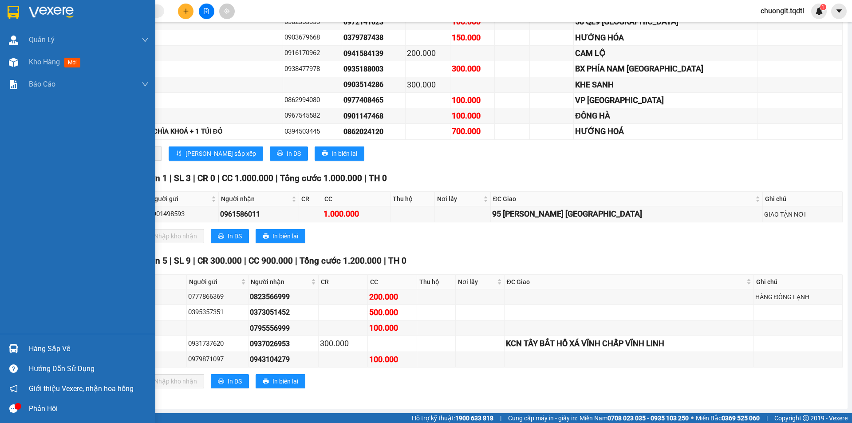
click at [58, 344] on div "Hàng sắp về" at bounding box center [89, 348] width 120 height 13
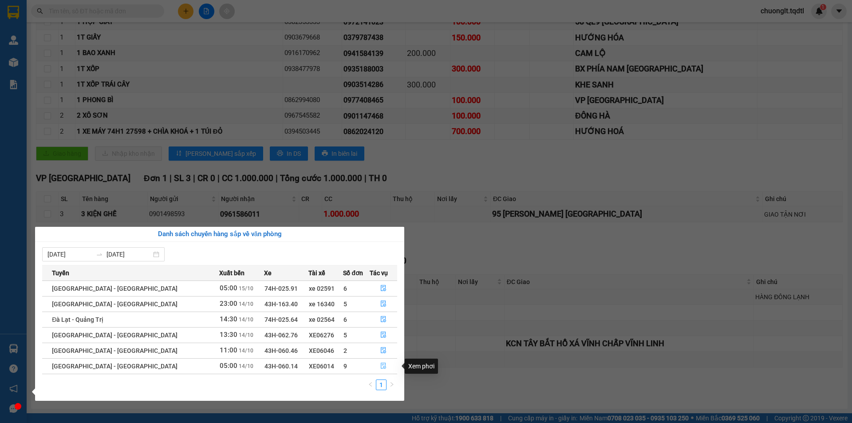
click at [373, 365] on button "button" at bounding box center [383, 366] width 27 height 14
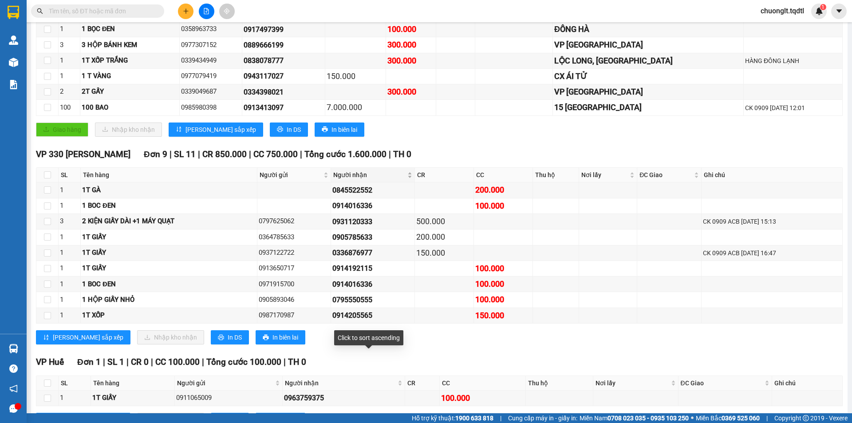
scroll to position [305, 0]
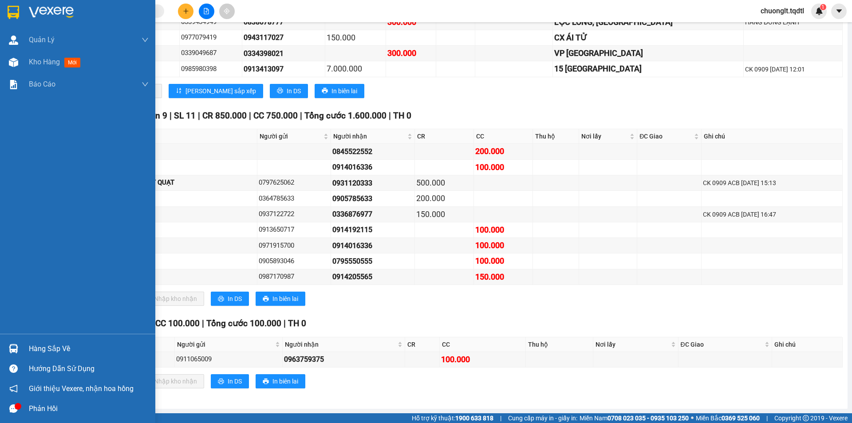
click at [53, 347] on div "Hàng sắp về" at bounding box center [89, 348] width 120 height 13
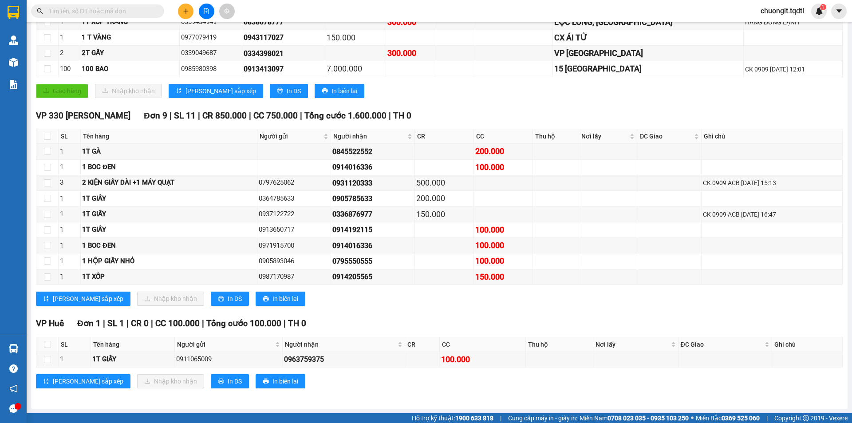
click at [483, 112] on section "Kết quả tìm kiếm ( 0 ) Bộ lọc No Data chuonglt.tqdtl 1 Quản Lý Quản lý khách hà…" at bounding box center [426, 211] width 852 height 423
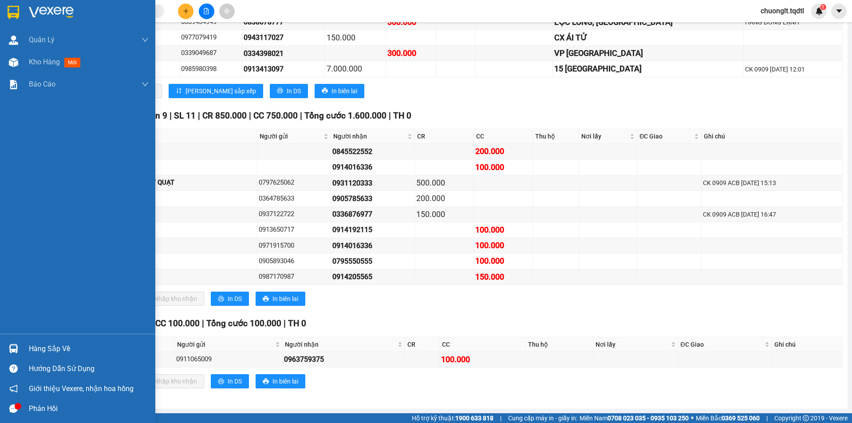
click at [28, 344] on div "Hàng sắp về" at bounding box center [77, 349] width 155 height 20
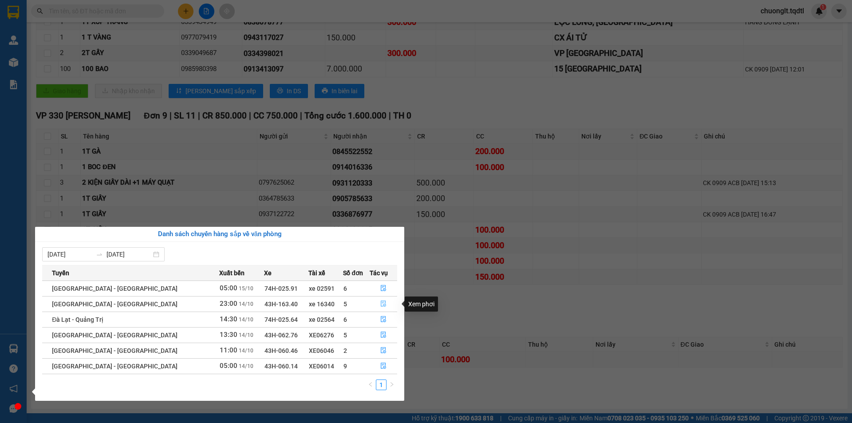
click at [380, 302] on icon "file-done" at bounding box center [383, 304] width 6 height 6
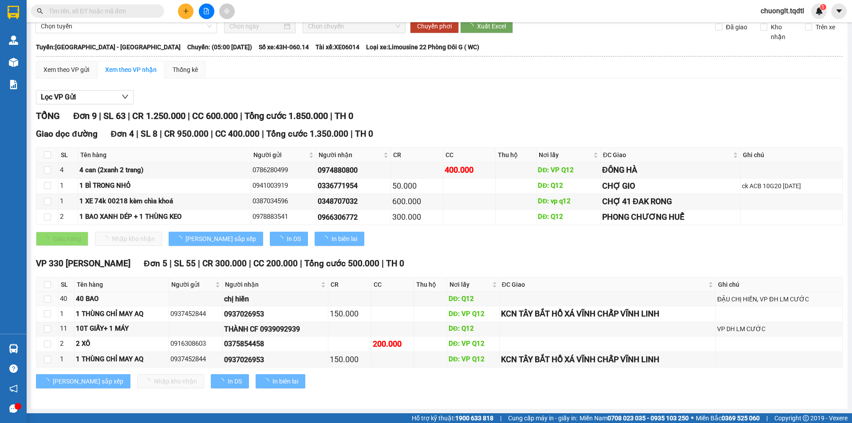
scroll to position [32, 0]
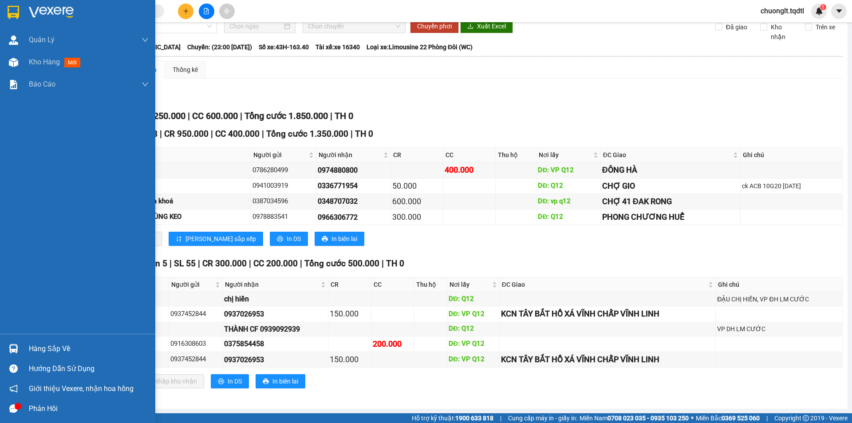
click at [57, 350] on div "Hàng sắp về" at bounding box center [89, 348] width 120 height 13
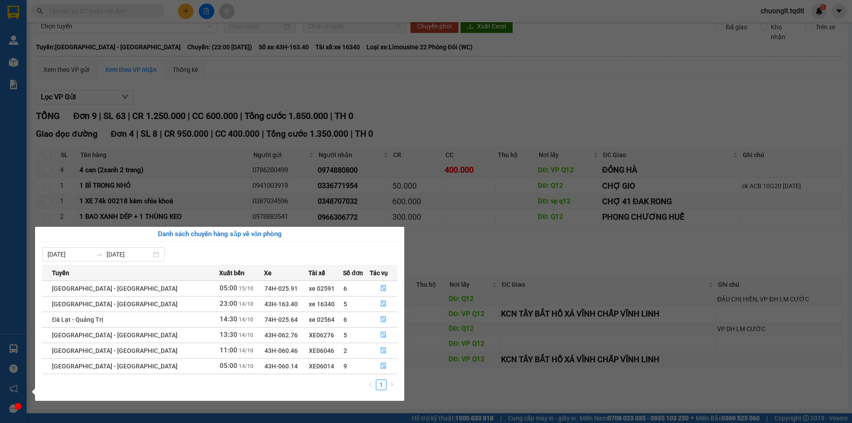
click at [440, 246] on section "Kết quả tìm kiếm ( 0 ) Bộ lọc No Data chuonglt.tqdtl 1 Quản Lý Quản lý khách hà…" at bounding box center [426, 211] width 852 height 423
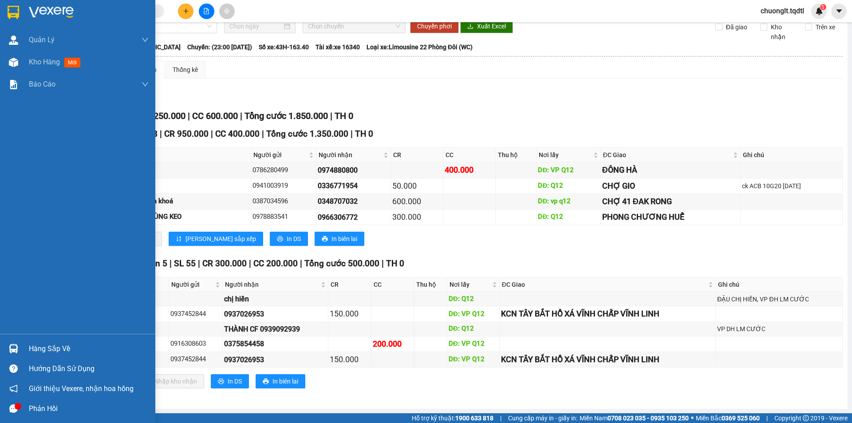
click at [34, 342] on div "Hàng sắp về" at bounding box center [89, 348] width 120 height 13
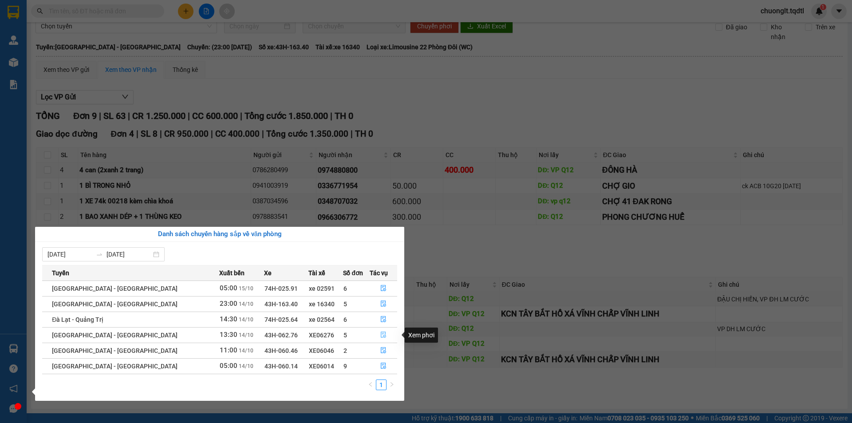
click at [380, 332] on icon "file-done" at bounding box center [383, 335] width 6 height 6
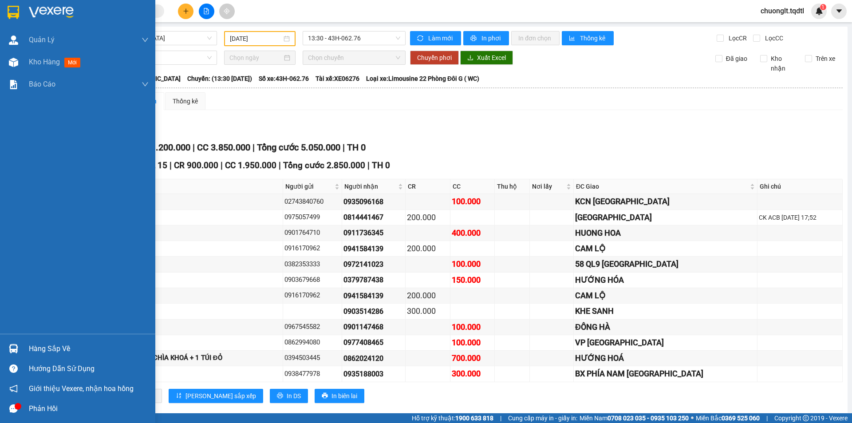
click at [34, 349] on div "Hàng sắp về" at bounding box center [89, 348] width 120 height 13
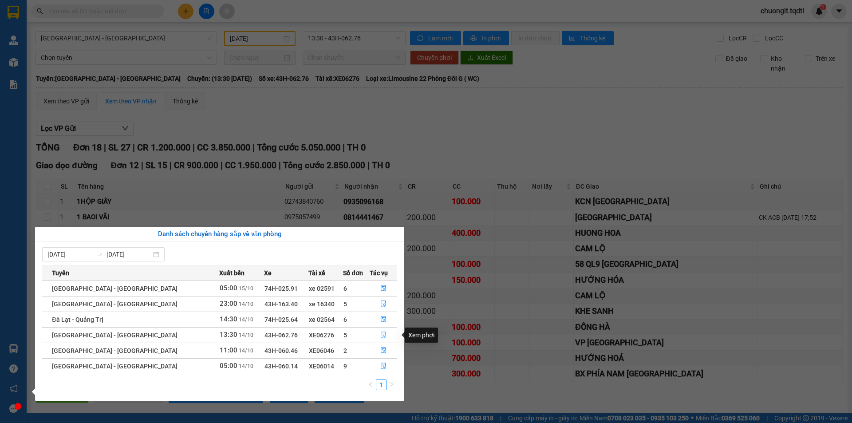
click at [380, 335] on icon "file-done" at bounding box center [383, 335] width 6 height 6
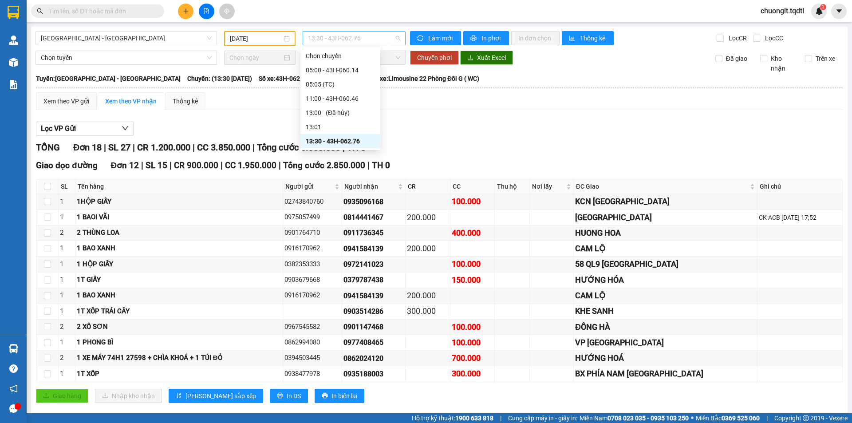
click at [376, 35] on span "13:30 - 43H-062.76" at bounding box center [354, 38] width 92 height 13
click at [348, 100] on div "11:00 - 43H-060.46" at bounding box center [340, 99] width 69 height 10
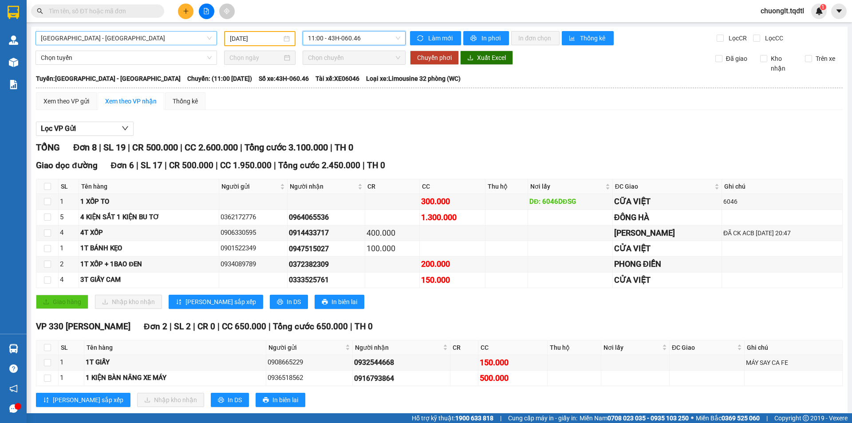
click at [175, 33] on span "[GEOGRAPHIC_DATA] - [GEOGRAPHIC_DATA]" at bounding box center [126, 38] width 171 height 13
click at [333, 108] on div "Xem theo VP gửi Xem theo VP nhận Thống kê" at bounding box center [439, 101] width 807 height 18
click at [155, 35] on span "[GEOGRAPHIC_DATA] - [GEOGRAPHIC_DATA]" at bounding box center [126, 38] width 171 height 13
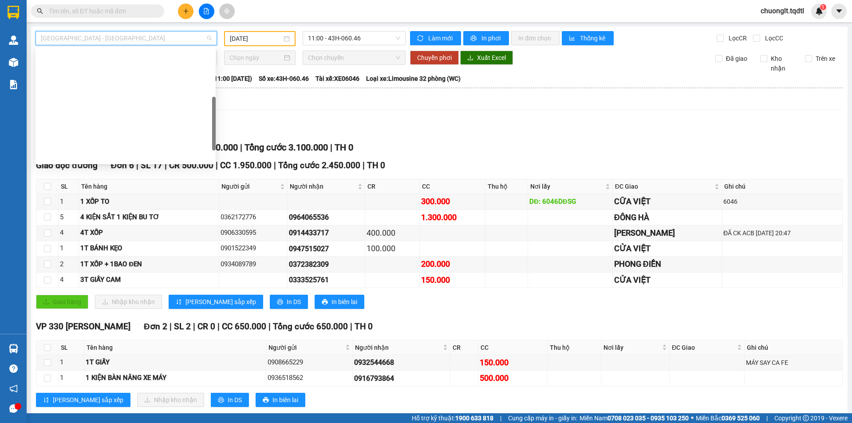
scroll to position [185, 0]
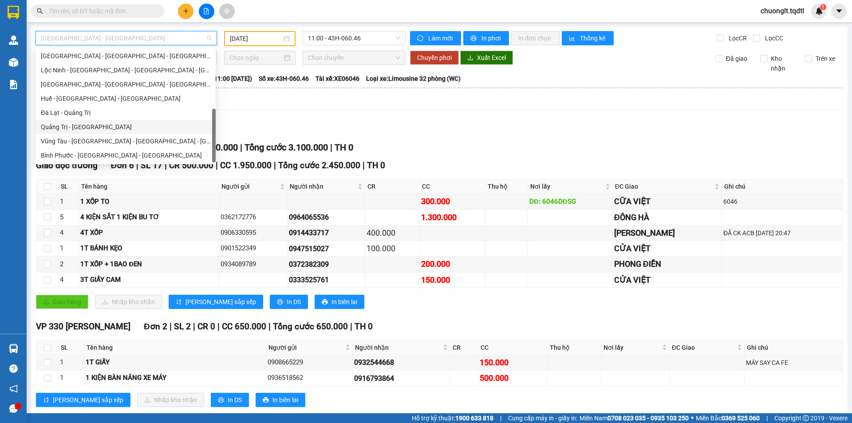
click at [104, 122] on div "Quảng Trị - [GEOGRAPHIC_DATA]" at bounding box center [126, 127] width 170 height 10
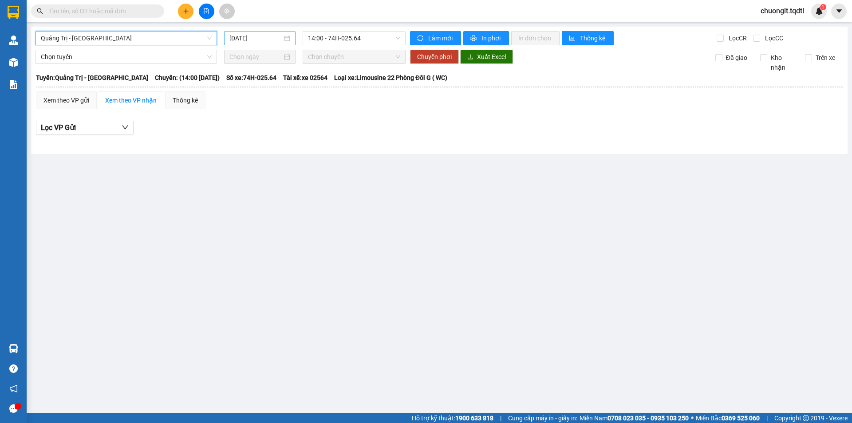
click at [278, 38] on input "[DATE]" at bounding box center [256, 38] width 53 height 10
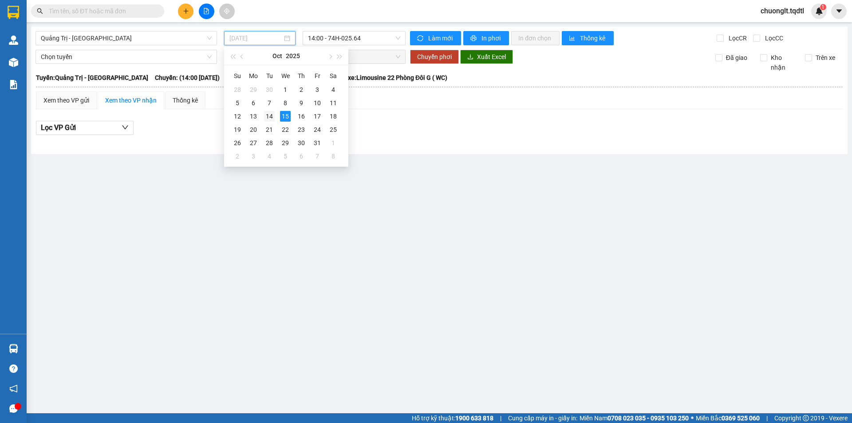
click at [268, 117] on div "14" at bounding box center [269, 116] width 11 height 11
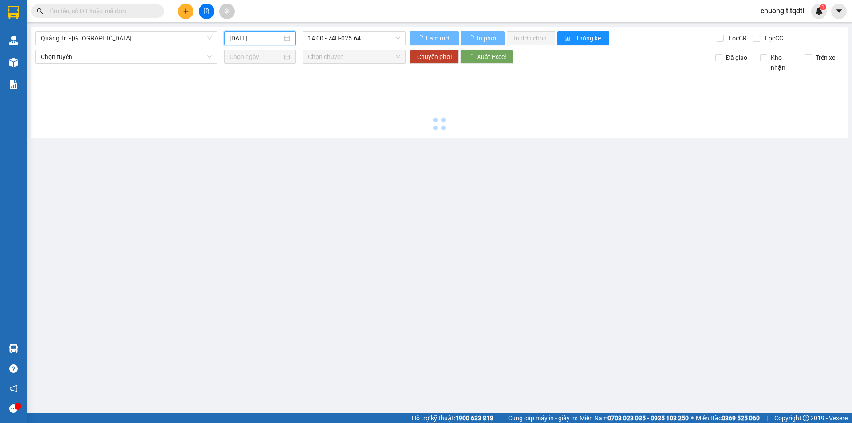
type input "[DATE]"
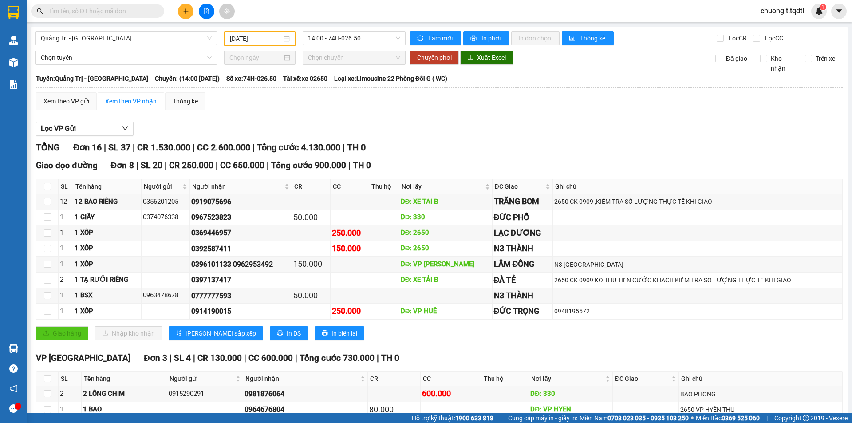
click at [99, 13] on input "text" at bounding box center [101, 11] width 105 height 10
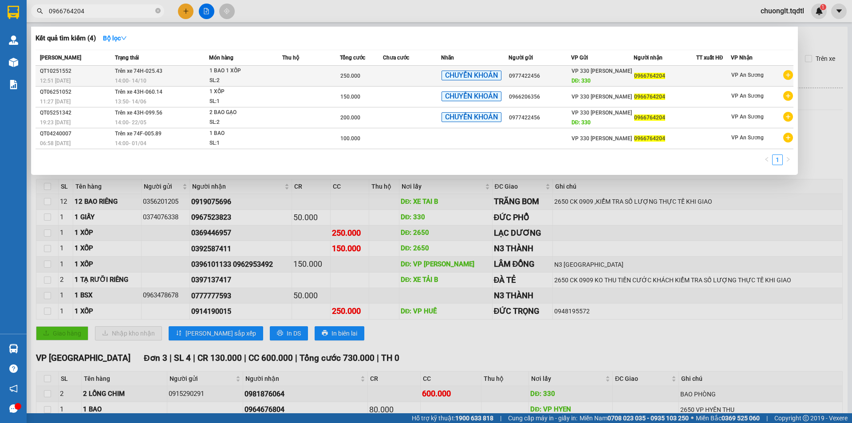
type input "0966764204"
click at [362, 74] on div "250.000" at bounding box center [361, 76] width 43 height 10
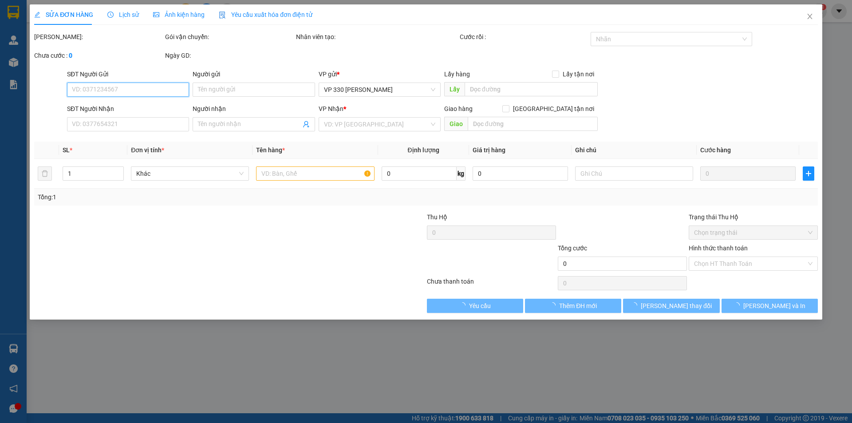
type input "0977422456"
type input "330"
type input "0966764204"
type input "250.000"
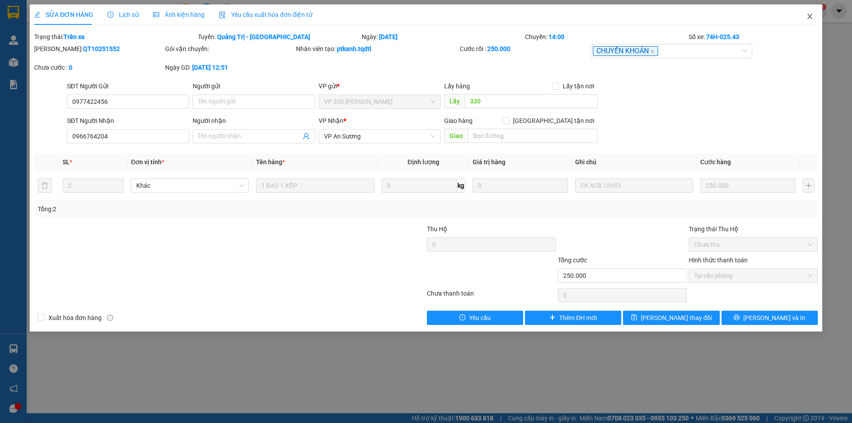
click at [809, 15] on icon "close" at bounding box center [810, 16] width 7 height 7
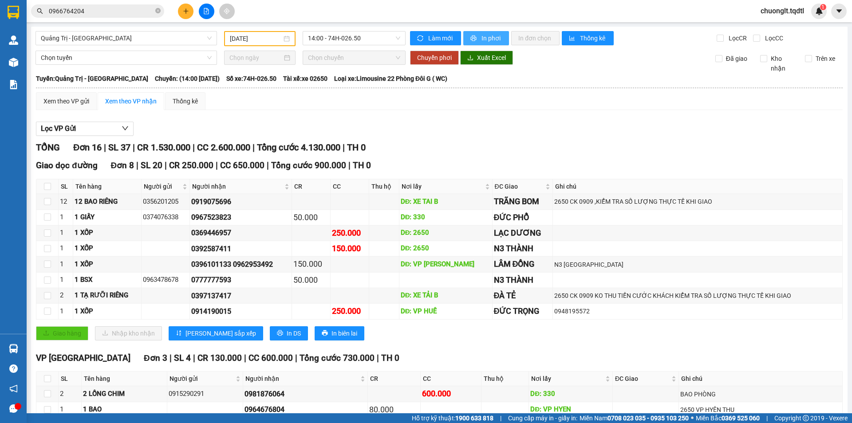
click at [492, 34] on span "In phơi" at bounding box center [492, 38] width 20 height 10
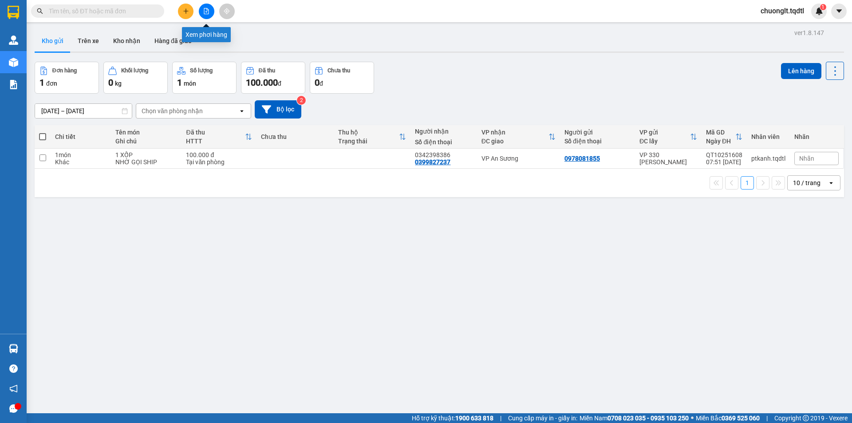
click at [209, 12] on icon "file-add" at bounding box center [206, 11] width 5 height 6
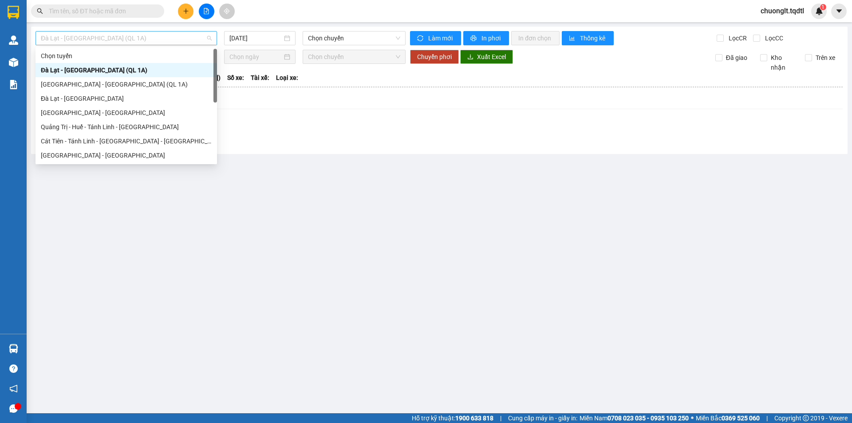
click at [162, 40] on span "Đà Lạt - [GEOGRAPHIC_DATA] (QL 1A)" at bounding box center [126, 38] width 171 height 13
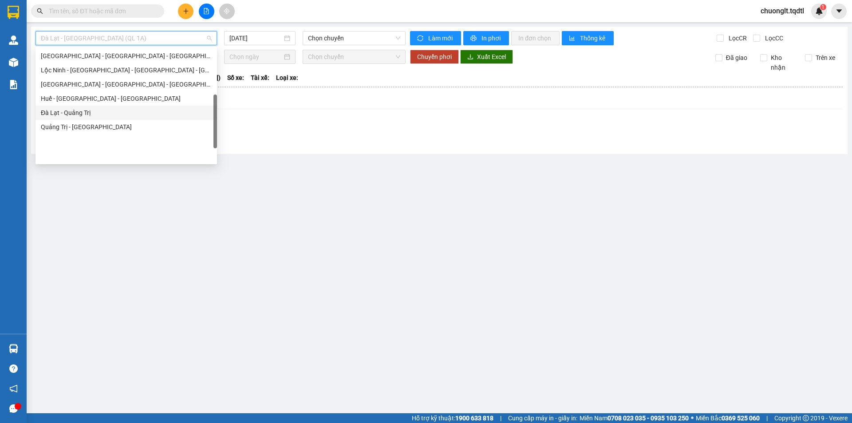
scroll to position [96, 0]
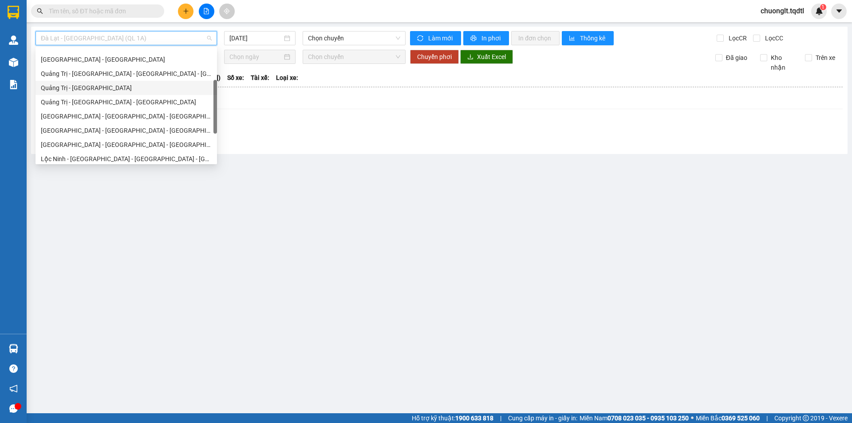
click at [119, 85] on div "Quảng Trị - [GEOGRAPHIC_DATA]" at bounding box center [126, 88] width 171 height 10
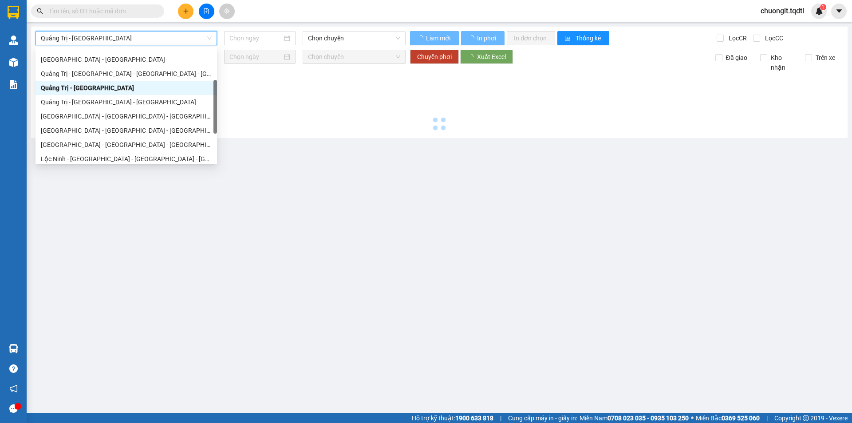
type input "[DATE]"
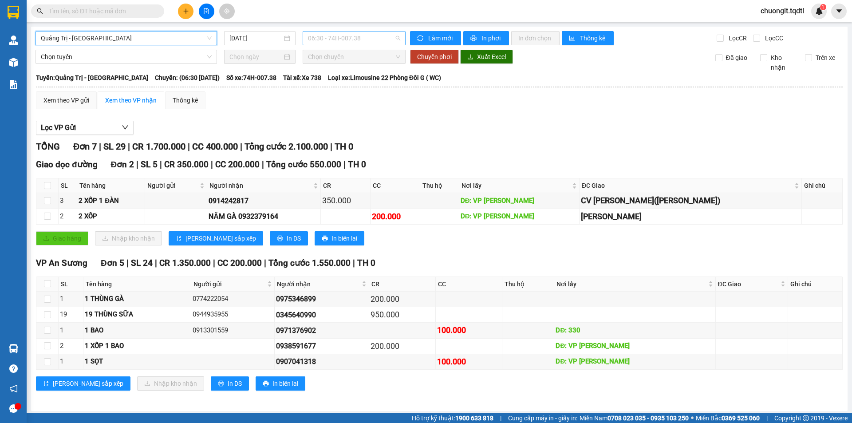
click at [386, 38] on span "06:30 - 74H-007.38" at bounding box center [354, 38] width 92 height 13
click at [450, 117] on div "Lọc VP Gửi TỔNG Đơn 7 | SL 29 | CR 1.700.000 | CC 400.000 | Tổng cước 2.100.00…" at bounding box center [439, 258] width 807 height 285
click at [353, 36] on span "06:30 - 74H-007.38" at bounding box center [354, 38] width 92 height 13
click at [173, 34] on span "Quảng Trị - [GEOGRAPHIC_DATA]" at bounding box center [126, 38] width 171 height 13
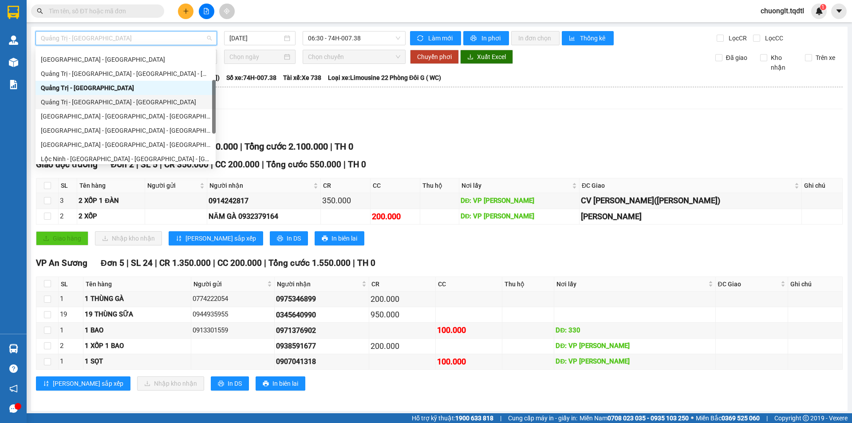
click at [129, 101] on div "Quảng Trị - [GEOGRAPHIC_DATA] - [GEOGRAPHIC_DATA]" at bounding box center [126, 102] width 170 height 10
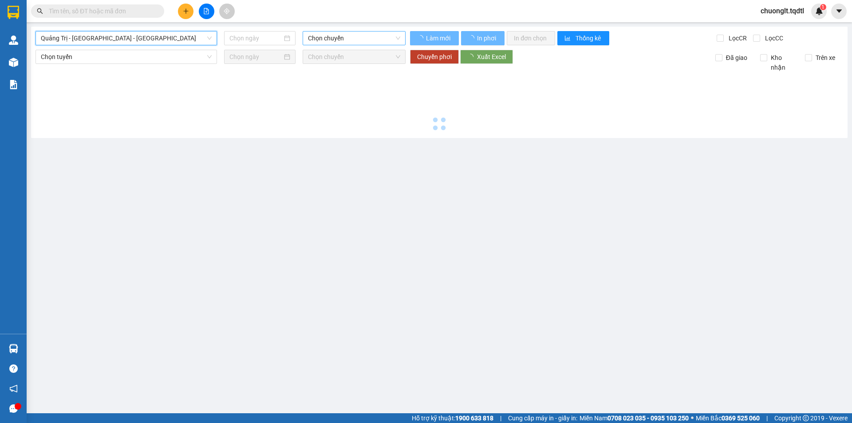
type input "[DATE]"
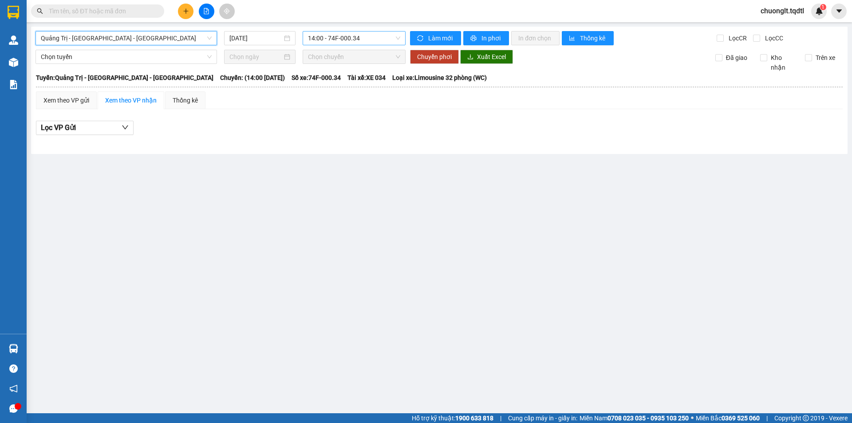
click at [382, 38] on span "14:00 - 74F-000.34" at bounding box center [354, 38] width 92 height 13
click at [203, 37] on span "Quảng Trị - [GEOGRAPHIC_DATA] - [GEOGRAPHIC_DATA]" at bounding box center [126, 38] width 171 height 13
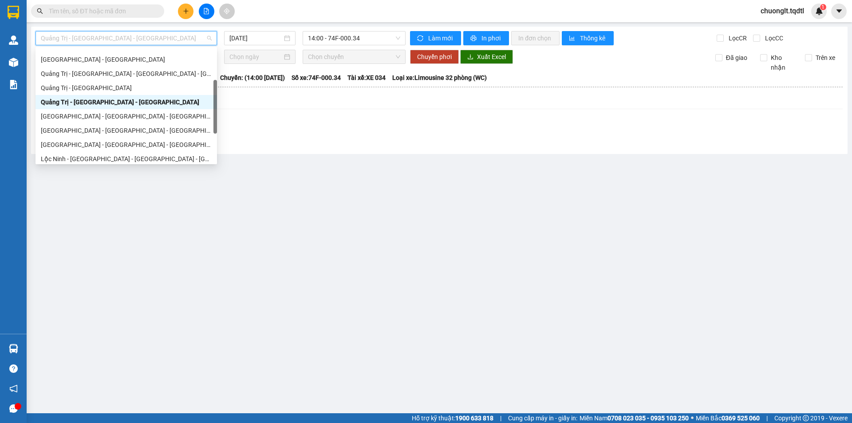
scroll to position [96, 0]
click at [136, 73] on div "Quảng Trị - Huế - Đà Nẵng - Vũng Tàu" at bounding box center [126, 74] width 171 height 10
type input "[DATE]"
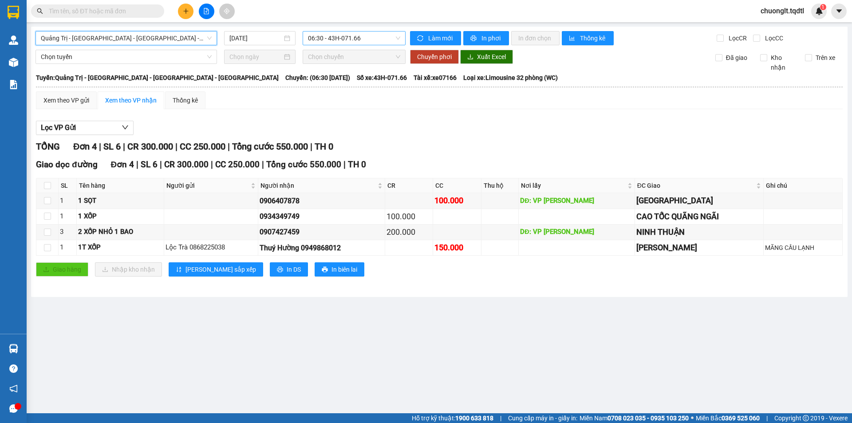
click at [376, 38] on span "06:30 - 43H-071.66" at bounding box center [354, 38] width 92 height 13
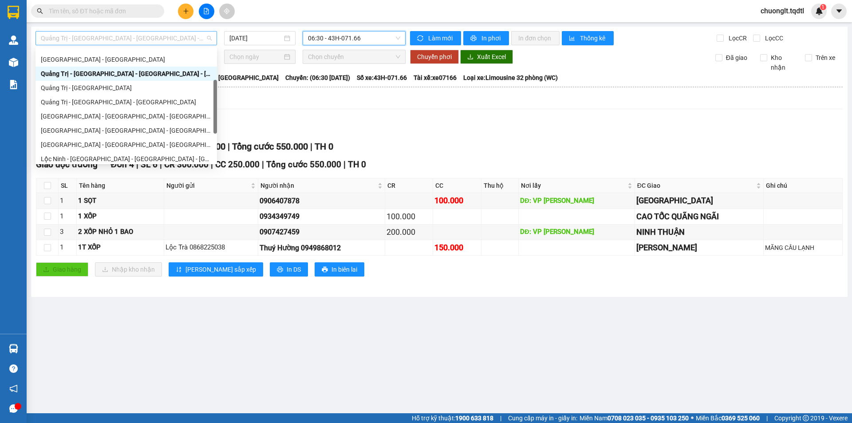
click at [161, 32] on span "Quảng Trị - Huế - Đà Nẵng - Vũng Tàu" at bounding box center [126, 38] width 171 height 13
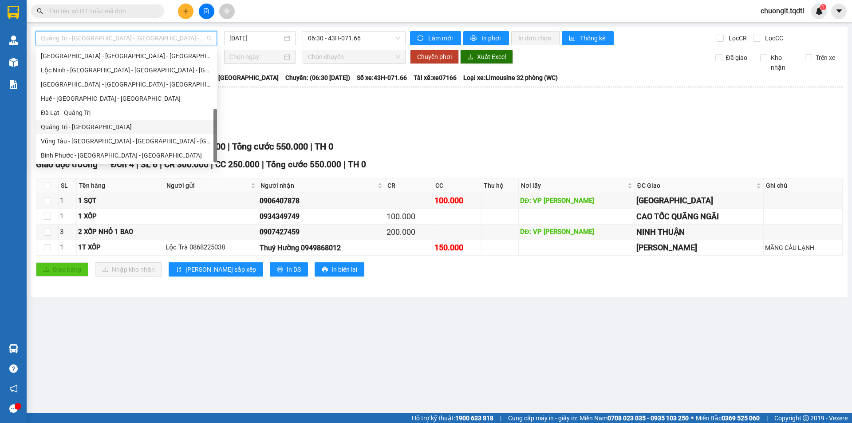
click at [109, 131] on div "Quảng Trị - [GEOGRAPHIC_DATA]" at bounding box center [126, 127] width 171 height 10
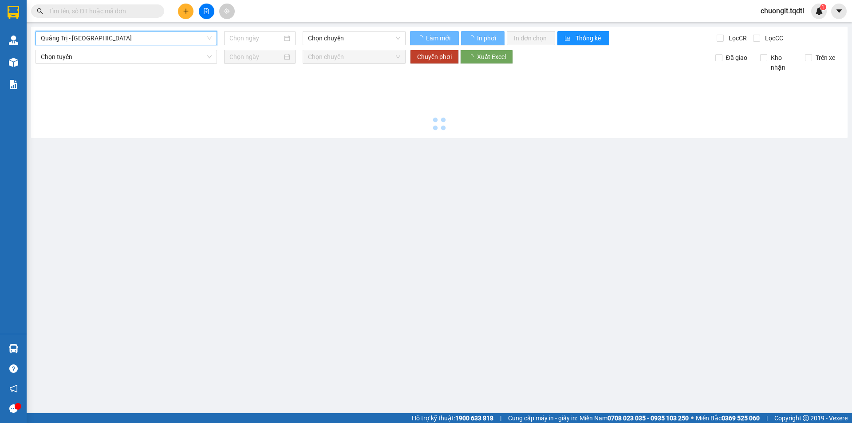
type input "[DATE]"
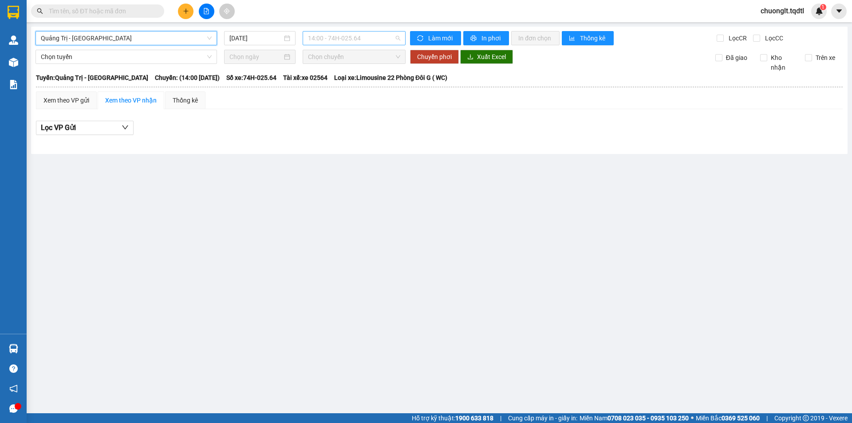
drag, startPoint x: 379, startPoint y: 44, endPoint x: 383, endPoint y: 40, distance: 4.7
click at [380, 43] on span "14:00 - 74H-025.64" at bounding box center [354, 38] width 92 height 13
click at [170, 40] on span "Quảng Trị - [GEOGRAPHIC_DATA]" at bounding box center [126, 38] width 171 height 13
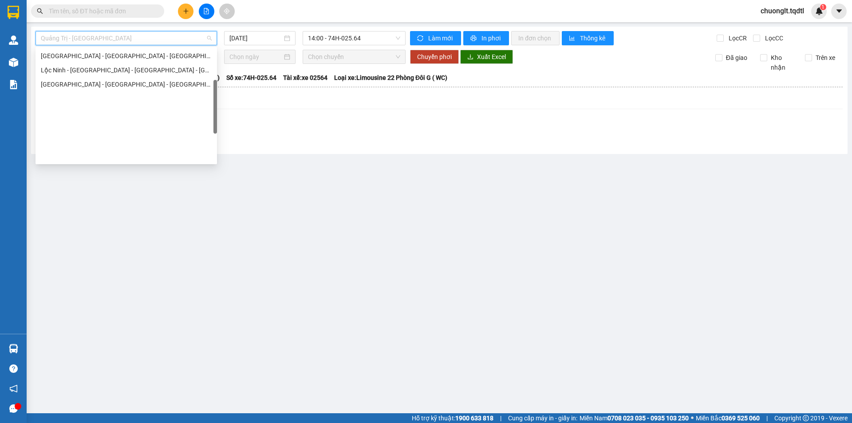
scroll to position [51, 0]
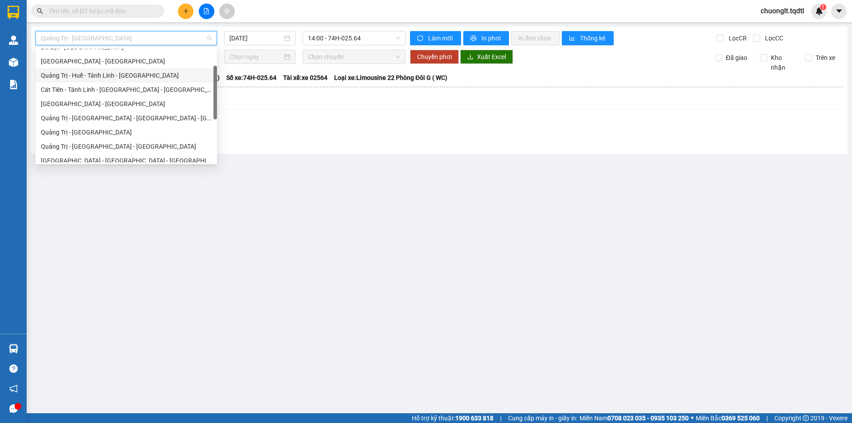
click at [145, 74] on div "Quảng Trị - Huế - Tánh Linh - Cát Tiên" at bounding box center [126, 76] width 171 height 10
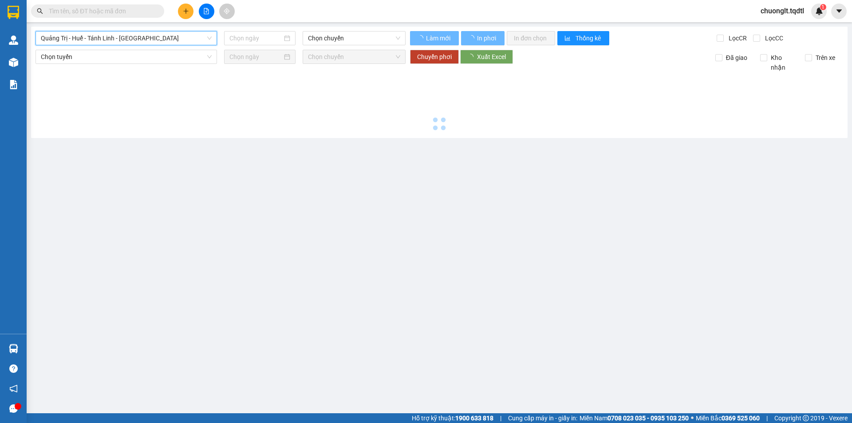
type input "[DATE]"
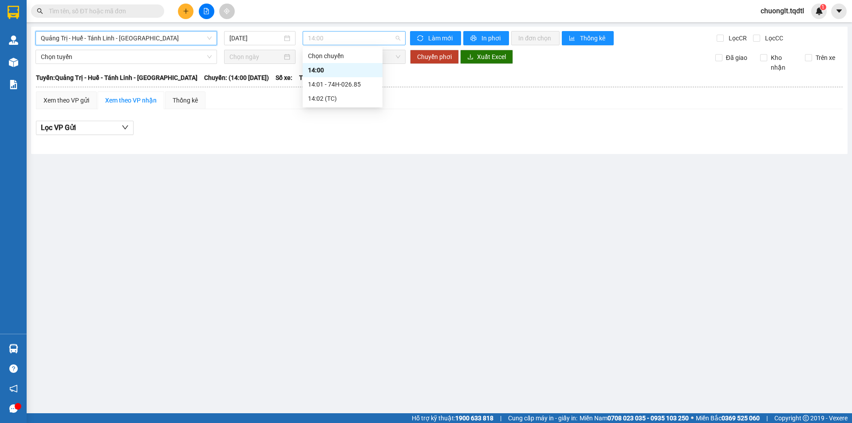
click at [379, 35] on span "14:00" at bounding box center [354, 38] width 92 height 13
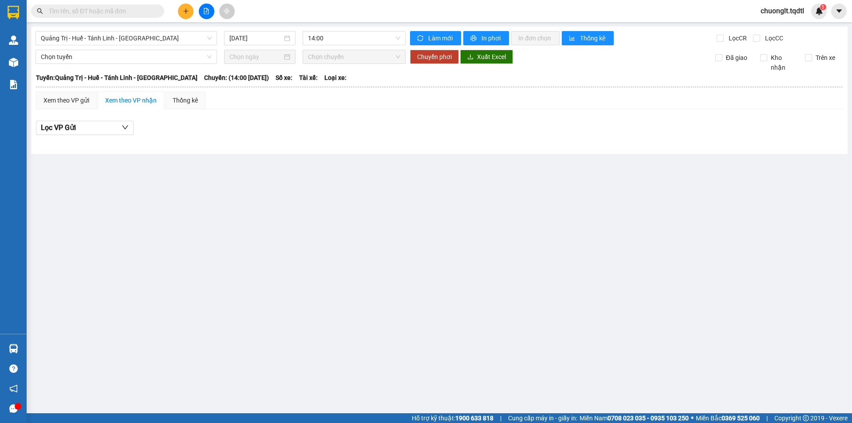
click at [269, 189] on main "Quảng Trị - Huế - Tánh Linh - Cát Tiên 15/10/2025 14:00 Làm mới In phơi In đơn …" at bounding box center [426, 206] width 852 height 413
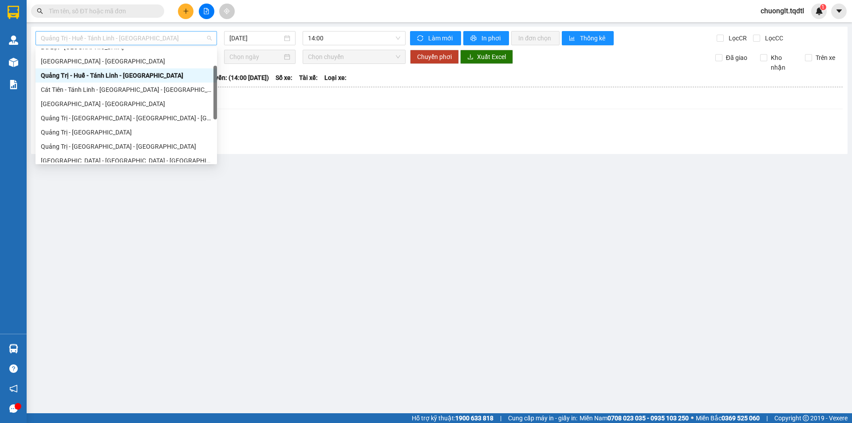
click at [175, 35] on span "Quảng Trị - Huế - Tánh Linh - Cát Tiên" at bounding box center [126, 38] width 171 height 13
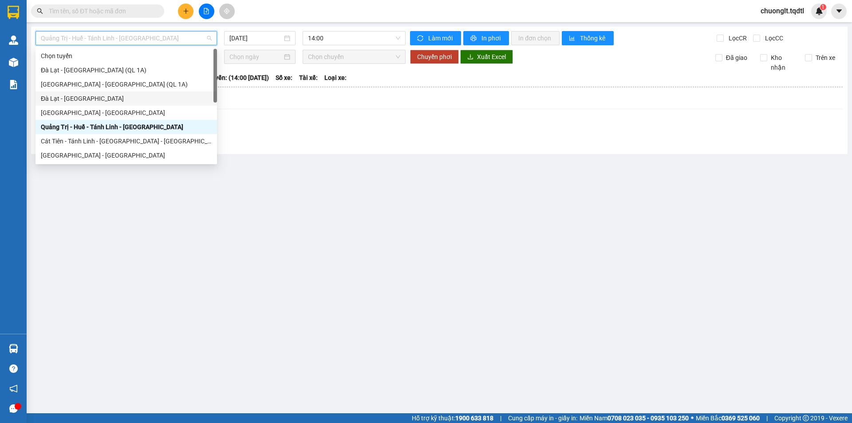
click at [130, 94] on div "Đà Lạt - Sài Gòn" at bounding box center [127, 98] width 182 height 14
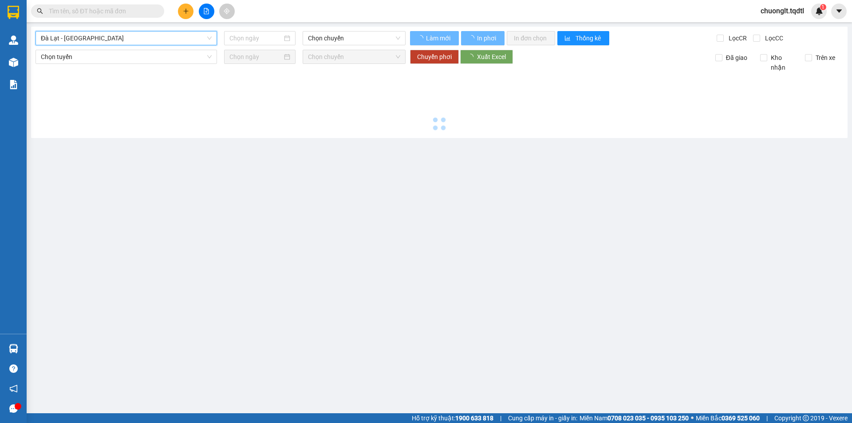
type input "[DATE]"
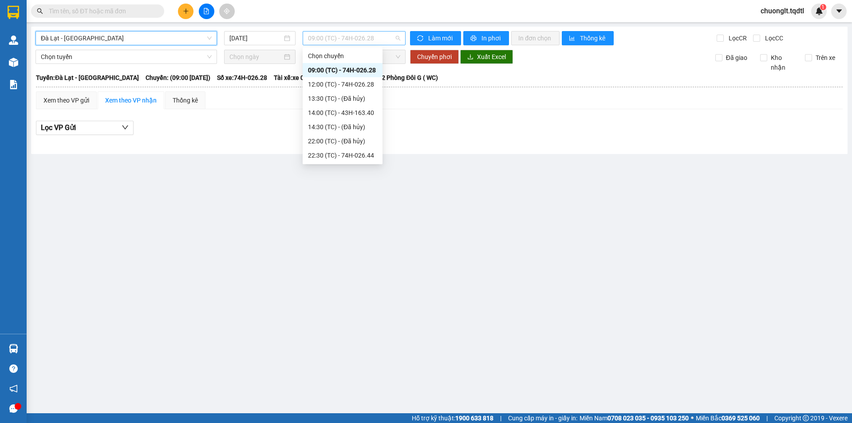
click at [380, 36] on span "09:00 (TC) - 74H-026.28" at bounding box center [354, 38] width 92 height 13
click at [355, 68] on div "09:00 (TC) - 74H-026.28" at bounding box center [342, 70] width 69 height 10
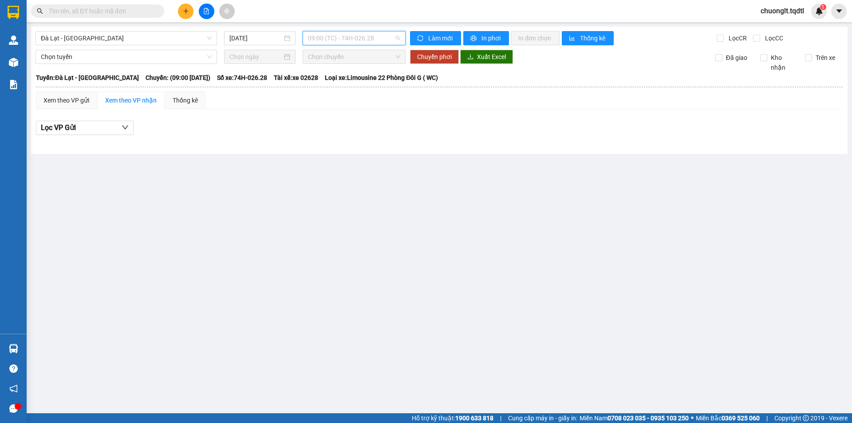
click at [383, 40] on span "09:00 (TC) - 74H-026.28" at bounding box center [354, 38] width 92 height 13
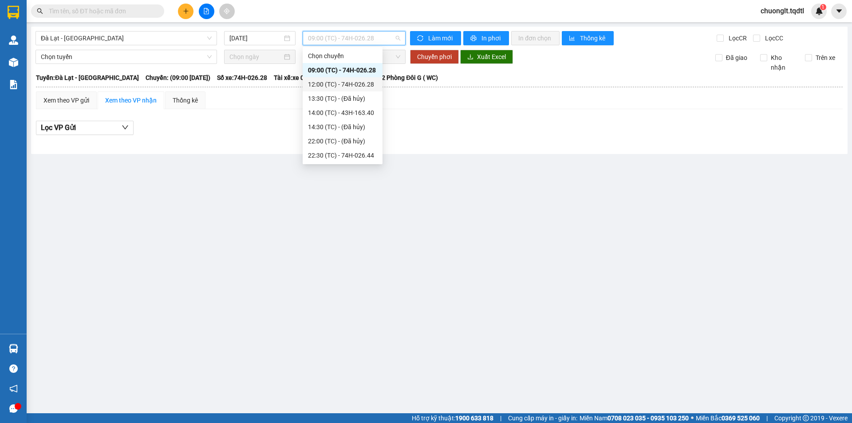
click at [362, 85] on div "12:00 (TC) - 74H-026.28" at bounding box center [342, 84] width 69 height 10
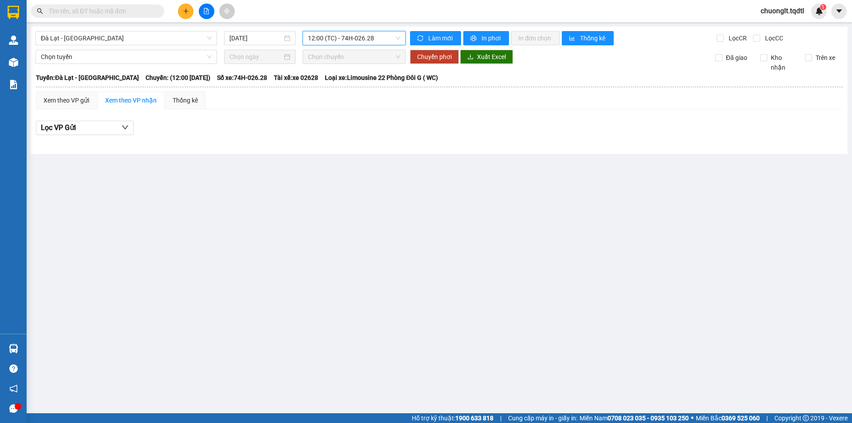
click at [384, 39] on span "12:00 (TC) - 74H-026.28" at bounding box center [354, 38] width 92 height 13
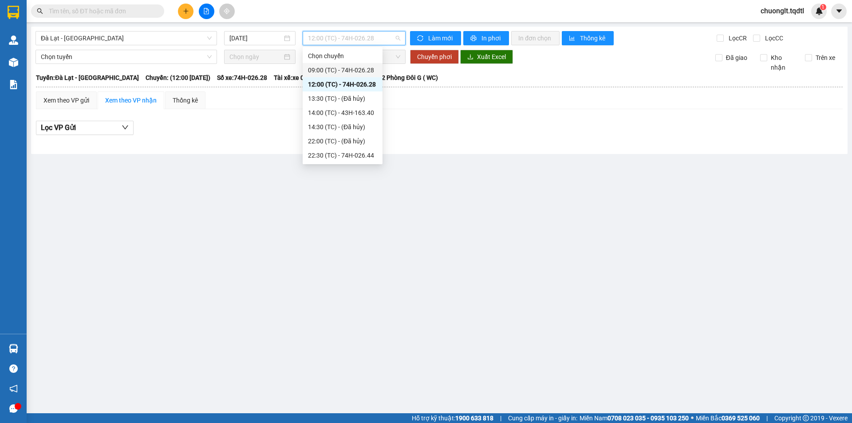
click at [359, 70] on div "09:00 (TC) - 74H-026.28" at bounding box center [342, 70] width 69 height 10
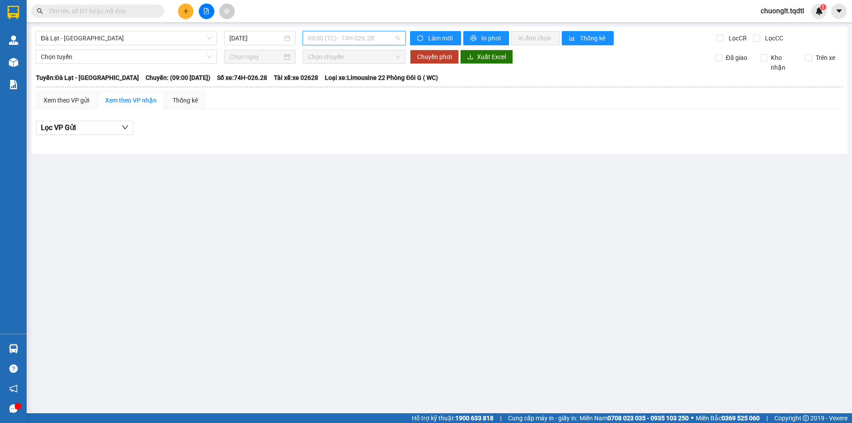
click at [376, 37] on span "09:00 (TC) - 74H-026.28" at bounding box center [354, 38] width 92 height 13
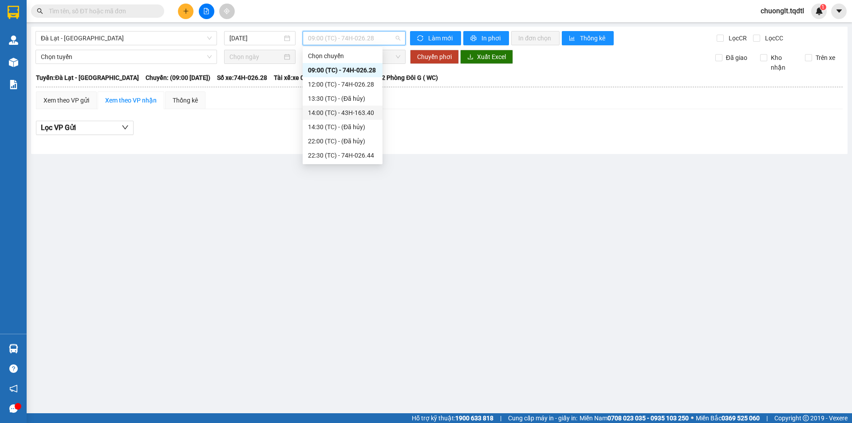
click at [352, 111] on div "14:00 (TC) - 43H-163.40" at bounding box center [342, 113] width 69 height 10
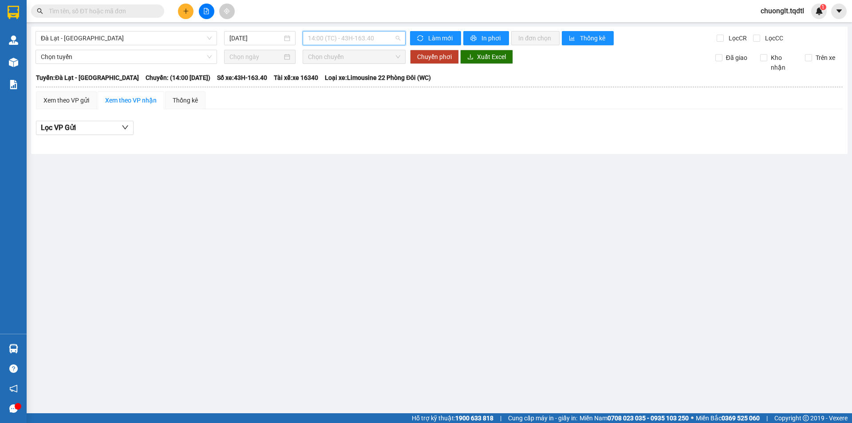
click at [384, 36] on span "14:00 (TC) - 43H-163.40" at bounding box center [354, 38] width 92 height 13
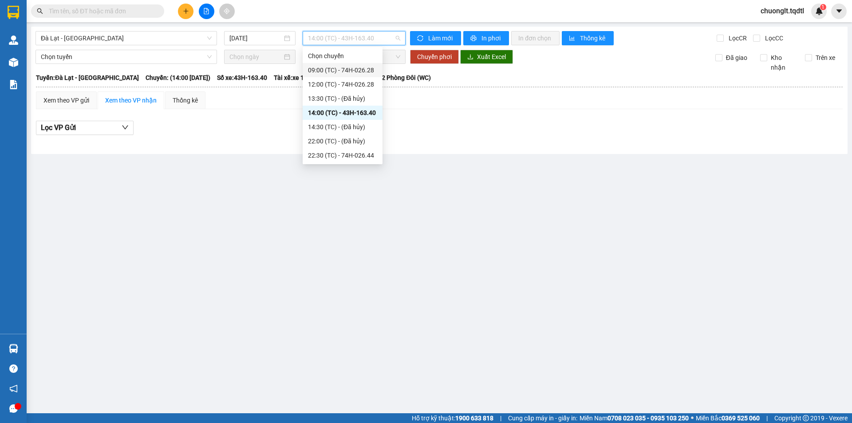
click at [363, 70] on div "09:00 (TC) - 74H-026.28" at bounding box center [342, 70] width 69 height 10
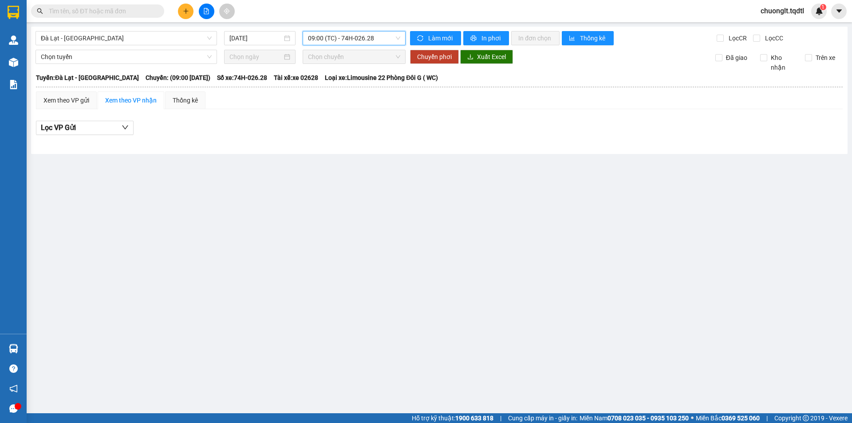
click at [388, 43] on span "09:00 (TC) - 74H-026.28" at bounding box center [354, 38] width 92 height 13
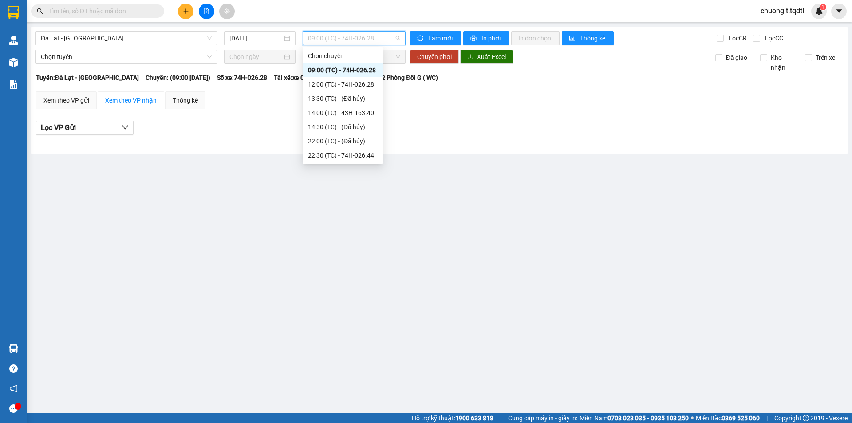
click at [371, 67] on div "09:00 (TC) - 74H-026.28" at bounding box center [342, 70] width 69 height 10
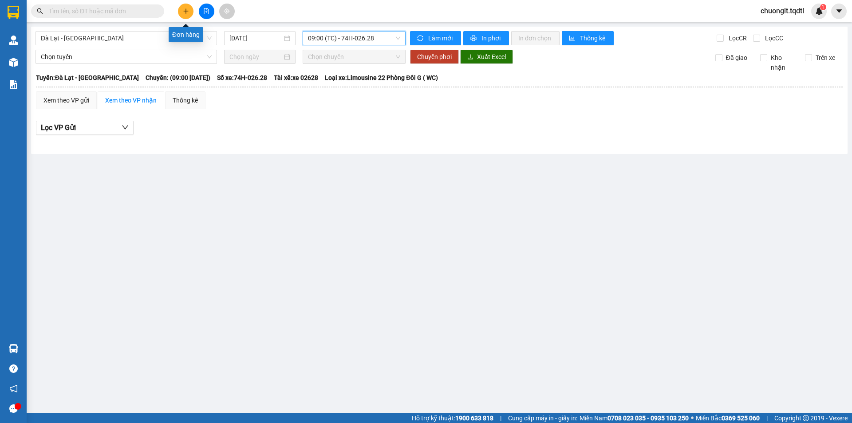
click at [184, 10] on icon "plus" at bounding box center [186, 11] width 6 height 6
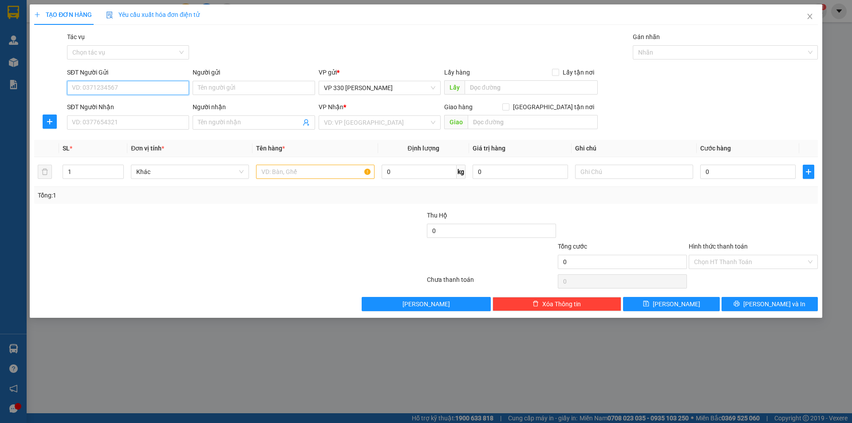
click at [148, 88] on input "SĐT Người Gửi" at bounding box center [128, 88] width 122 height 14
click at [98, 107] on div "0974502333" at bounding box center [127, 106] width 111 height 10
type input "0974502333"
type input "330"
type input "0973371016"
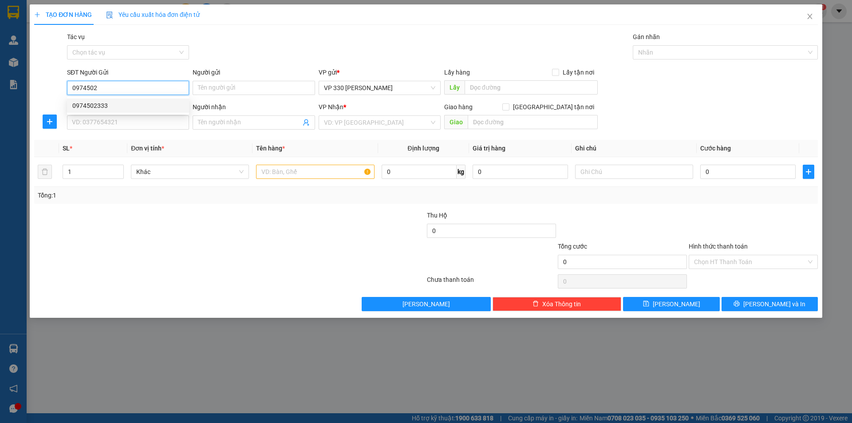
type input "LINH XUÂN"
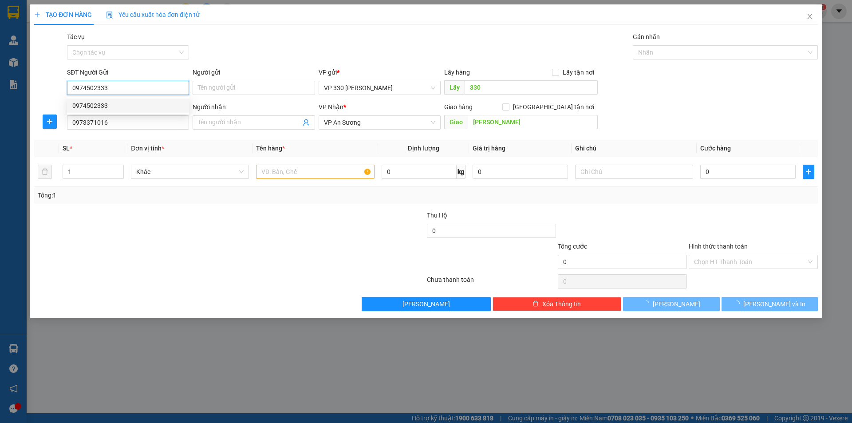
type input "250.000"
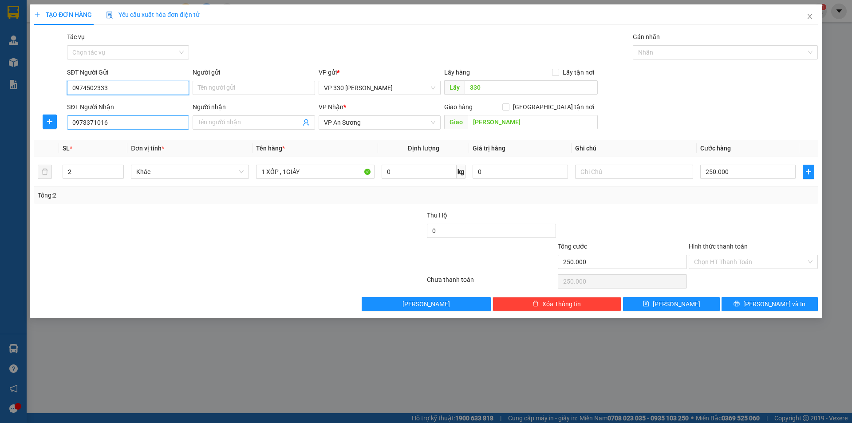
type input "0974502333"
click at [162, 127] on input "0973371016" at bounding box center [128, 122] width 122 height 14
click at [106, 141] on div "0973371016" at bounding box center [127, 140] width 111 height 10
click at [751, 173] on input "250.000" at bounding box center [748, 172] width 95 height 14
type input "2"
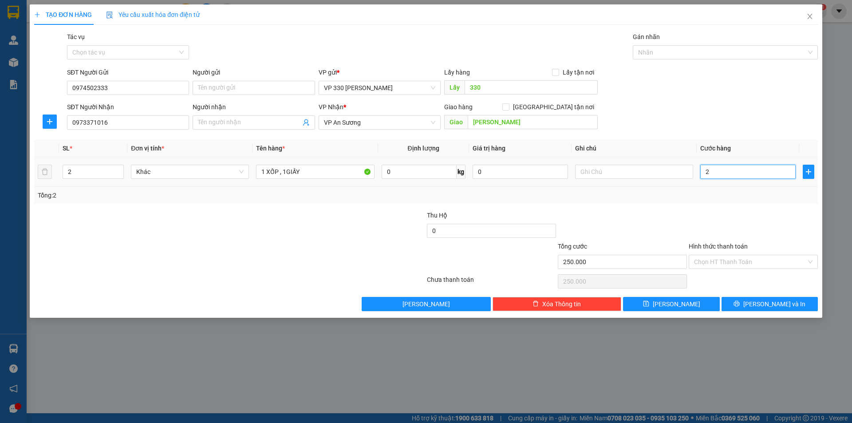
type input "2"
type input "20"
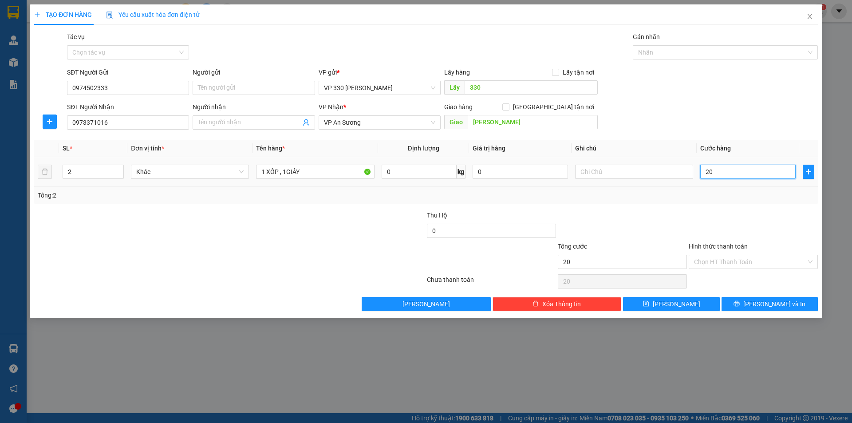
type input "200"
type input "2.000"
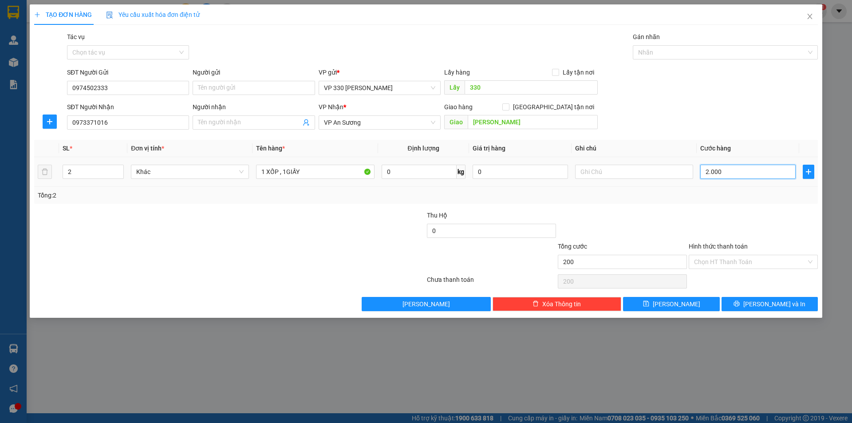
type input "2.000"
type input "20.000"
type input "200.000"
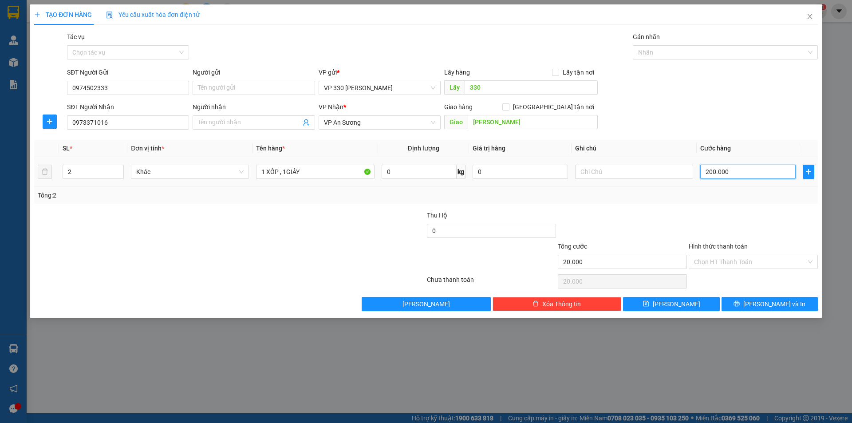
type input "200.000"
drag, startPoint x: 277, startPoint y: 171, endPoint x: 268, endPoint y: 174, distance: 9.6
click at [268, 174] on input "1 XỐP , 1GIẤY" at bounding box center [315, 172] width 118 height 14
type input "1 BAO GAO , 1GIẤY"
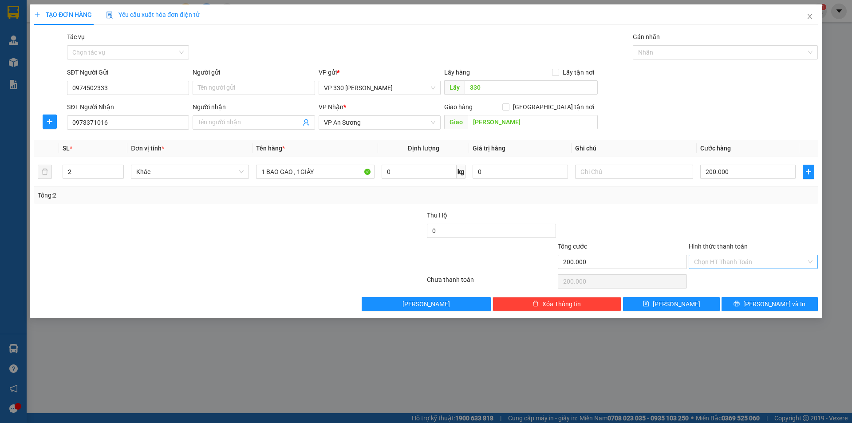
click at [743, 259] on input "Hình thức thanh toán" at bounding box center [750, 261] width 112 height 13
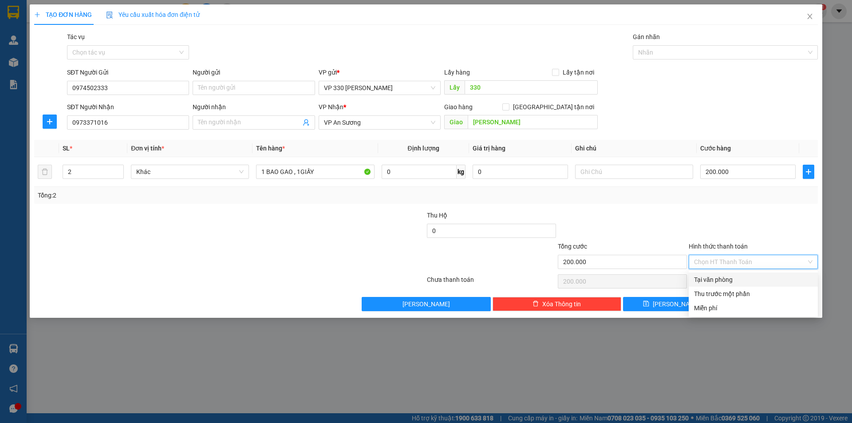
click at [736, 280] on div "Tại văn phòng" at bounding box center [753, 280] width 119 height 10
type input "0"
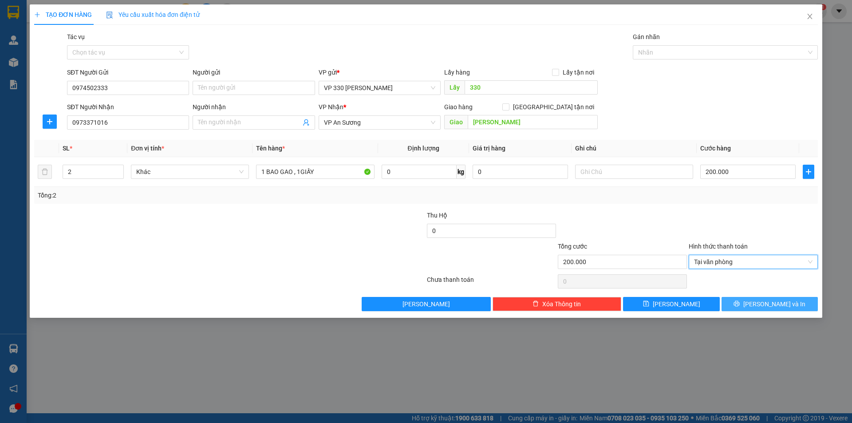
click at [748, 305] on button "[PERSON_NAME] và In" at bounding box center [770, 304] width 96 height 14
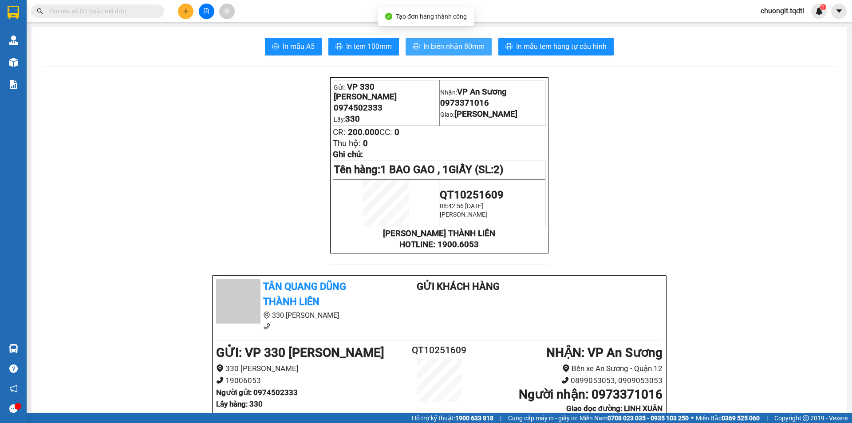
click at [451, 44] on span "In biên nhận 80mm" at bounding box center [454, 46] width 61 height 11
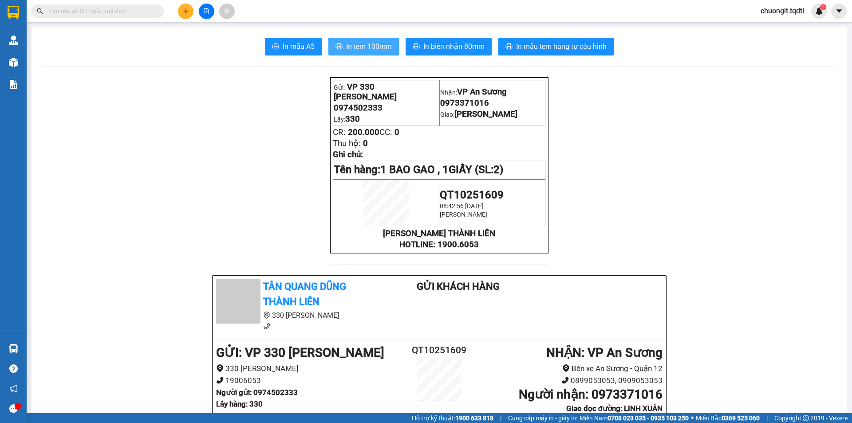
click at [358, 43] on span "In tem 100mm" at bounding box center [369, 46] width 46 height 11
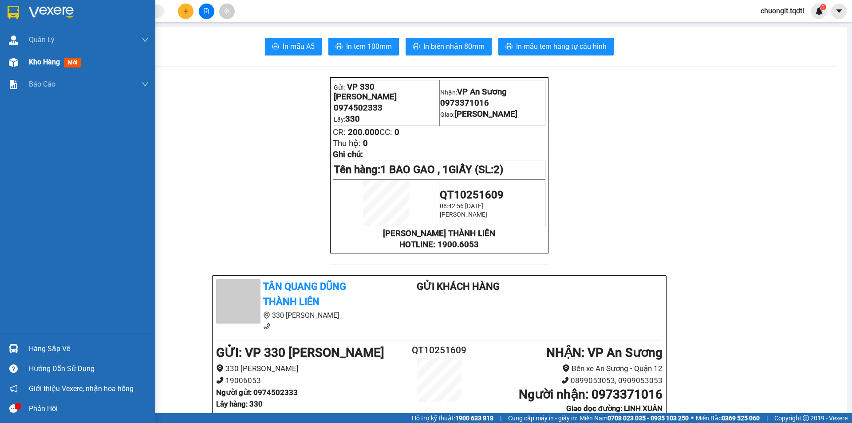
click at [36, 58] on span "Kho hàng" at bounding box center [44, 62] width 31 height 8
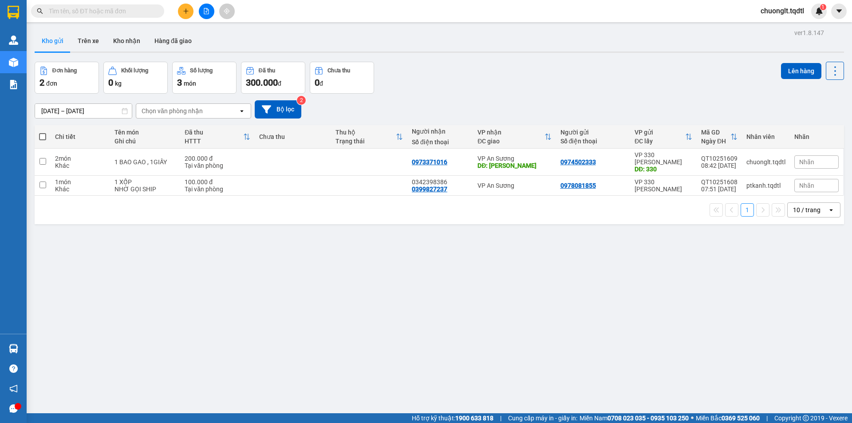
click at [201, 11] on button at bounding box center [207, 12] width 16 height 16
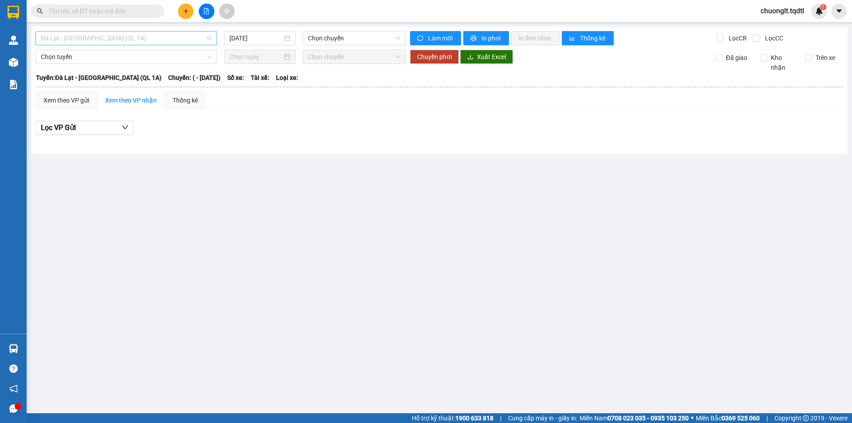
click at [178, 35] on span "Đà Lạt - Sài Gòn (QL 1A)" at bounding box center [126, 38] width 171 height 13
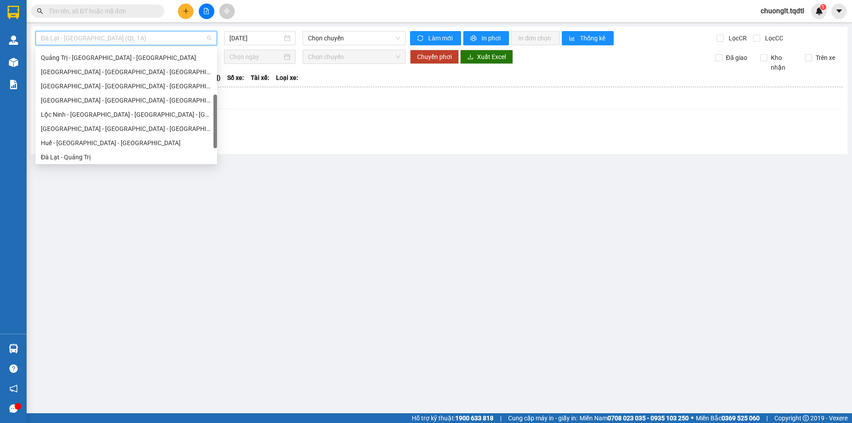
scroll to position [185, 0]
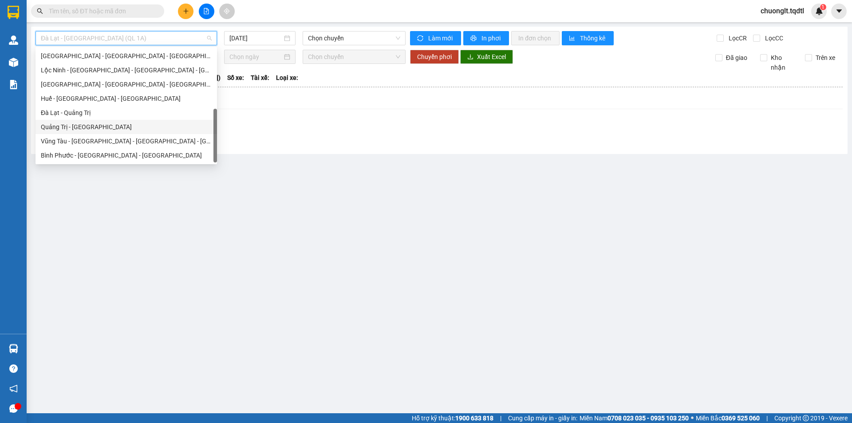
click at [111, 124] on div "Quảng Trị - [GEOGRAPHIC_DATA]" at bounding box center [126, 127] width 171 height 10
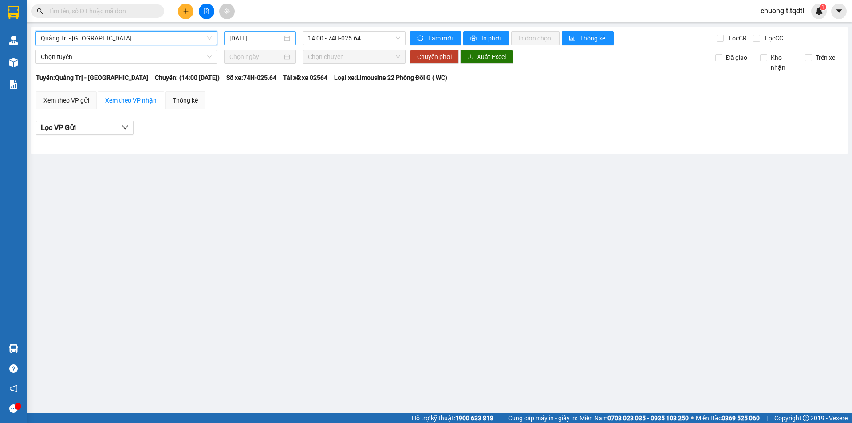
click at [284, 35] on div "[DATE]" at bounding box center [260, 38] width 61 height 10
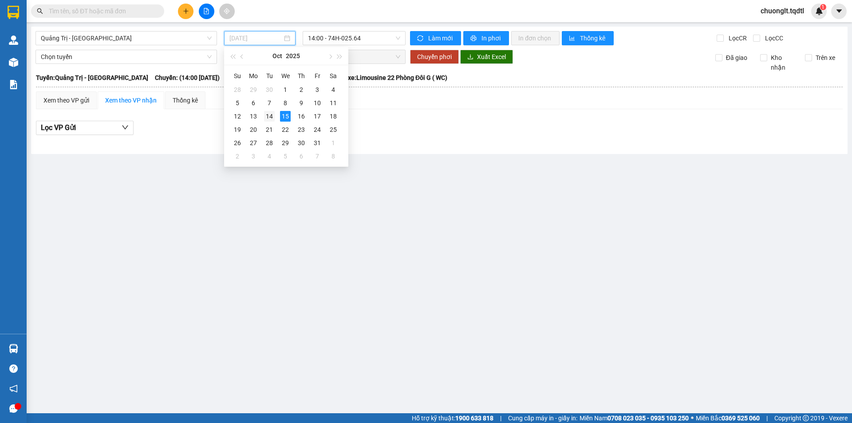
click at [268, 116] on div "14" at bounding box center [269, 116] width 11 height 11
type input "[DATE]"
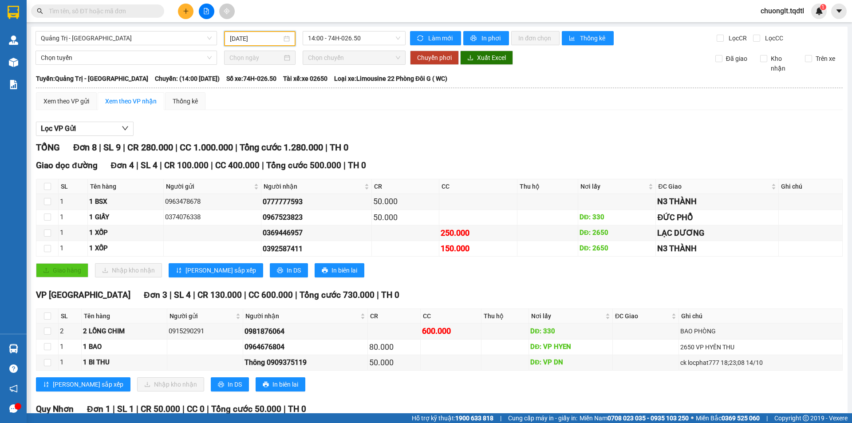
click at [134, 8] on input "text" at bounding box center [101, 11] width 105 height 10
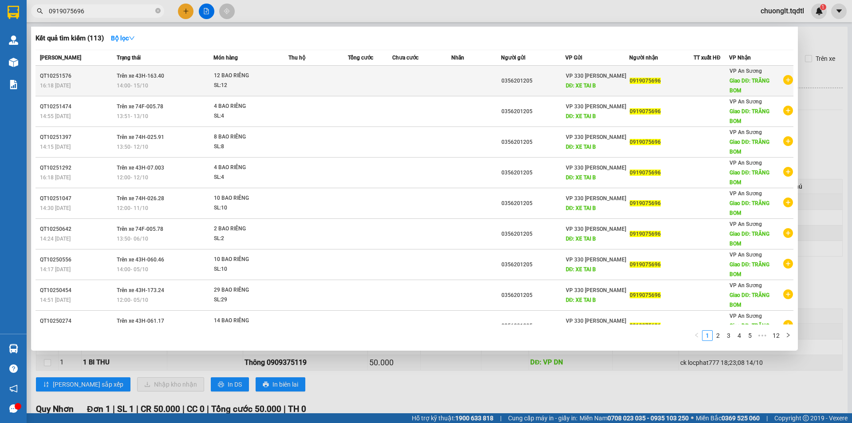
type input "0919075696"
click at [279, 78] on div "12 BAO RIÊNG" at bounding box center [247, 76] width 67 height 10
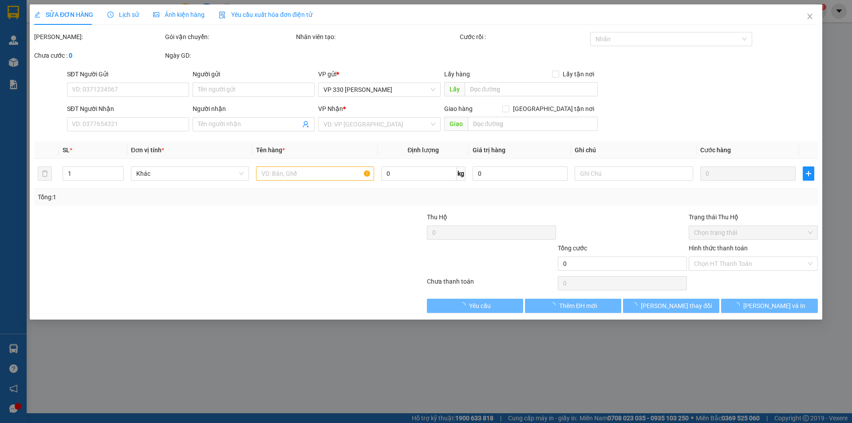
type input "0356201205"
type input "XE TAI B"
type input "0919075696"
type input "TRÃNG BOM"
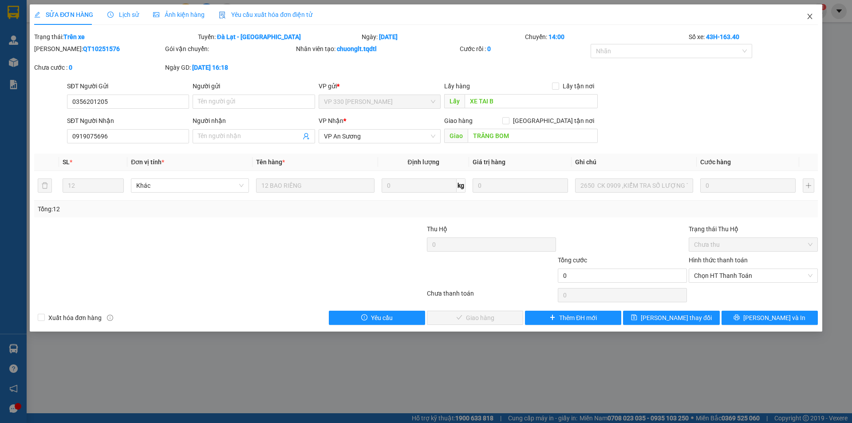
click at [810, 15] on icon "close" at bounding box center [810, 16] width 7 height 7
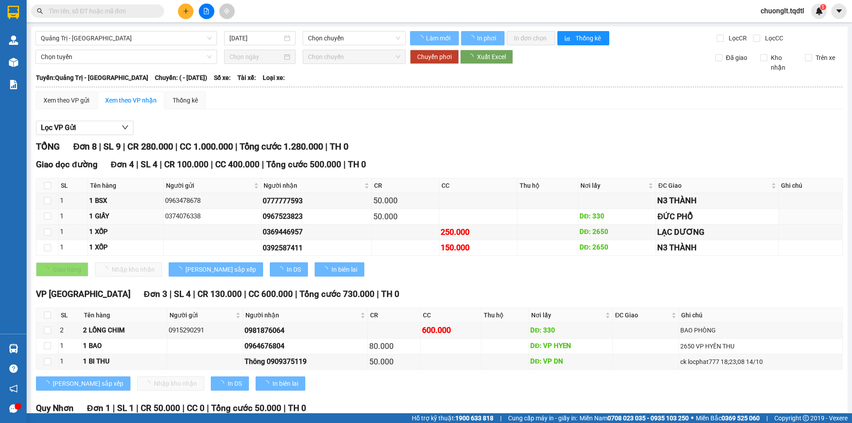
type input "[DATE]"
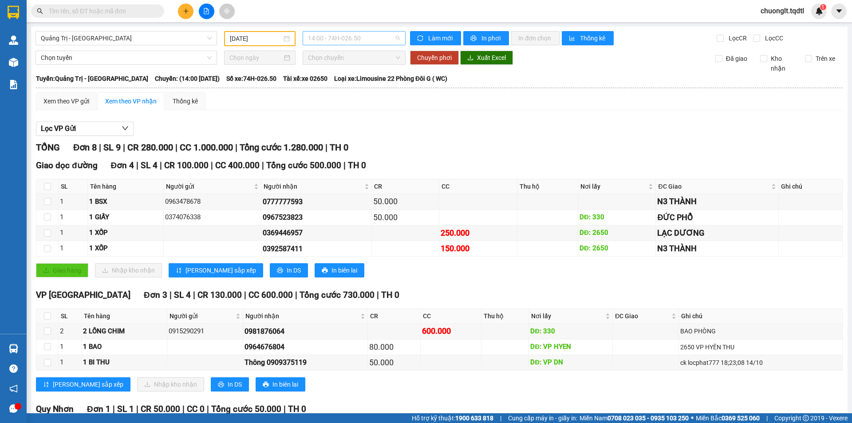
click at [370, 34] on span "14:00 - 74H-026.50" at bounding box center [354, 38] width 92 height 13
click at [452, 106] on div "Xem theo VP gửi Xem theo VP nhận Thống kê" at bounding box center [439, 101] width 807 height 18
click at [167, 40] on span "Quảng Trị - [GEOGRAPHIC_DATA]" at bounding box center [126, 38] width 171 height 13
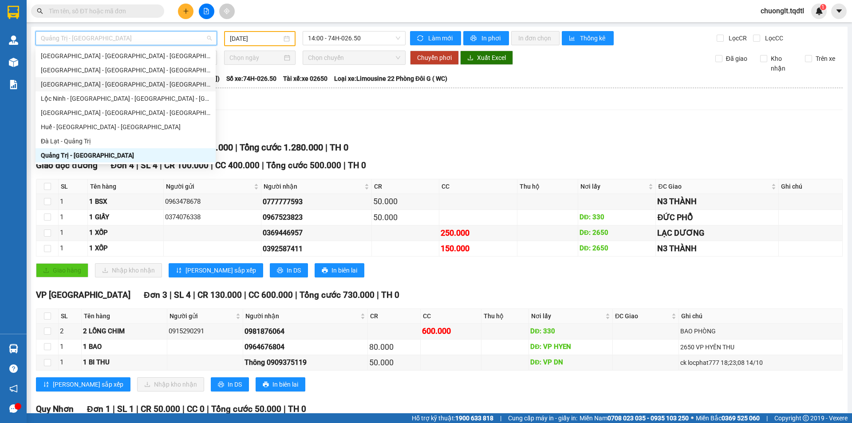
click at [509, 126] on div "Lọc VP Gửi" at bounding box center [439, 129] width 807 height 15
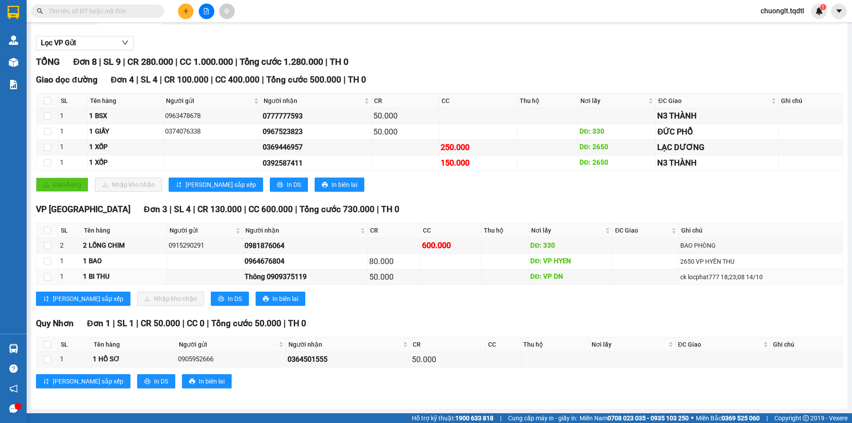
scroll to position [0, 0]
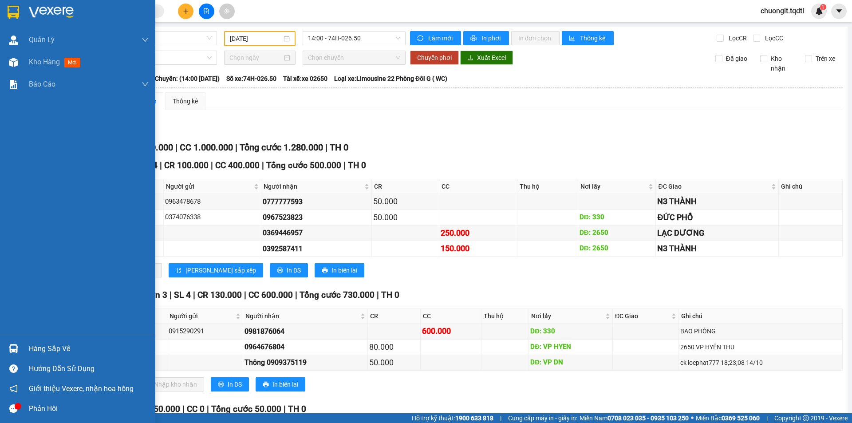
click at [46, 345] on div "Hàng sắp về" at bounding box center [89, 348] width 120 height 13
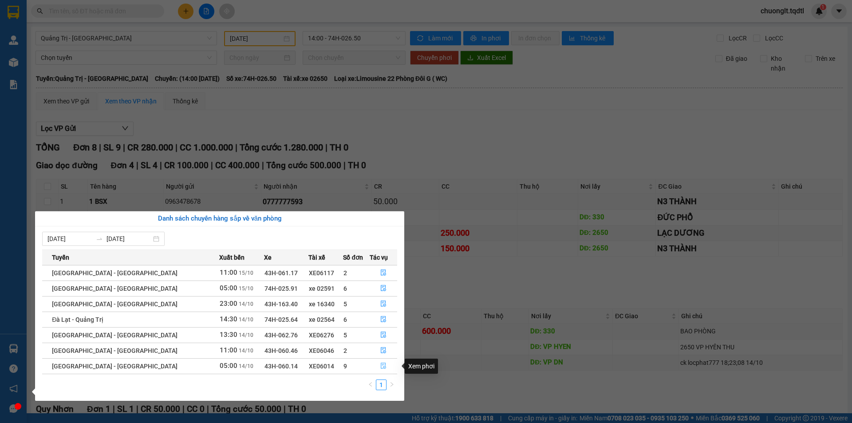
click at [381, 368] on icon "file-done" at bounding box center [383, 366] width 5 height 6
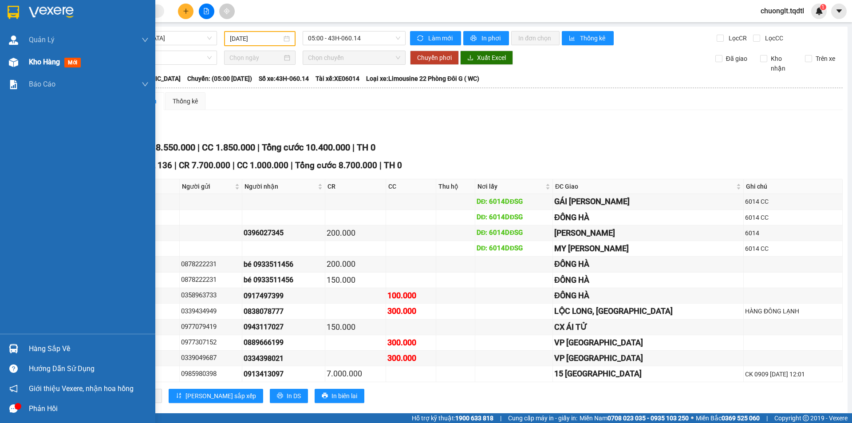
click at [40, 54] on div "Kho hàng mới" at bounding box center [89, 62] width 120 height 22
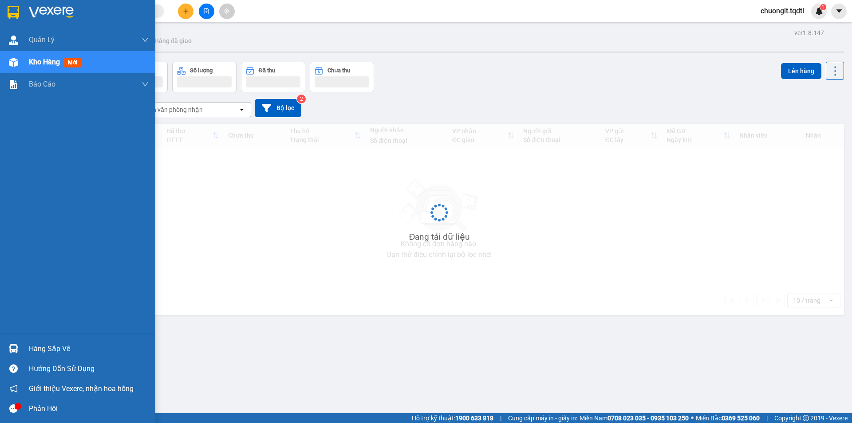
click at [40, 58] on span "Kho hàng" at bounding box center [44, 62] width 31 height 8
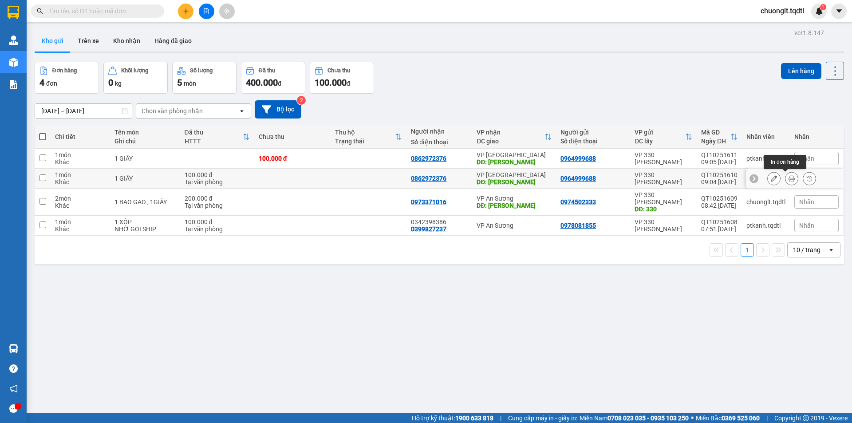
click at [789, 177] on icon at bounding box center [792, 178] width 6 height 6
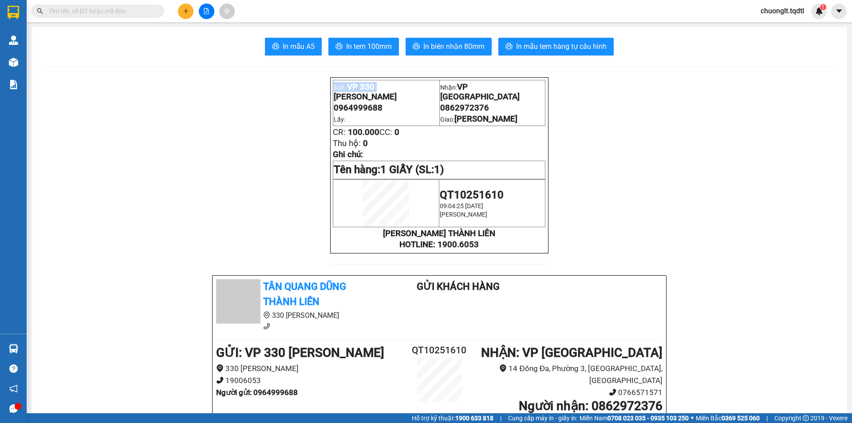
drag, startPoint x: 372, startPoint y: 87, endPoint x: 306, endPoint y: 87, distance: 66.6
click at [519, 234] on p "[PERSON_NAME] THÀNH LIÊN" at bounding box center [439, 234] width 213 height 10
drag, startPoint x: 436, startPoint y: 119, endPoint x: 700, endPoint y: 100, distance: 263.9
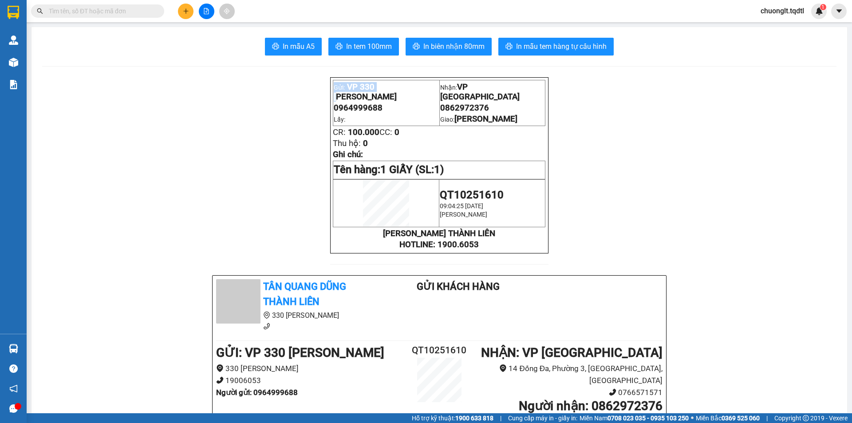
drag, startPoint x: 378, startPoint y: 89, endPoint x: 329, endPoint y: 95, distance: 49.6
click at [330, 96] on div "Gửi: VP 330 [PERSON_NAME] 0964999688 Lấy: Nhận: VP [GEOGRAPHIC_DATA] 0862972376…" at bounding box center [439, 165] width 218 height 176
click at [520, 237] on p "[PERSON_NAME] THÀNH LIÊN" at bounding box center [439, 234] width 213 height 10
copy div "ê Duẫn 0964999688 Lấy: Nhận: VP [GEOGRAPHIC_DATA] 0862972376 Giao: BẢO LỘC CR: …"
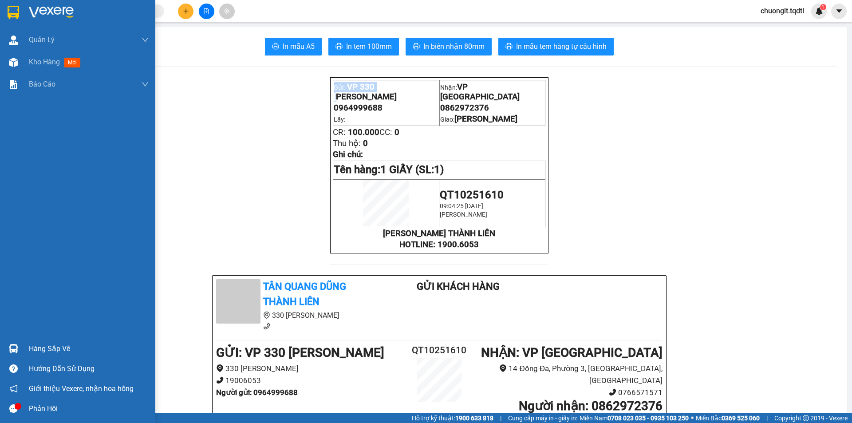
click at [35, 347] on div "Hàng sắp về" at bounding box center [89, 348] width 120 height 13
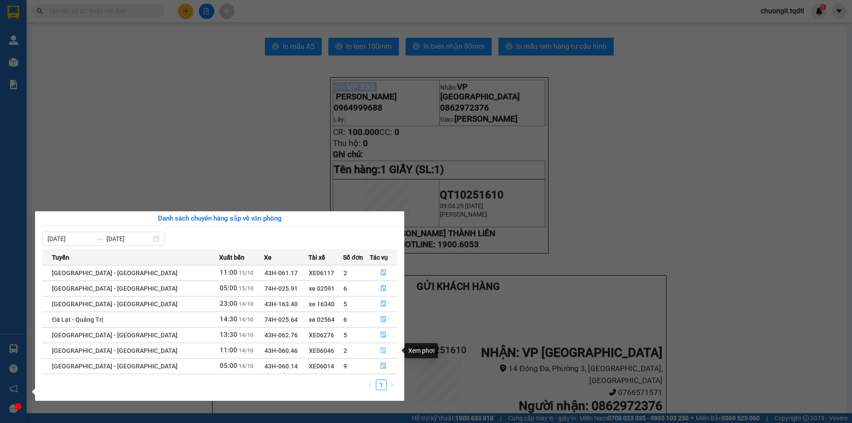
click at [380, 351] on icon "file-done" at bounding box center [383, 350] width 6 height 6
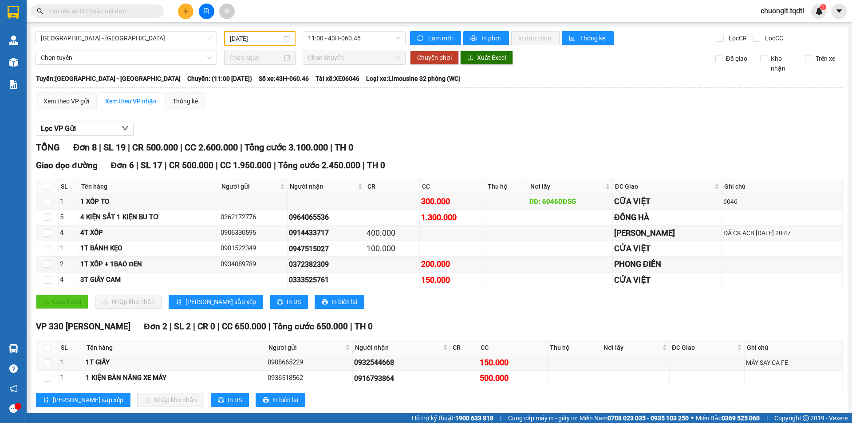
click at [186, 8] on icon "plus" at bounding box center [186, 11] width 6 height 6
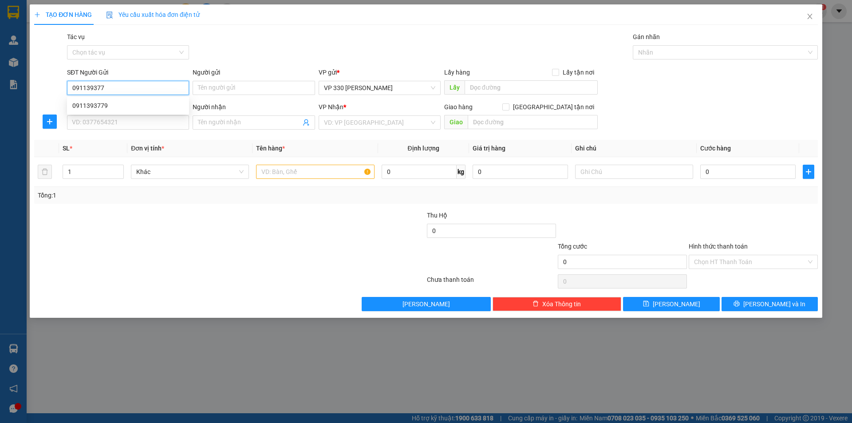
type input "0911393779"
drag, startPoint x: 131, startPoint y: 105, endPoint x: 135, endPoint y: 105, distance: 4.9
click at [132, 105] on div "0911393779" at bounding box center [127, 106] width 111 height 10
type input "0985665040"
type input "100.000"
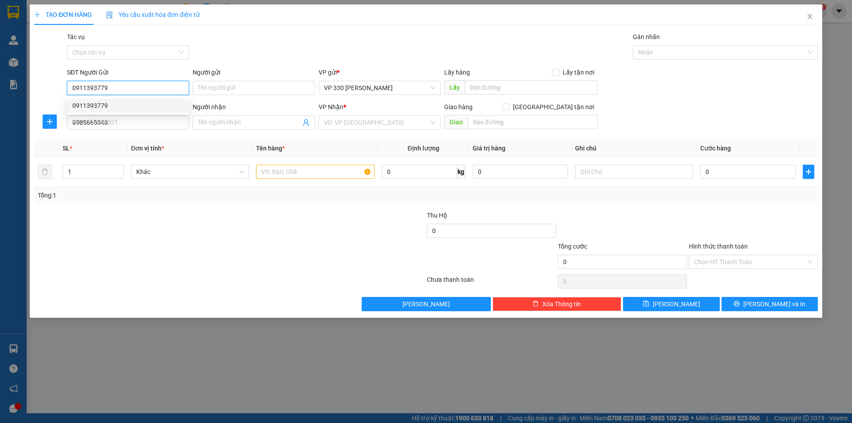
type input "100.000"
type input "0911393779"
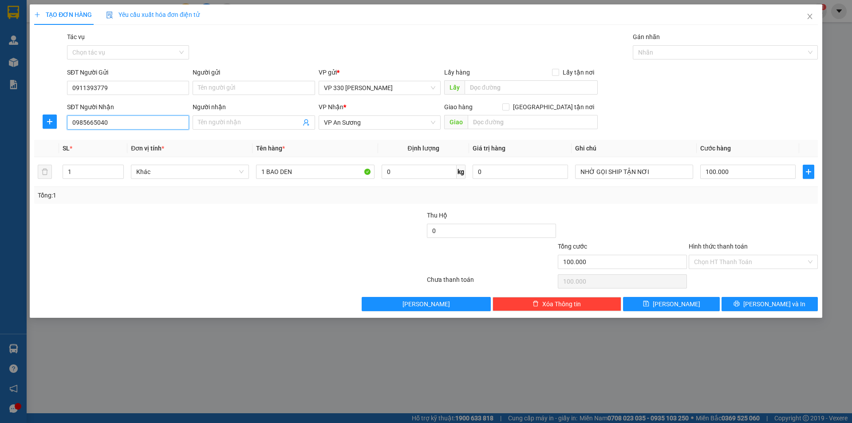
click at [147, 121] on input "0985665040" at bounding box center [128, 122] width 122 height 14
type input "0"
type input "0913975480"
click at [108, 136] on div "0913975480 - ANH NĂM" at bounding box center [127, 140] width 111 height 10
type input "ANH NĂM"
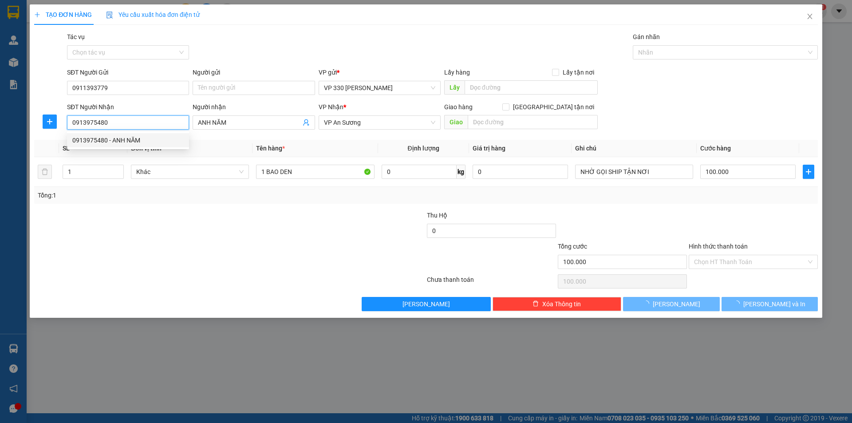
type input "0"
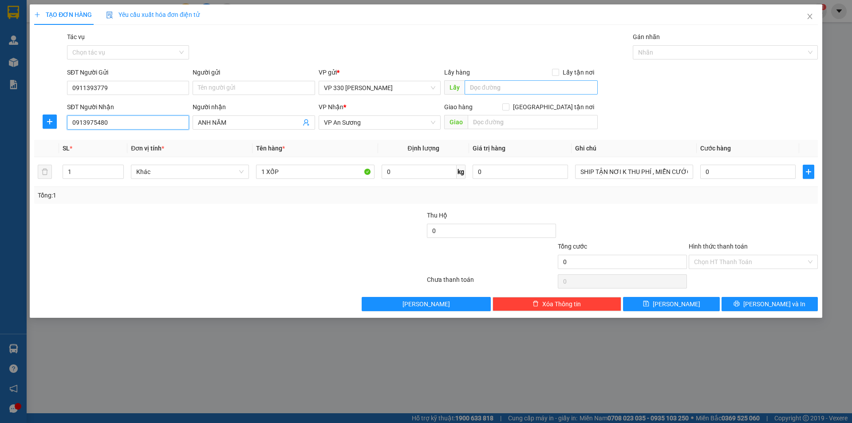
type input "0913975480"
click at [521, 85] on input "text" at bounding box center [531, 87] width 133 height 14
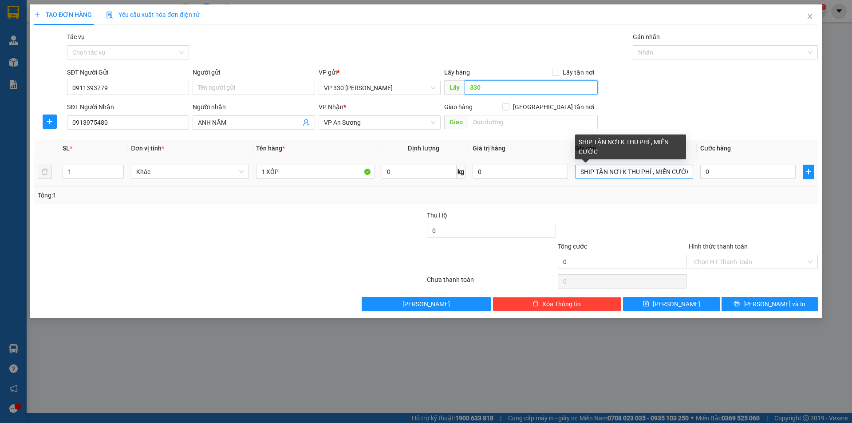
type input "330"
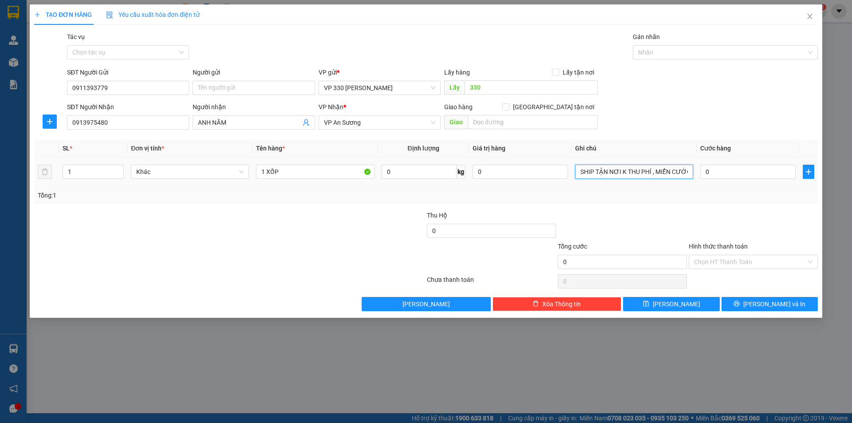
drag, startPoint x: 652, startPoint y: 171, endPoint x: 557, endPoint y: 131, distance: 102.6
click at [572, 171] on td "SHIP TẬN NƠI K THU PHÍ , MIỄN CƯỚC" at bounding box center [634, 172] width 125 height 30
type input ", MIỄN CƯỚC"
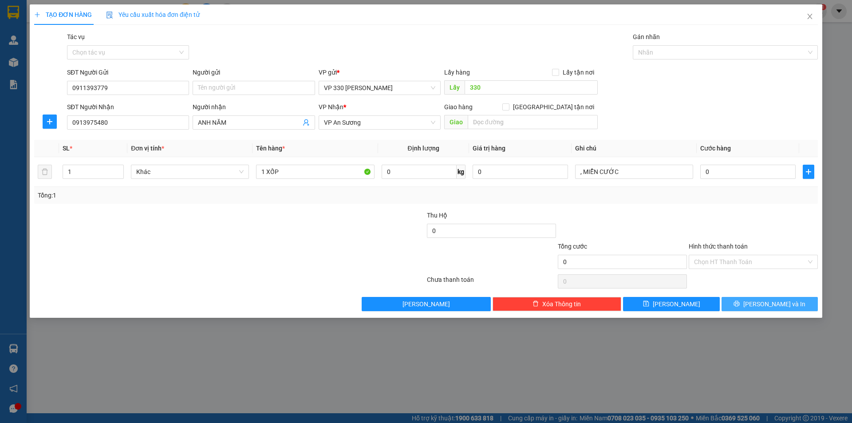
click at [765, 301] on span "[PERSON_NAME] và In" at bounding box center [775, 304] width 62 height 10
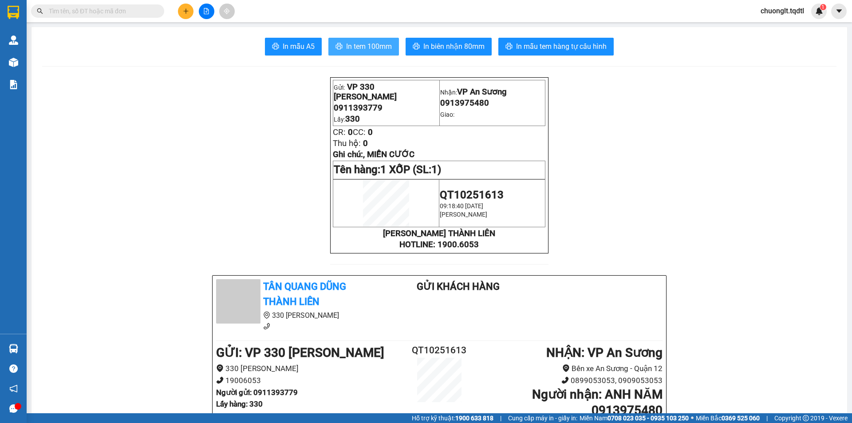
click at [382, 48] on span "In tem 100mm" at bounding box center [369, 46] width 46 height 11
click at [184, 14] on button at bounding box center [186, 12] width 16 height 16
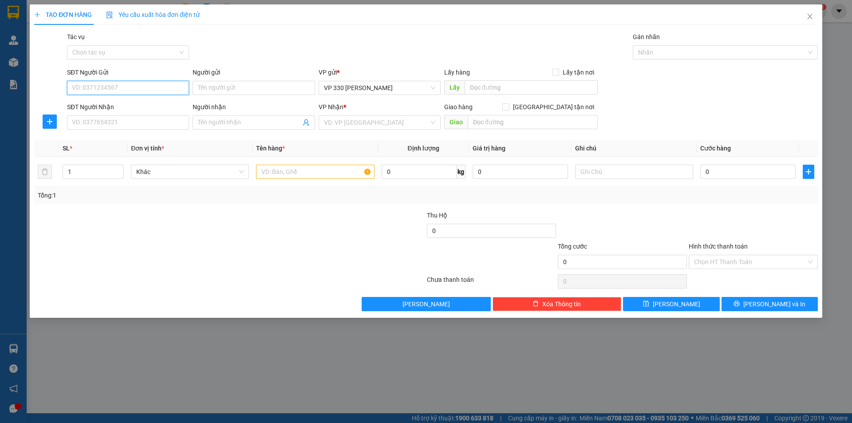
click at [154, 90] on input "SĐT Người Gửi" at bounding box center [128, 88] width 122 height 14
type input "0971188121"
click at [174, 125] on input "SĐT Người Nhận" at bounding box center [128, 122] width 122 height 14
type input "0325857245"
click at [518, 93] on input "text" at bounding box center [531, 87] width 133 height 14
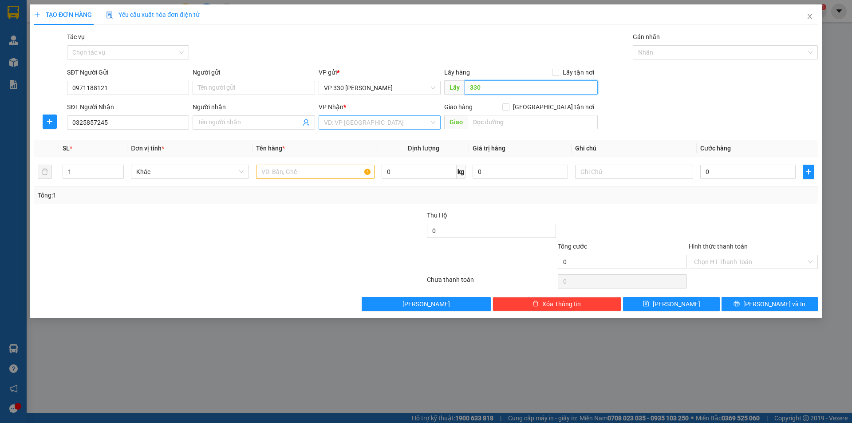
type input "330"
click at [396, 123] on input "search" at bounding box center [376, 122] width 105 height 13
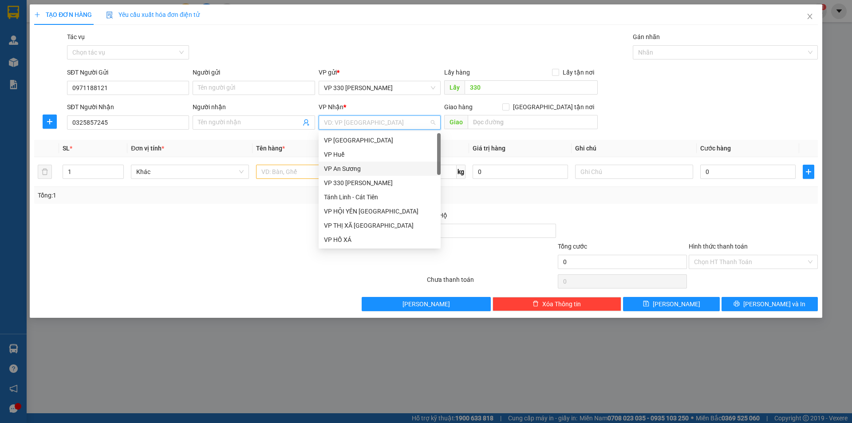
drag, startPoint x: 353, startPoint y: 167, endPoint x: 334, endPoint y: 173, distance: 20.2
click at [353, 168] on div "VP An Sương" at bounding box center [379, 169] width 111 height 10
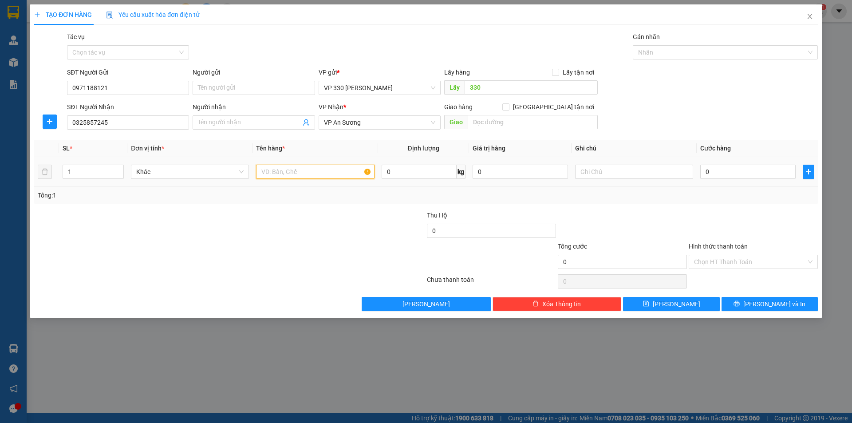
click at [324, 174] on input "text" at bounding box center [315, 172] width 118 height 14
click at [733, 173] on input "0" at bounding box center [748, 172] width 95 height 14
click at [296, 168] on input "1 BAO" at bounding box center [315, 172] width 118 height 14
type input "1 BAO GẠO"
drag, startPoint x: 746, startPoint y: 168, endPoint x: 736, endPoint y: 163, distance: 11.1
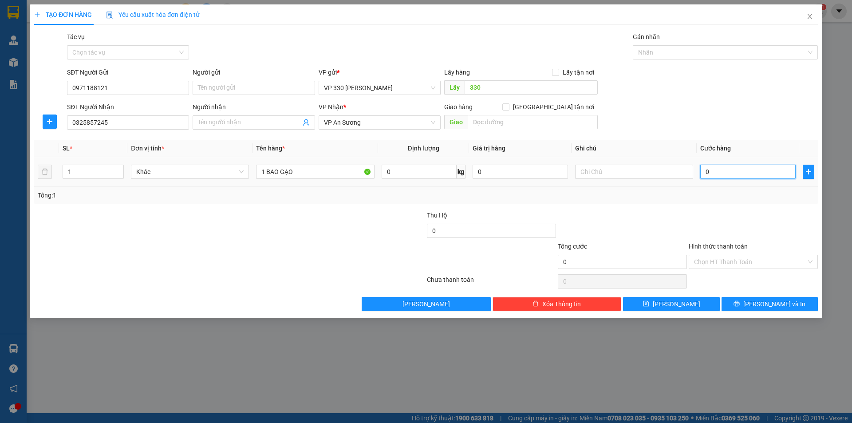
click at [746, 169] on input "0" at bounding box center [748, 172] width 95 height 14
type input "1"
type input "10"
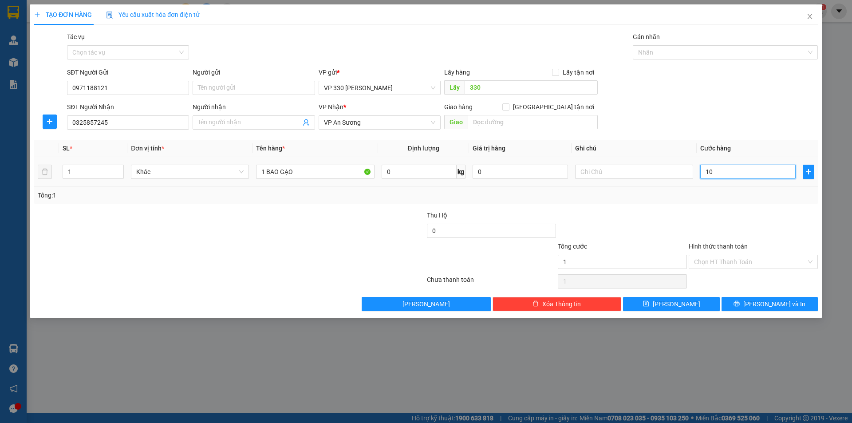
type input "10"
type input "100"
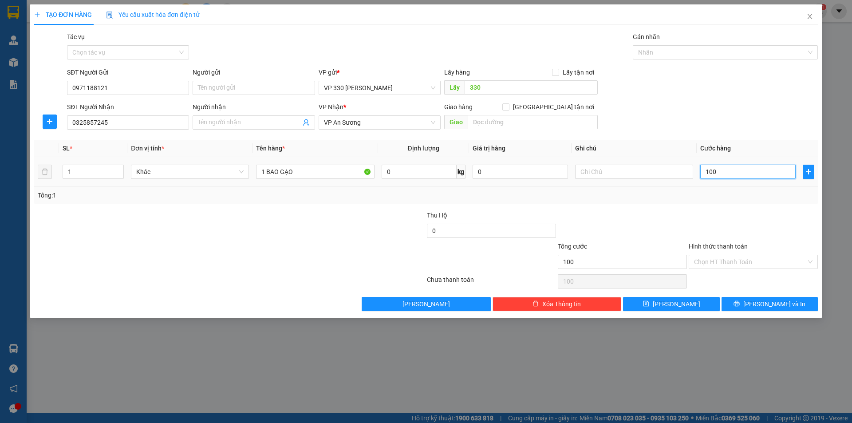
type input "1.000"
type input "10.000"
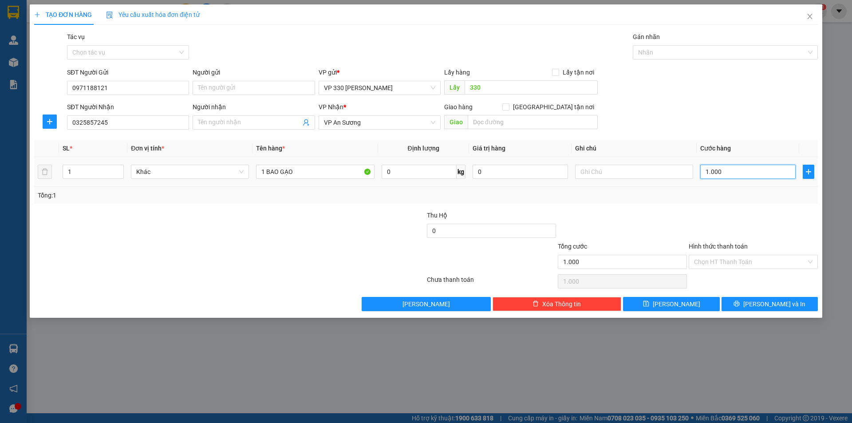
type input "10.000"
type input "100.000"
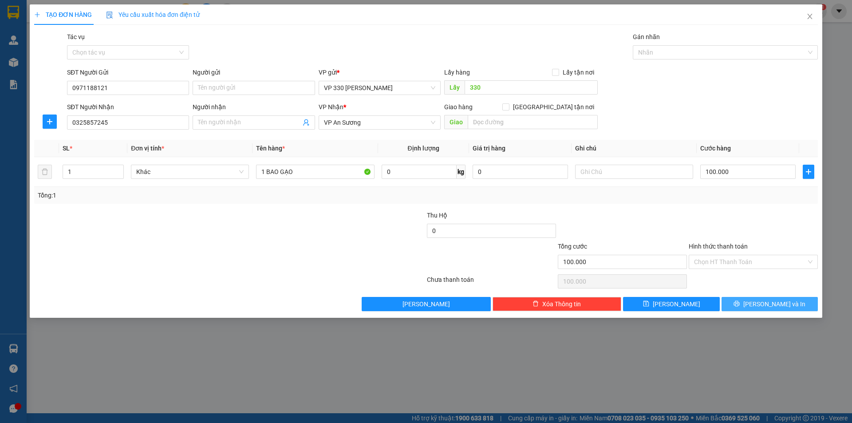
click at [740, 306] on icon "printer" at bounding box center [737, 304] width 6 height 6
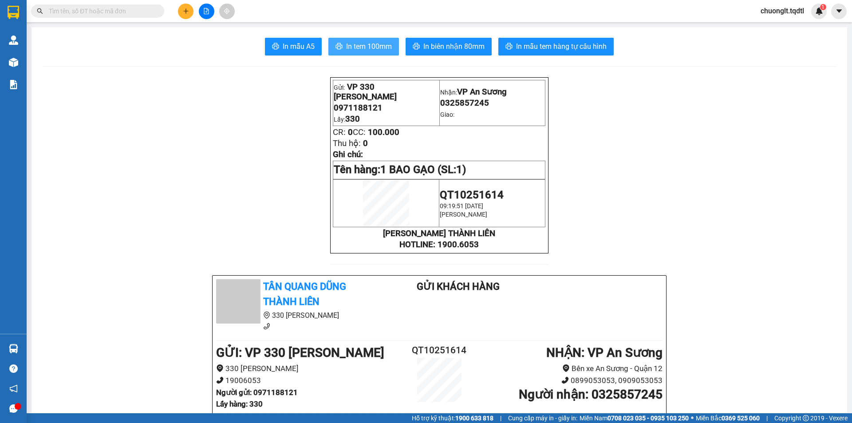
click at [369, 45] on span "In tem 100mm" at bounding box center [369, 46] width 46 height 11
click at [428, 43] on span "In biên nhận 80mm" at bounding box center [454, 46] width 61 height 11
